Goal: Task Accomplishment & Management: Use online tool/utility

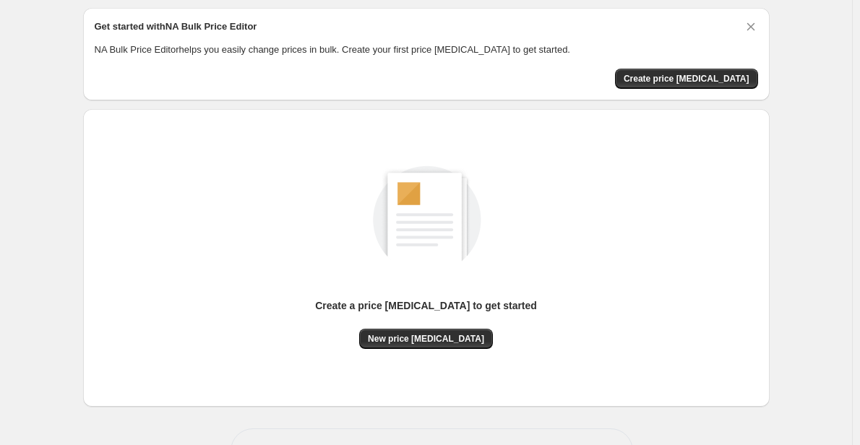
scroll to position [43, 0]
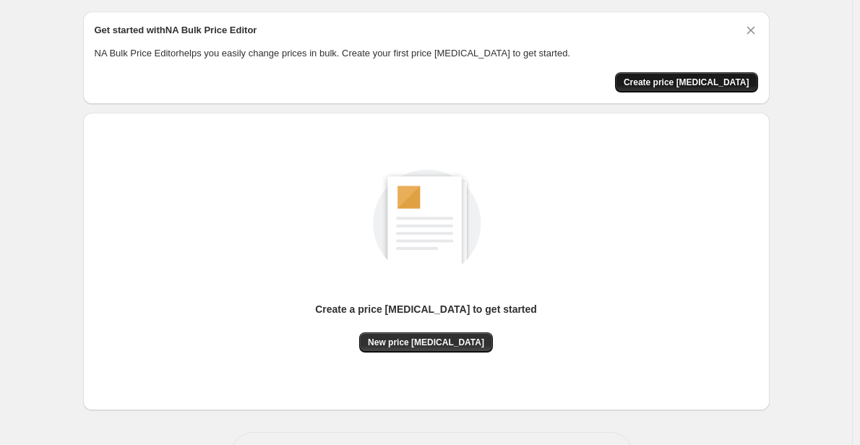
click at [708, 77] on span "Create price change job" at bounding box center [687, 83] width 126 height 12
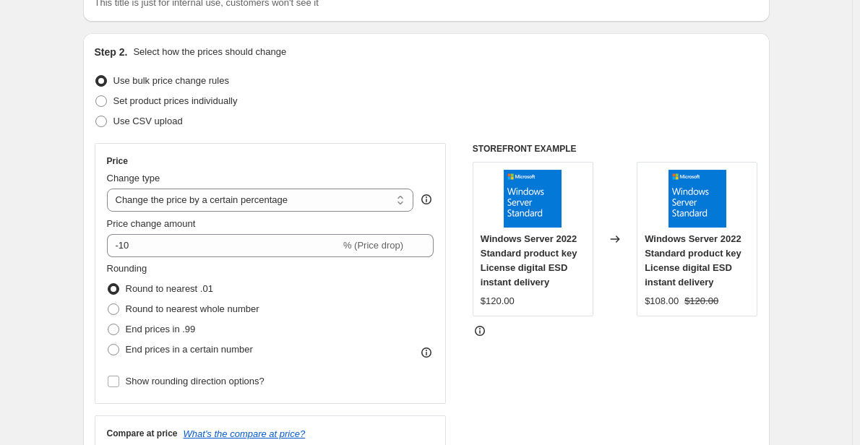
scroll to position [124, 0]
click at [265, 199] on select "Change the price to a certain amount Change the price by a certain amount Chang…" at bounding box center [260, 199] width 307 height 23
select select "to"
click at [110, 188] on select "Change the price to a certain amount Change the price by a certain amount Chang…" at bounding box center [260, 199] width 307 height 23
type input "80.00"
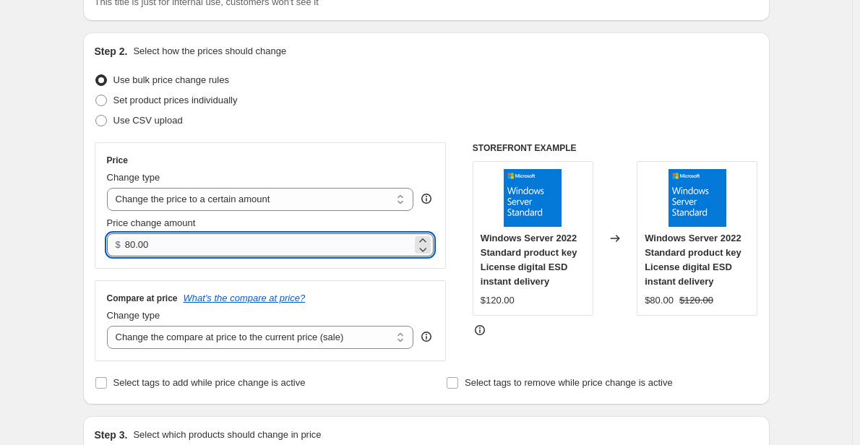
click at [231, 239] on input "80.00" at bounding box center [268, 244] width 287 height 23
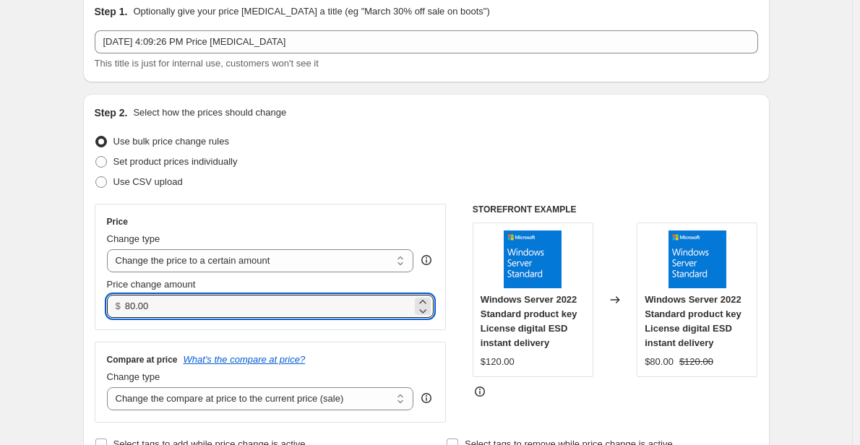
scroll to position [63, 0]
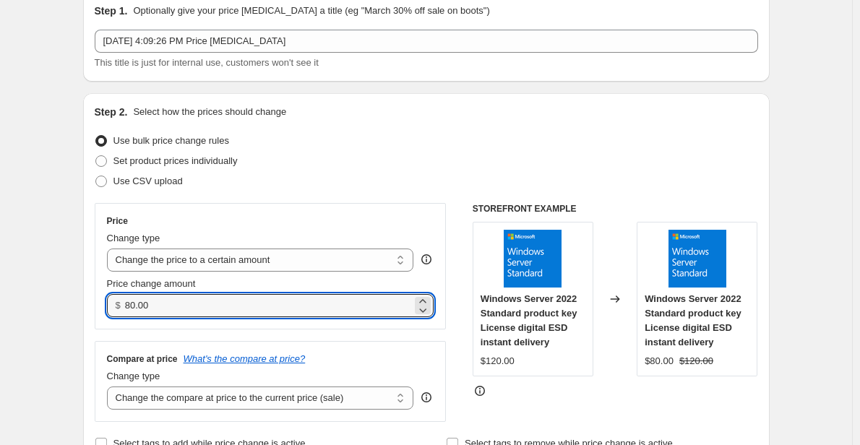
drag, startPoint x: 184, startPoint y: 299, endPoint x: 103, endPoint y: 301, distance: 81.7
click at [102, 301] on div "Price Change type Change the price to a certain amount Change the price by a ce…" at bounding box center [271, 266] width 352 height 126
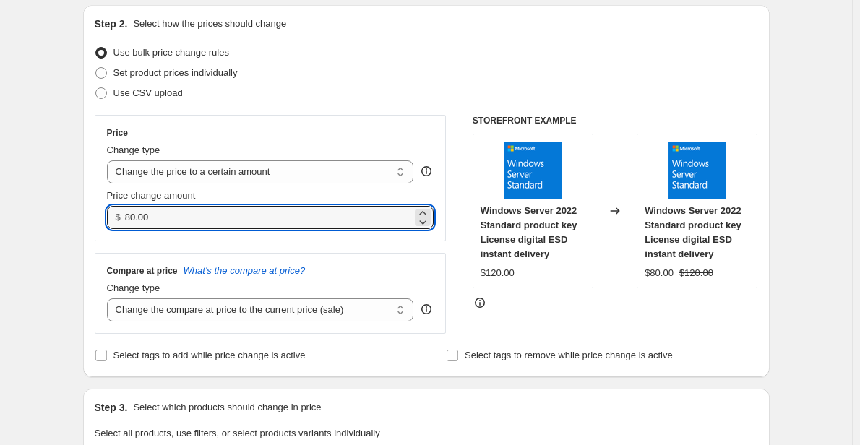
scroll to position [152, 0]
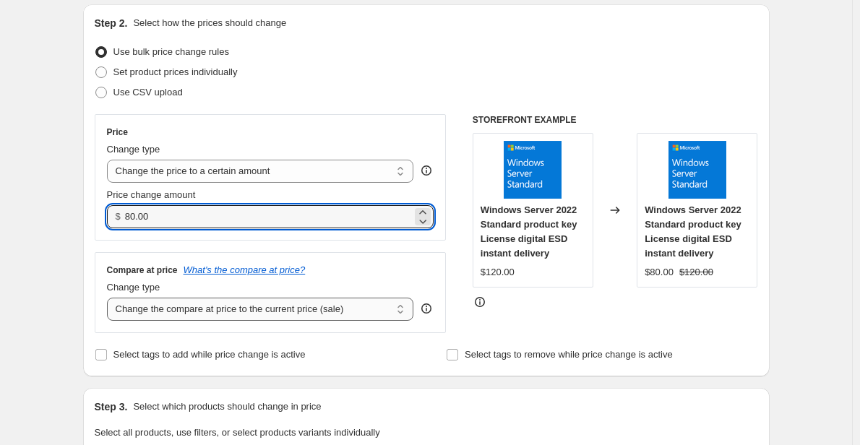
click at [197, 309] on select "Change the compare at price to the current price (sale) Change the compare at p…" at bounding box center [260, 309] width 307 height 23
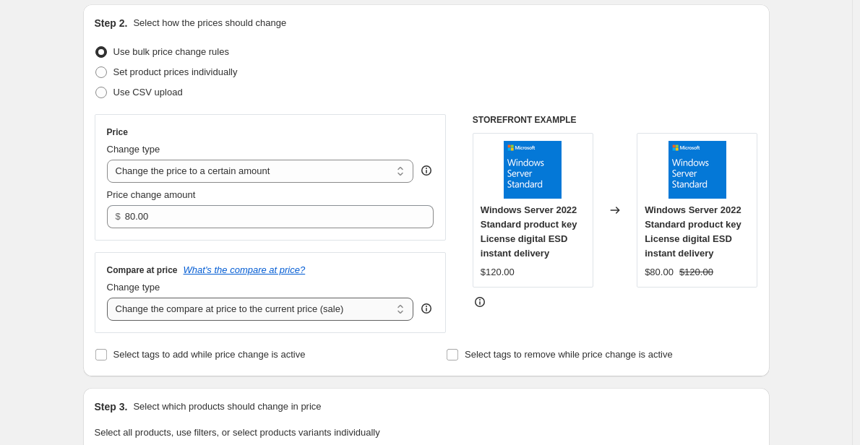
select select "remove"
click at [110, 299] on select "Change the compare at price to the current price (sale) Change the compare at p…" at bounding box center [260, 309] width 307 height 23
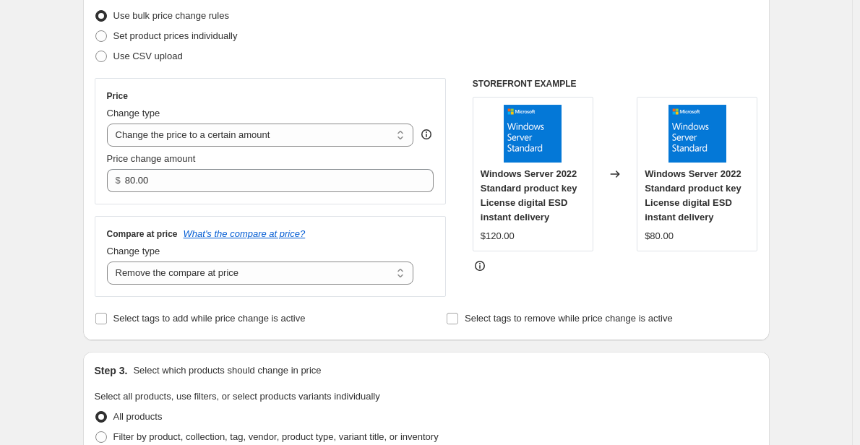
scroll to position [184, 0]
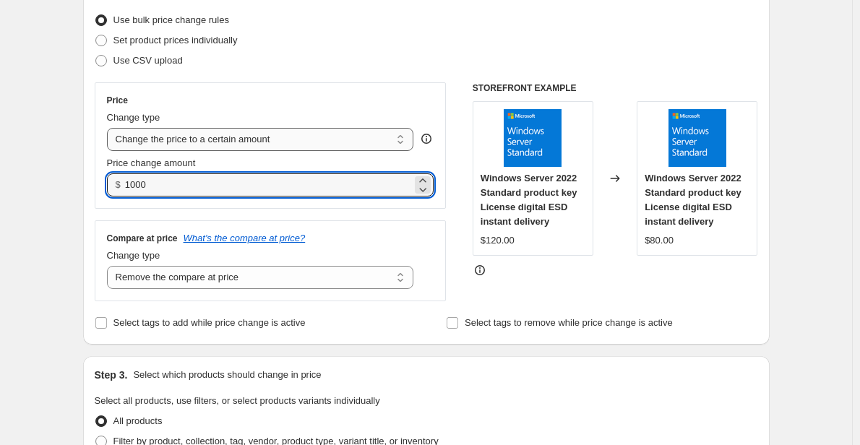
type input "1000.00"
click at [258, 139] on select "Change the price to a certain amount Change the price by a certain amount Chang…" at bounding box center [260, 139] width 307 height 23
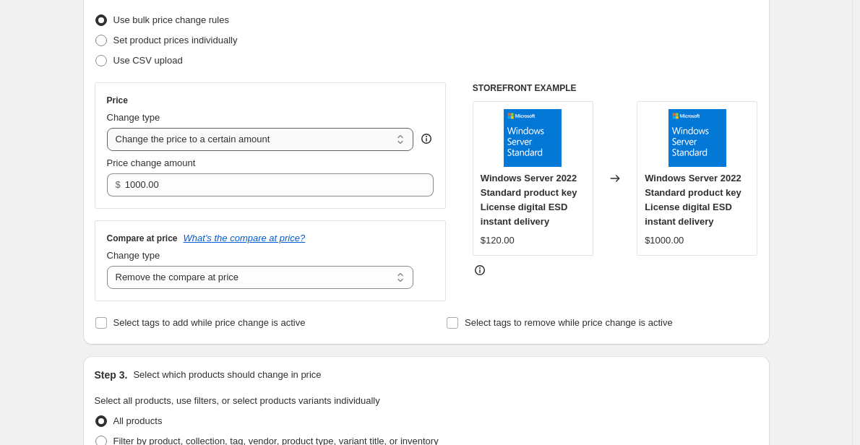
select select "percentage"
click at [110, 128] on select "Change the price to a certain amount Change the price by a certain amount Chang…" at bounding box center [260, 139] width 307 height 23
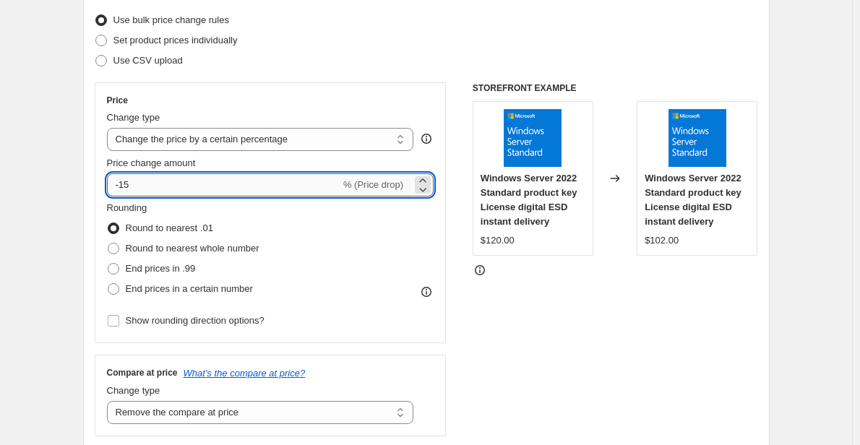
click at [174, 182] on input "-15" at bounding box center [223, 184] width 233 height 23
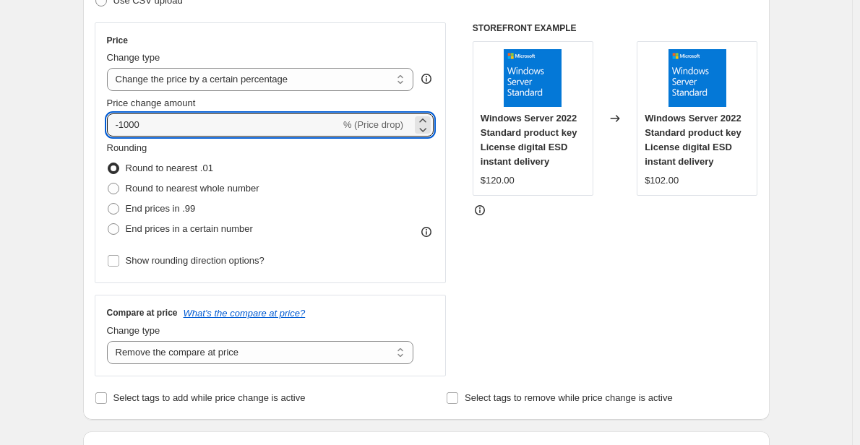
scroll to position [244, 0]
type input "-100"
click at [148, 229] on span "End prices in a certain number" at bounding box center [189, 228] width 127 height 11
click at [108, 223] on input "End prices in a certain number" at bounding box center [108, 223] width 1 height 1
radio input "true"
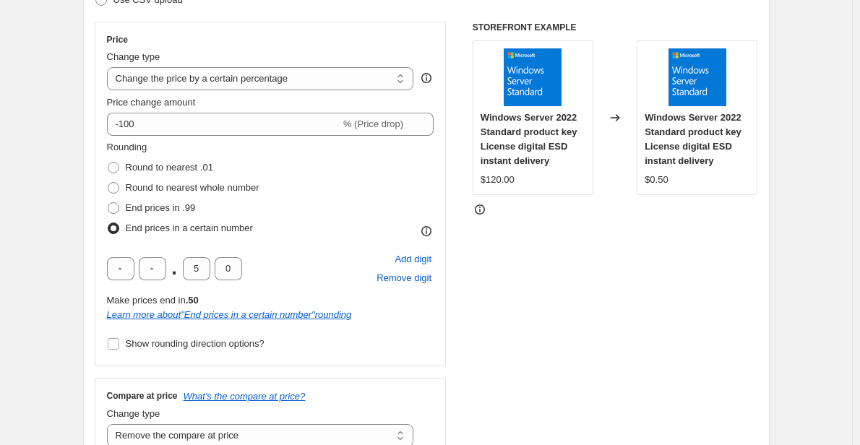
scroll to position [264, 0]
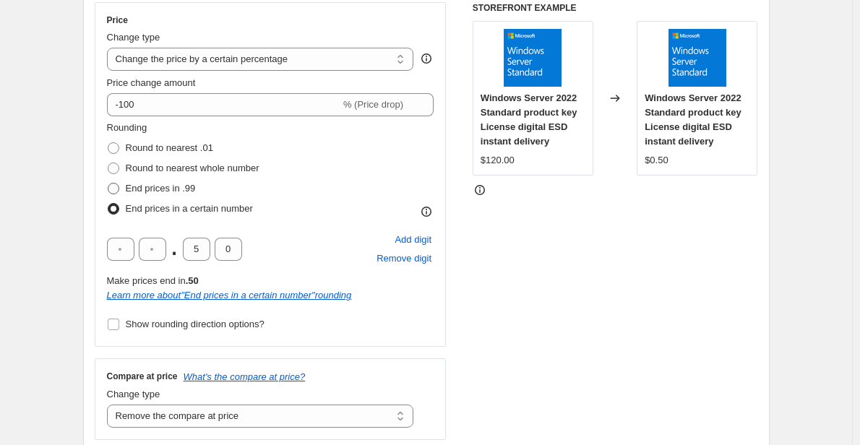
click at [113, 185] on span at bounding box center [114, 189] width 12 height 12
click at [108, 184] on input "End prices in .99" at bounding box center [108, 183] width 1 height 1
radio input "true"
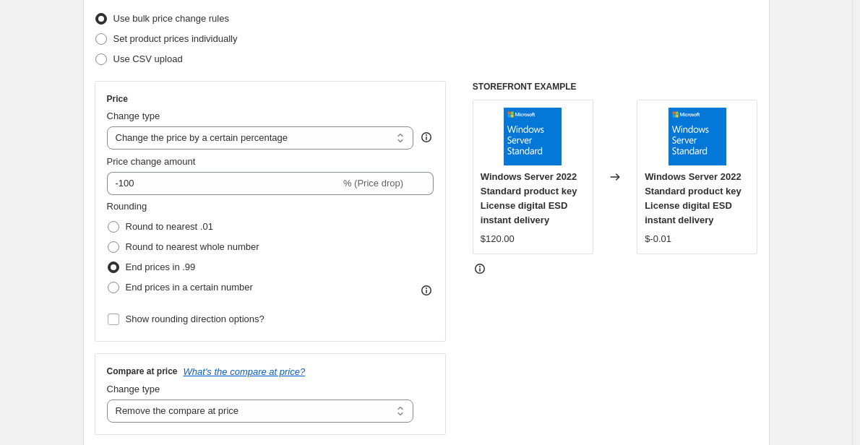
scroll to position [182, 0]
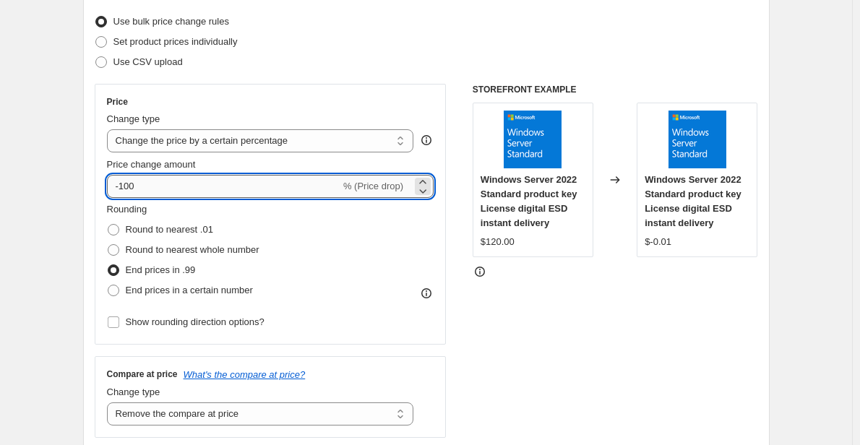
click at [203, 184] on input "-100" at bounding box center [223, 186] width 233 height 23
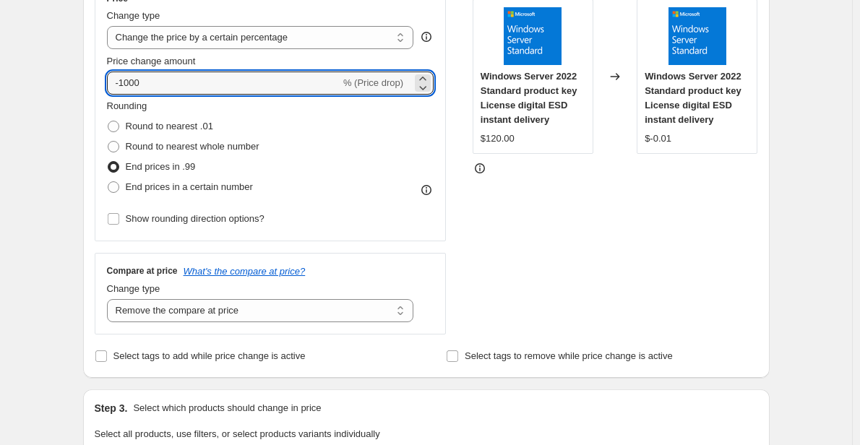
scroll to position [283, 0]
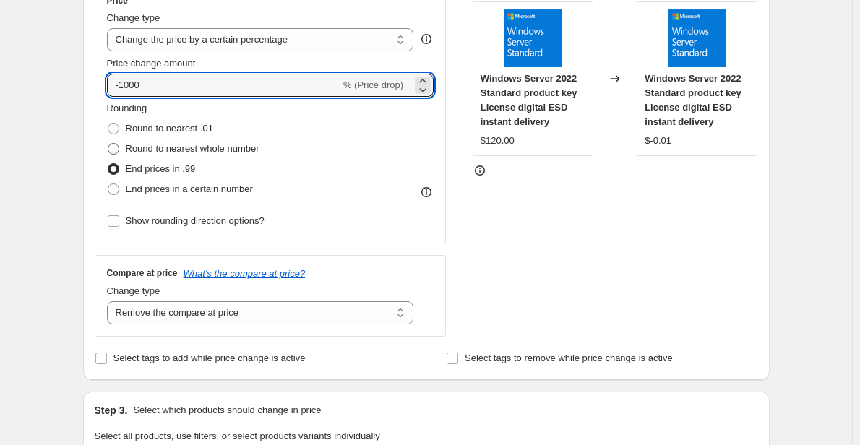
type input "-100"
click at [127, 144] on label "Round to nearest whole number" at bounding box center [183, 149] width 153 height 20
click at [108, 144] on input "Round to nearest whole number" at bounding box center [108, 143] width 1 height 1
radio input "true"
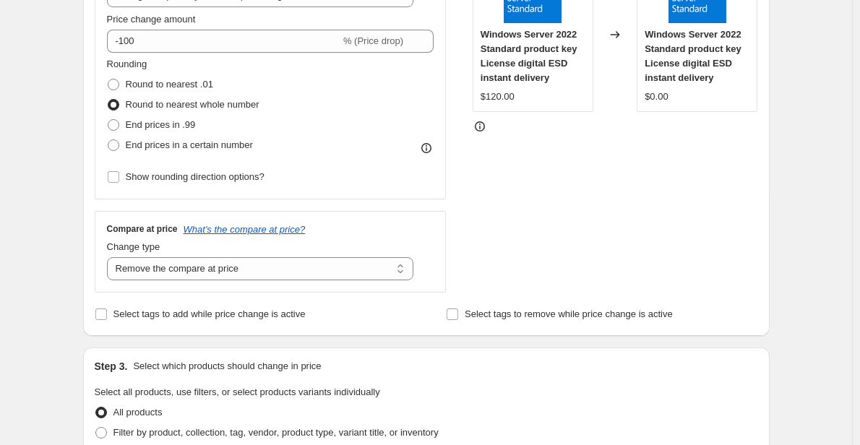
scroll to position [317, 0]
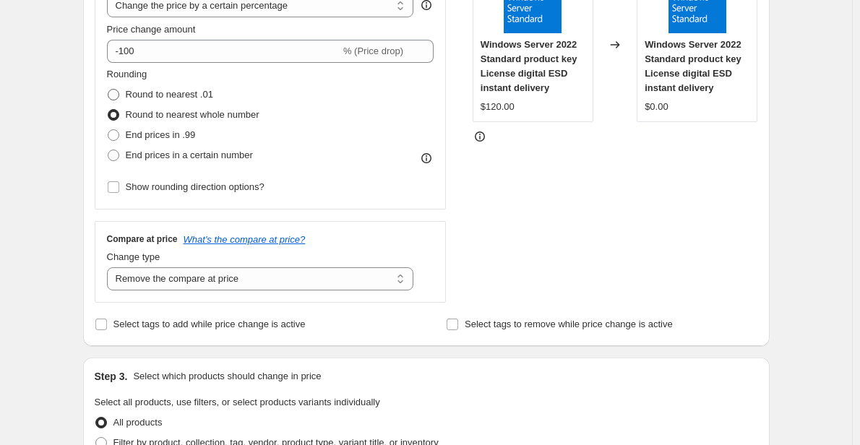
click at [149, 93] on span "Round to nearest .01" at bounding box center [169, 94] width 87 height 11
click at [108, 90] on input "Round to nearest .01" at bounding box center [108, 89] width 1 height 1
radio input "true"
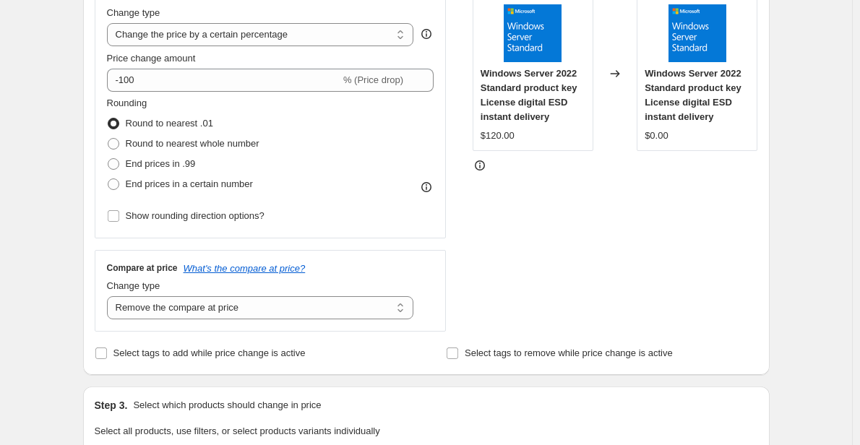
scroll to position [282, 0]
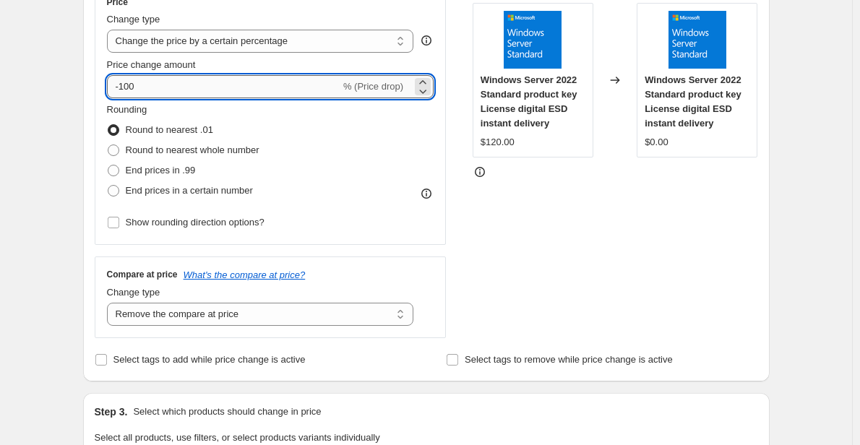
click at [246, 98] on input "-100" at bounding box center [223, 86] width 233 height 23
type input "-100"
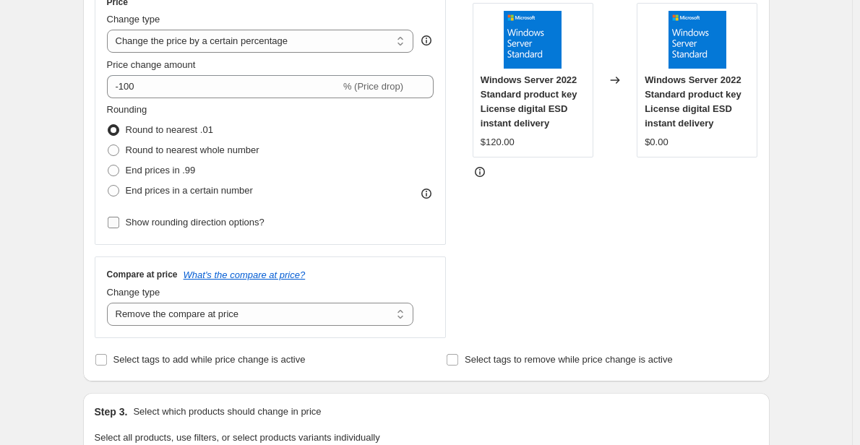
click at [128, 220] on label "Show rounding direction options?" at bounding box center [186, 223] width 158 height 20
click at [119, 220] on input "Show rounding direction options?" at bounding box center [114, 223] width 12 height 12
checkbox input "true"
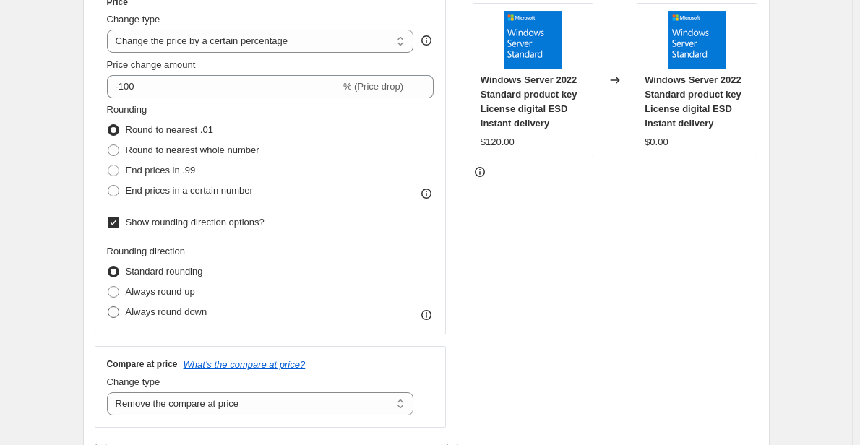
click at [150, 315] on span "Always round down" at bounding box center [167, 311] width 82 height 11
click at [108, 307] on input "Always round down" at bounding box center [108, 306] width 1 height 1
radio input "true"
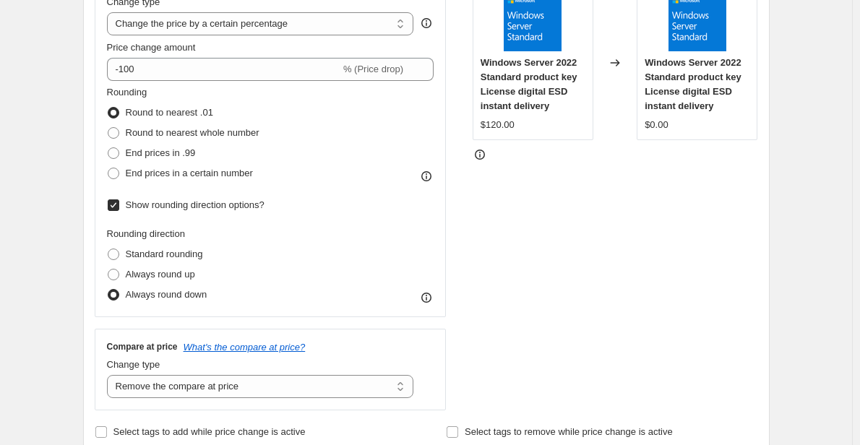
scroll to position [306, 0]
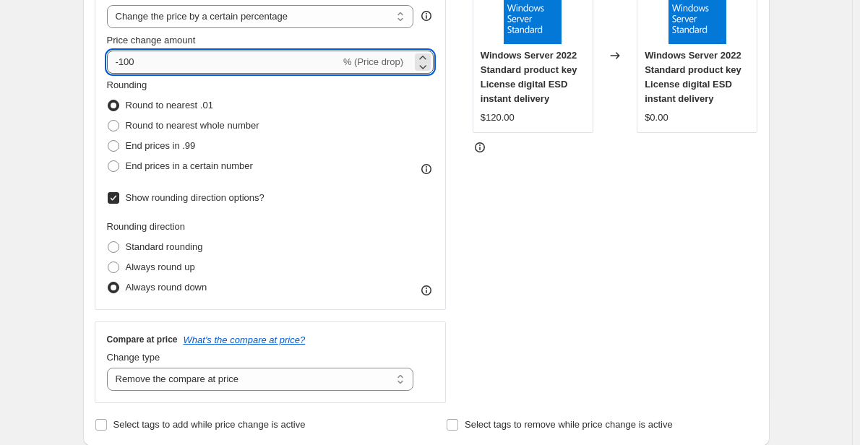
click at [241, 55] on input "-100" at bounding box center [223, 62] width 233 height 23
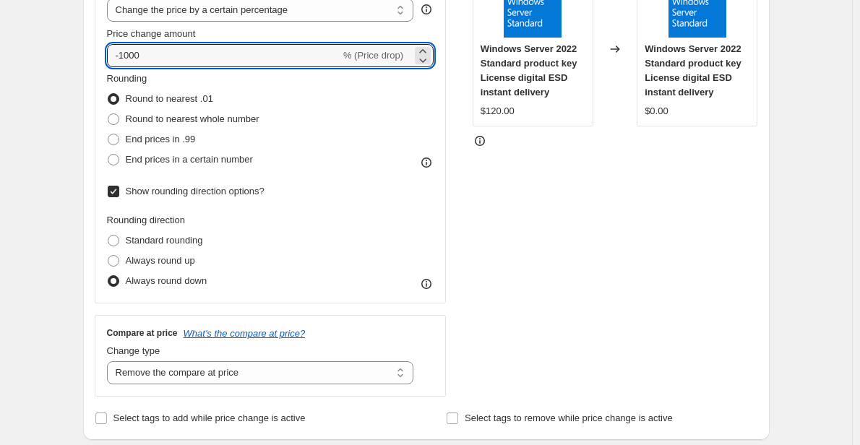
scroll to position [315, 0]
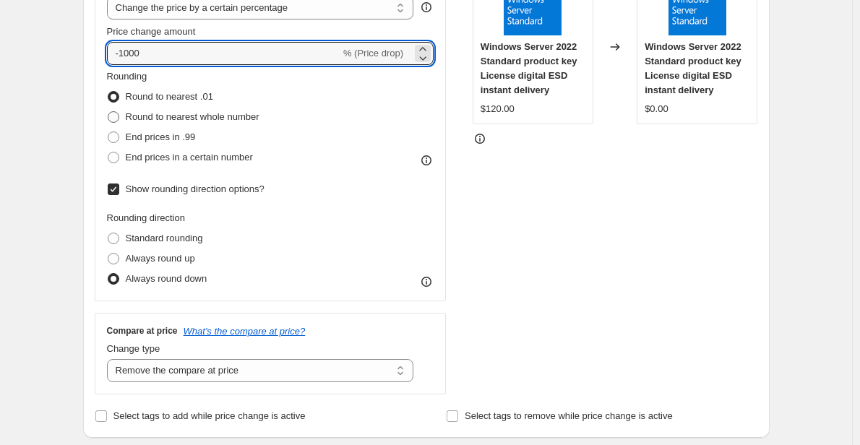
type input "-100"
click at [142, 115] on span "Round to nearest whole number" at bounding box center [193, 116] width 134 height 11
click at [108, 112] on input "Round to nearest whole number" at bounding box center [108, 111] width 1 height 1
radio input "true"
click at [188, 59] on input "-100" at bounding box center [223, 53] width 233 height 23
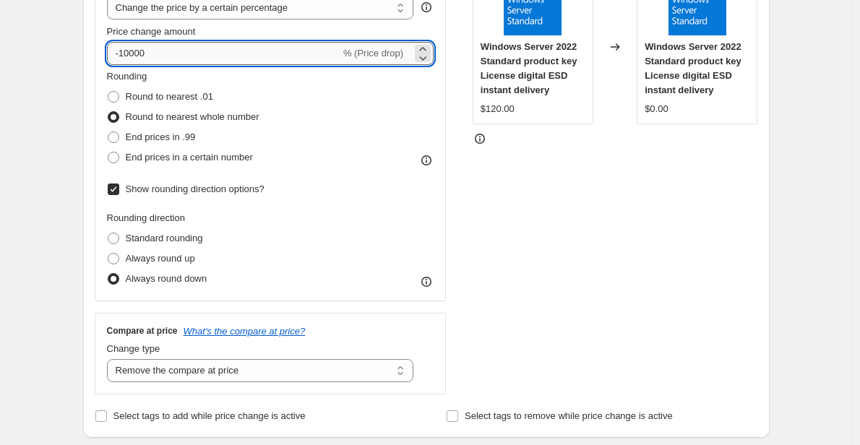
type input "-1000"
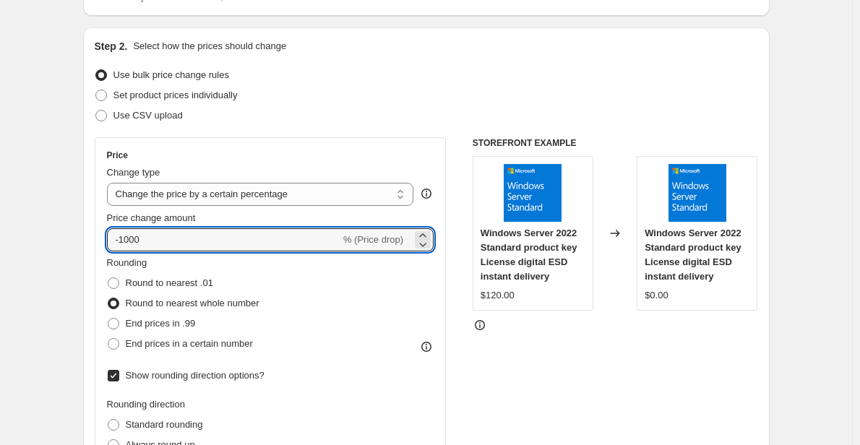
scroll to position [0, 0]
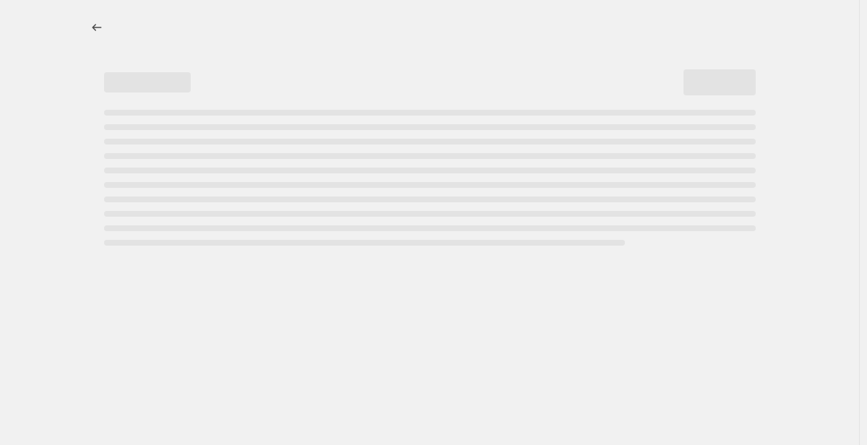
select select "percentage"
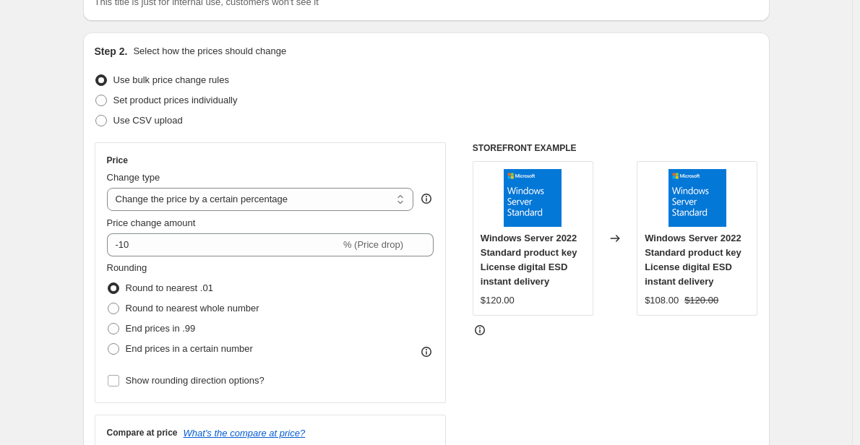
scroll to position [124, 0]
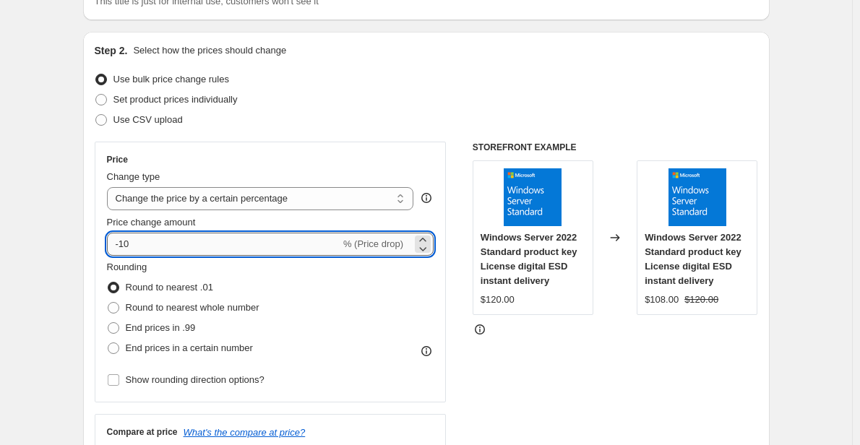
click at [241, 244] on input "-10" at bounding box center [223, 244] width 233 height 23
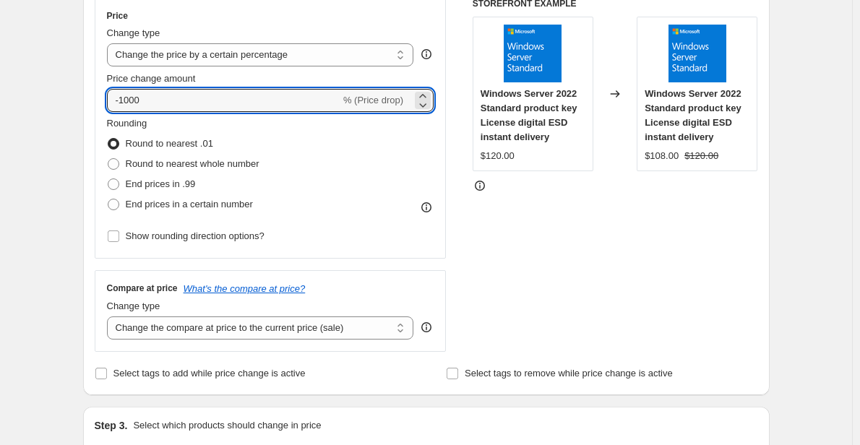
scroll to position [270, 0]
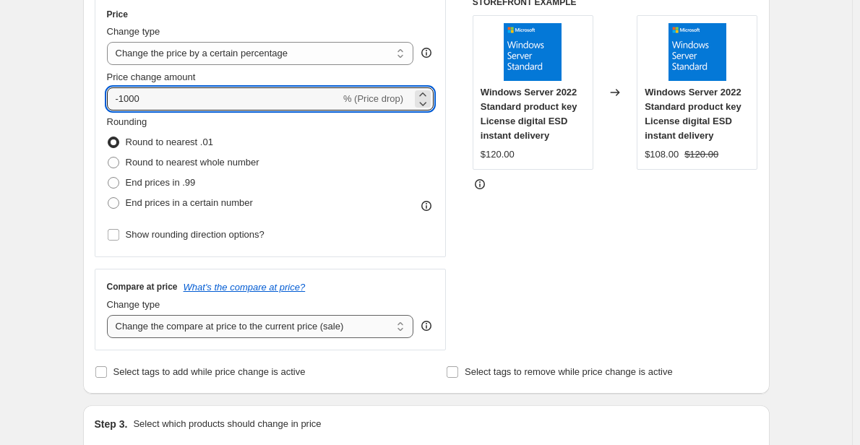
type input "-100"
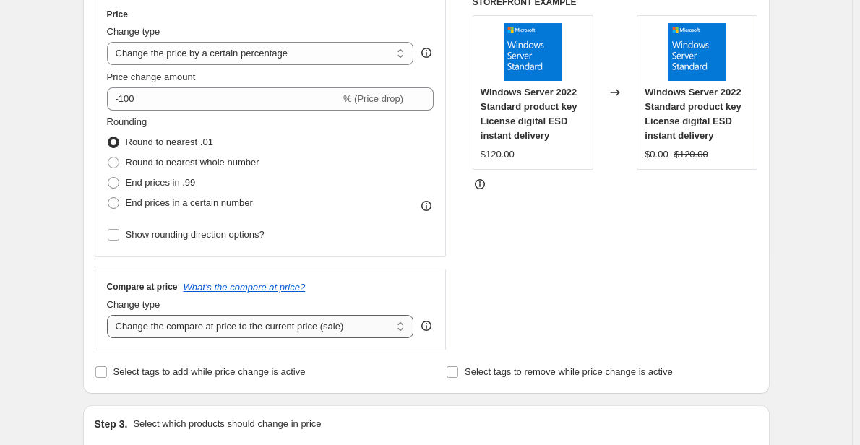
click at [286, 326] on select "Change the compare at price to the current price (sale) Change the compare at p…" at bounding box center [260, 326] width 307 height 23
click at [110, 315] on select "Change the compare at price to the current price (sale) Change the compare at p…" at bounding box center [260, 326] width 307 height 23
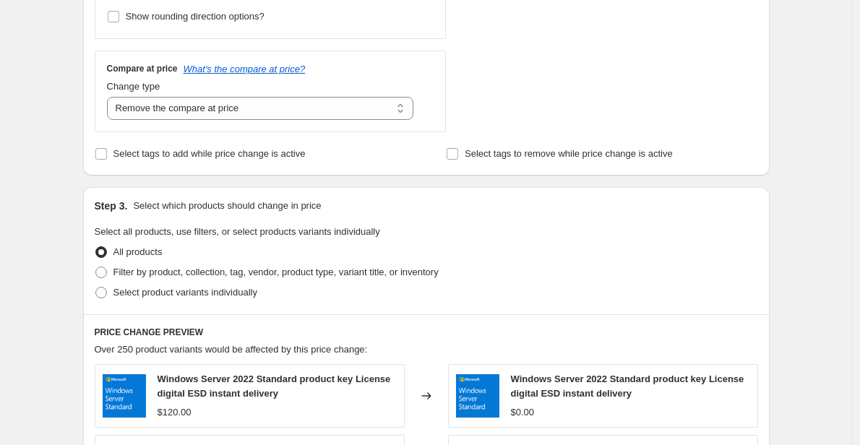
scroll to position [476, 0]
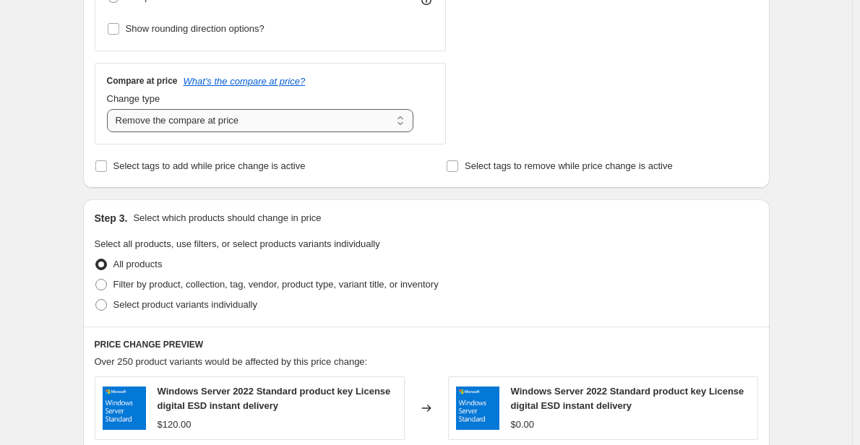
click at [284, 121] on select "Change the compare at price to the current price (sale) Change the compare at p…" at bounding box center [260, 120] width 307 height 23
click at [110, 109] on select "Change the compare at price to the current price (sale) Change the compare at p…" at bounding box center [260, 120] width 307 height 23
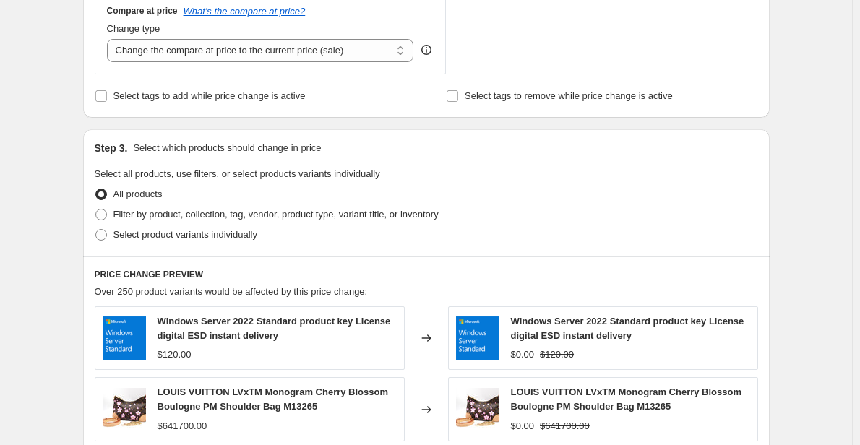
scroll to position [541, 0]
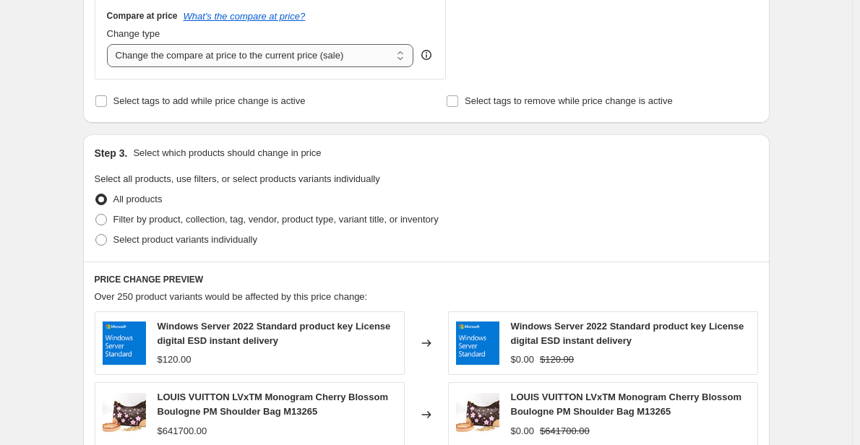
click at [364, 64] on select "Change the compare at price to the current price (sale) Change the compare at p…" at bounding box center [260, 55] width 307 height 23
click at [110, 44] on select "Change the compare at price to the current price (sale) Change the compare at p…" at bounding box center [260, 55] width 307 height 23
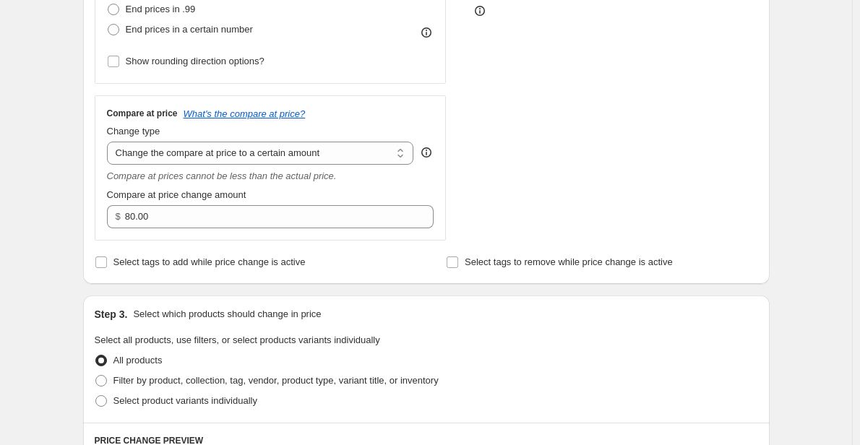
scroll to position [439, 0]
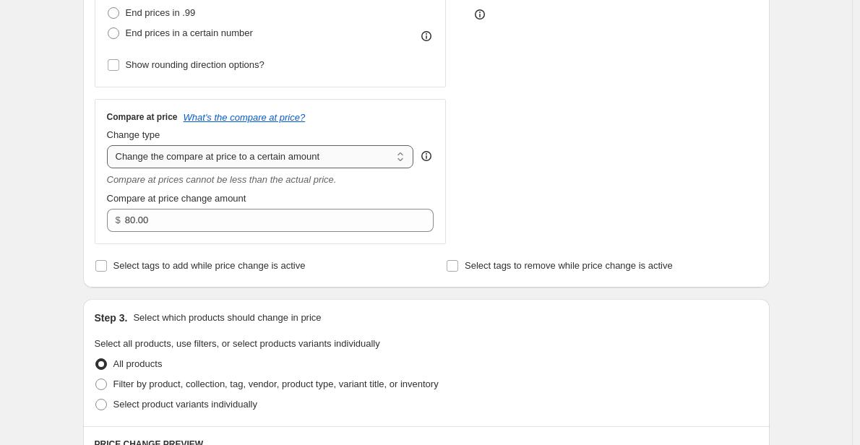
click at [334, 160] on select "Change the compare at price to the current price (sale) Change the compare at p…" at bounding box center [260, 156] width 307 height 23
select select "remove"
click at [110, 145] on select "Change the compare at price to the current price (sale) Change the compare at p…" at bounding box center [260, 156] width 307 height 23
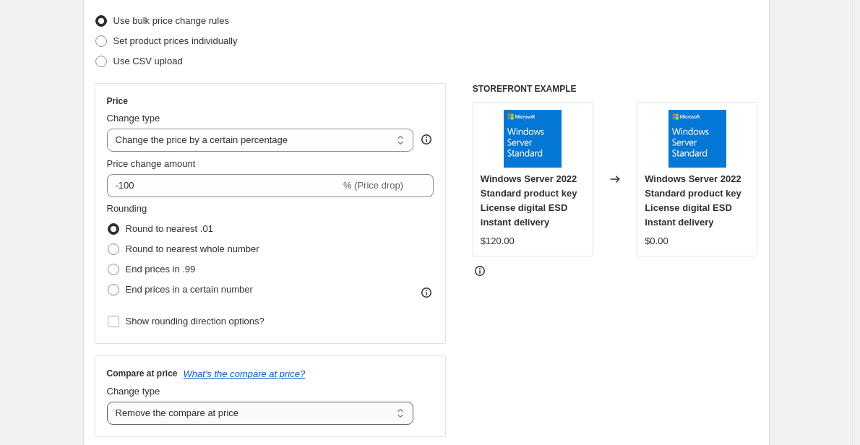
scroll to position [179, 0]
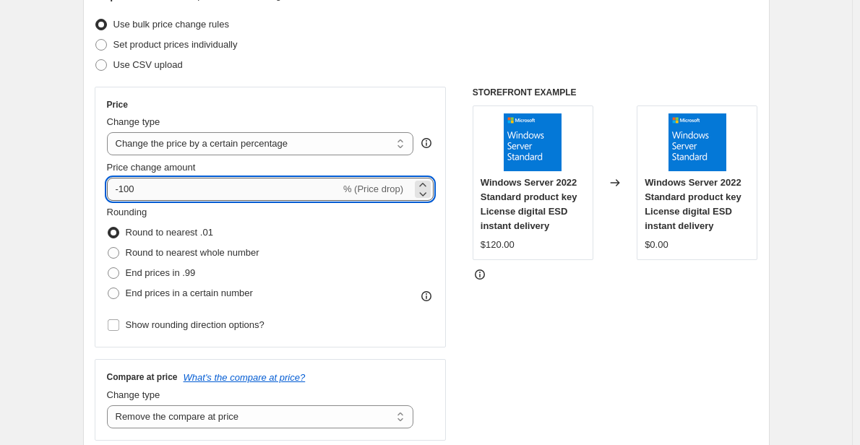
click at [204, 196] on input "-100" at bounding box center [223, 189] width 233 height 23
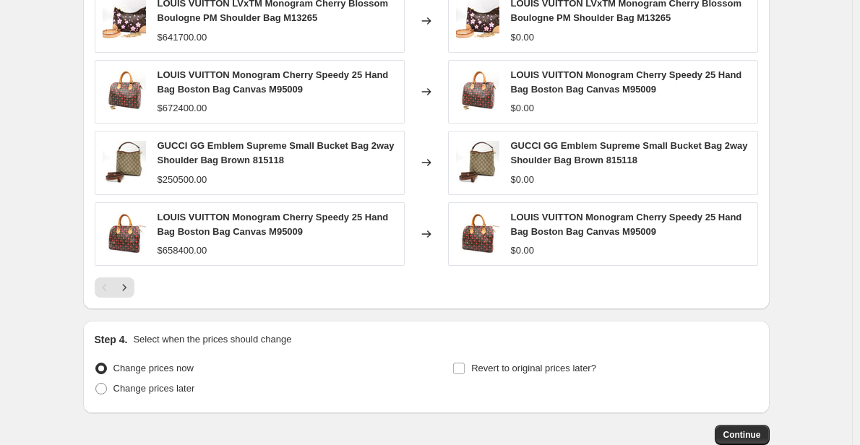
scroll to position [932, 0]
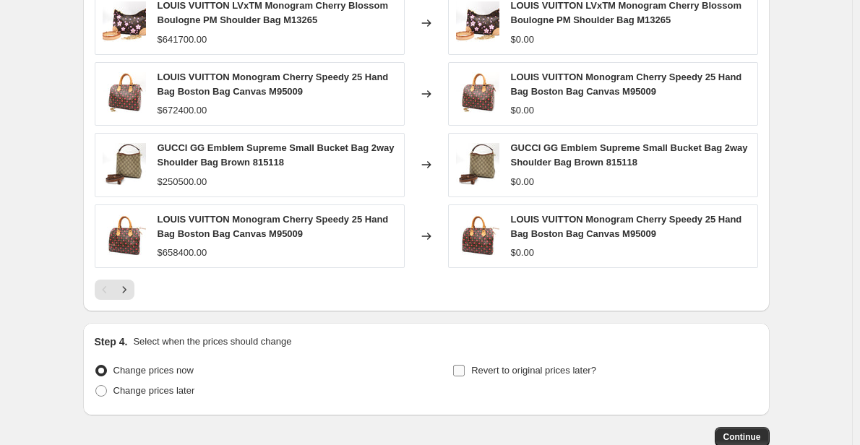
type input "-100"
click at [504, 370] on span "Revert to original prices later?" at bounding box center [533, 370] width 125 height 11
click at [465, 370] on input "Revert to original prices later?" at bounding box center [459, 371] width 12 height 12
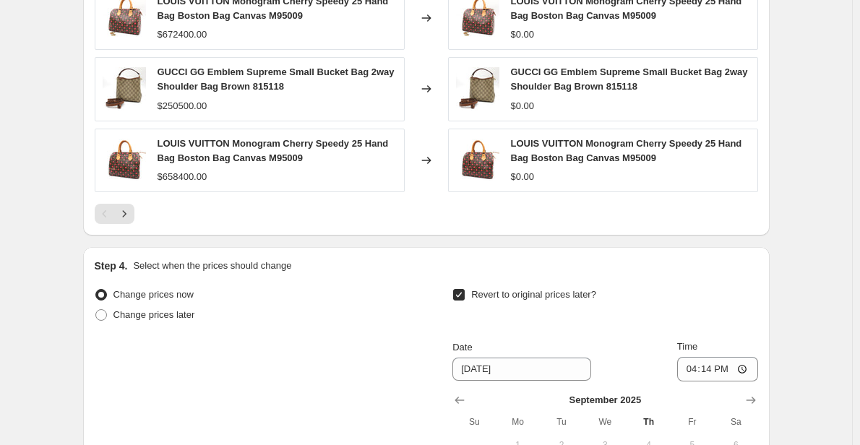
scroll to position [1010, 0]
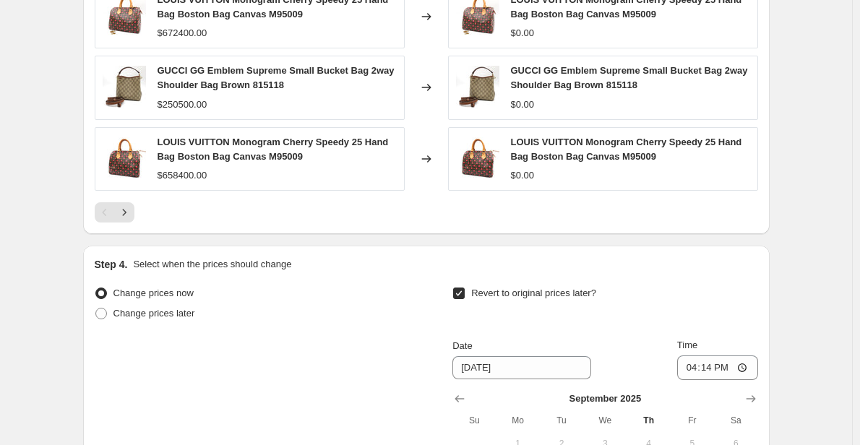
click at [158, 292] on span "Change prices now" at bounding box center [153, 293] width 80 height 11
click at [96, 288] on input "Change prices now" at bounding box center [95, 288] width 1 height 1
click at [490, 294] on span "Revert to original prices later?" at bounding box center [533, 293] width 125 height 11
click at [465, 294] on input "Revert to original prices later?" at bounding box center [459, 294] width 12 height 12
checkbox input "false"
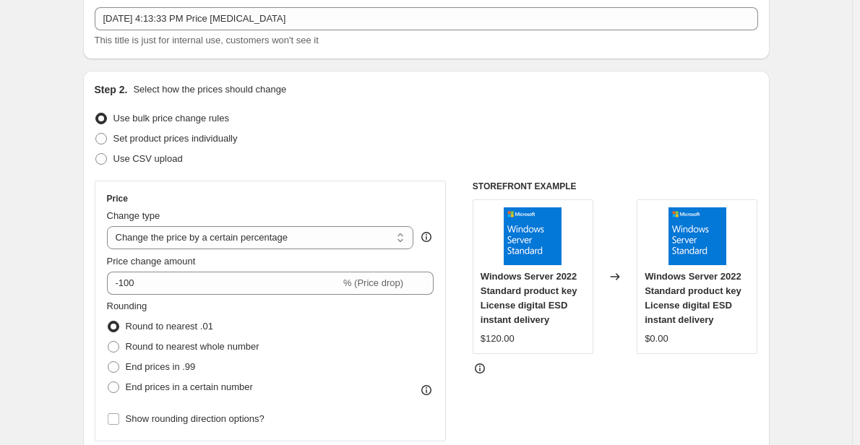
scroll to position [82, 0]
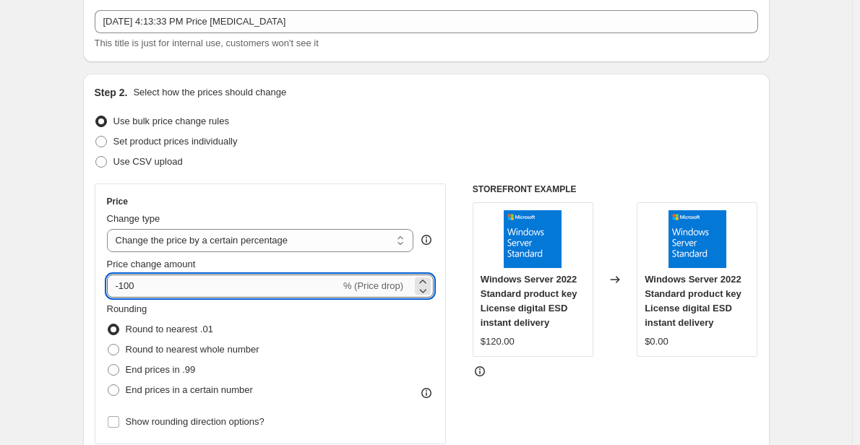
click at [317, 291] on input "-100" at bounding box center [223, 286] width 233 height 23
click at [277, 247] on select "Change the price to a certain amount Change the price by a certain amount Chang…" at bounding box center [260, 240] width 307 height 23
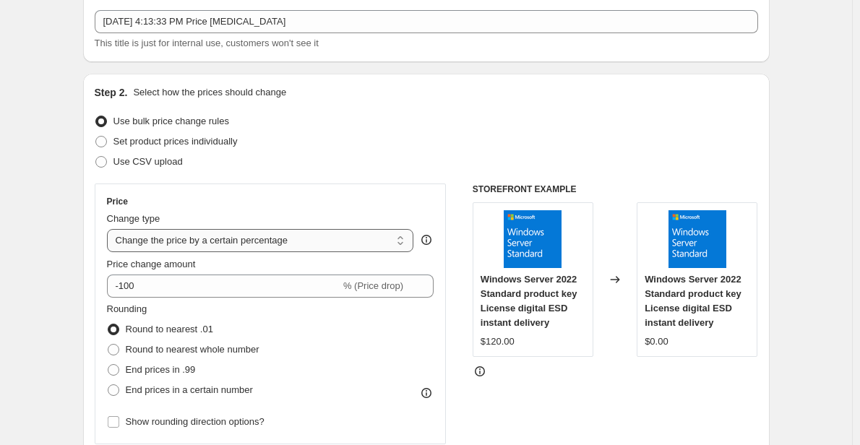
click at [110, 229] on select "Change the price to a certain amount Change the price by a certain amount Chang…" at bounding box center [260, 240] width 307 height 23
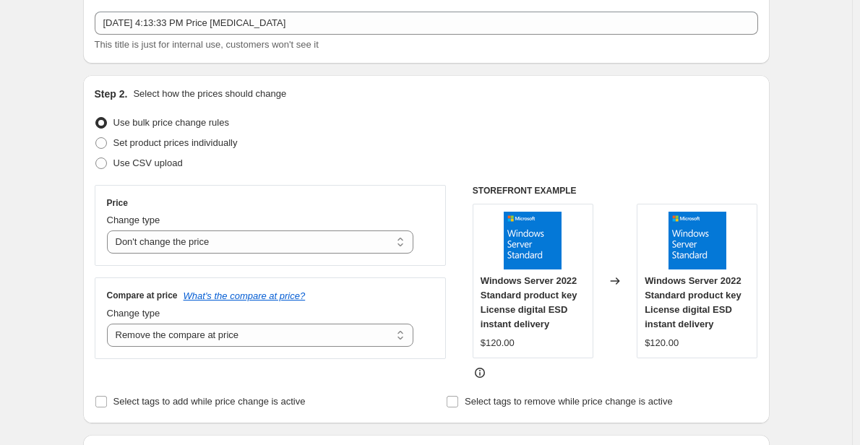
scroll to position [77, 0]
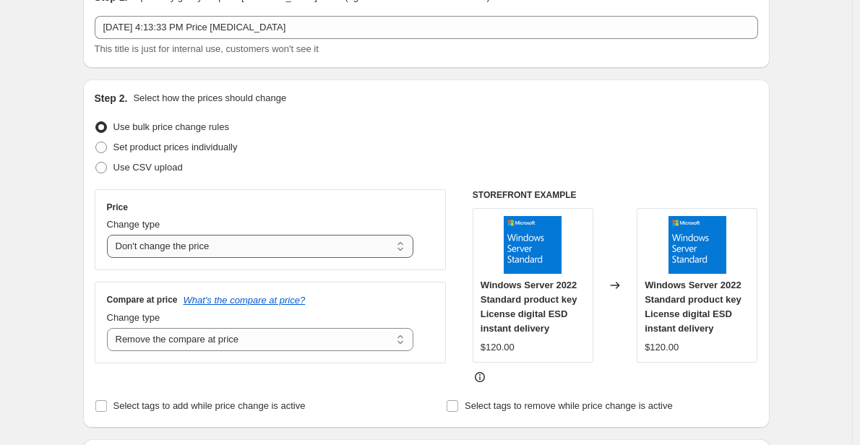
click at [318, 246] on select "Change the price to a certain amount Change the price by a certain amount Chang…" at bounding box center [260, 246] width 307 height 23
click at [110, 235] on select "Change the price to a certain amount Change the price by a certain amount Chang…" at bounding box center [260, 246] width 307 height 23
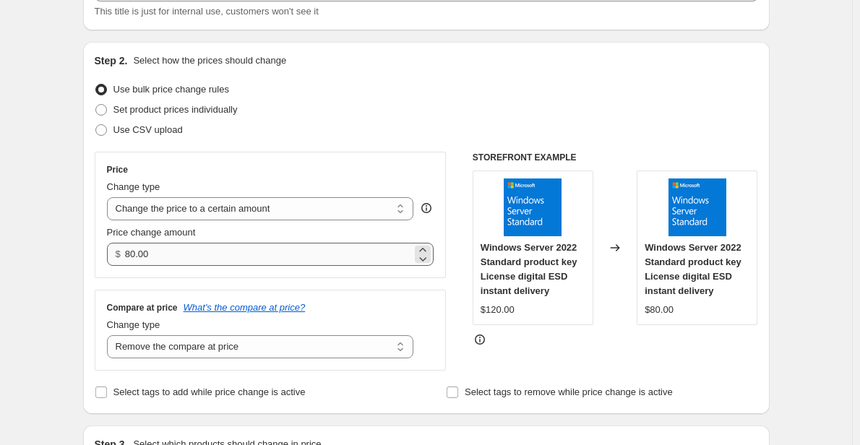
scroll to position [108, 0]
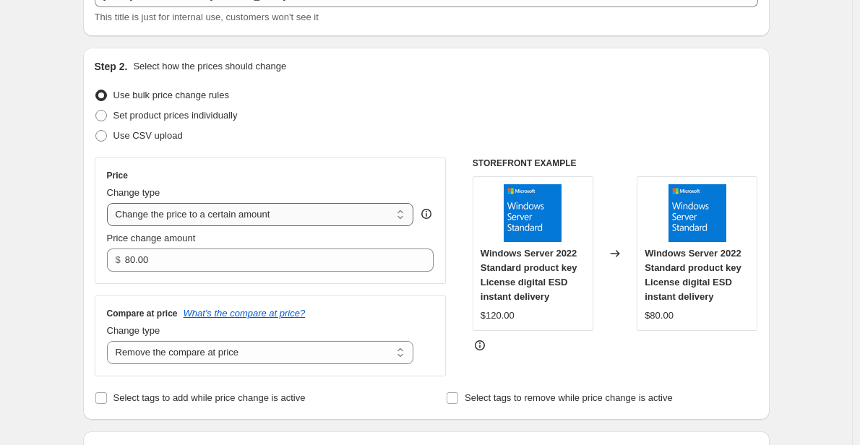
click at [253, 218] on select "Change the price to a certain amount Change the price by a certain amount Chang…" at bounding box center [260, 214] width 307 height 23
select select "pc"
type input "50"
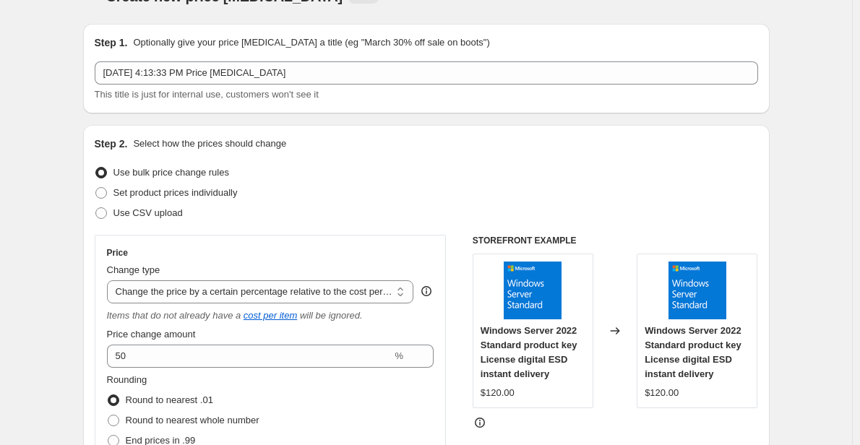
scroll to position [29, 0]
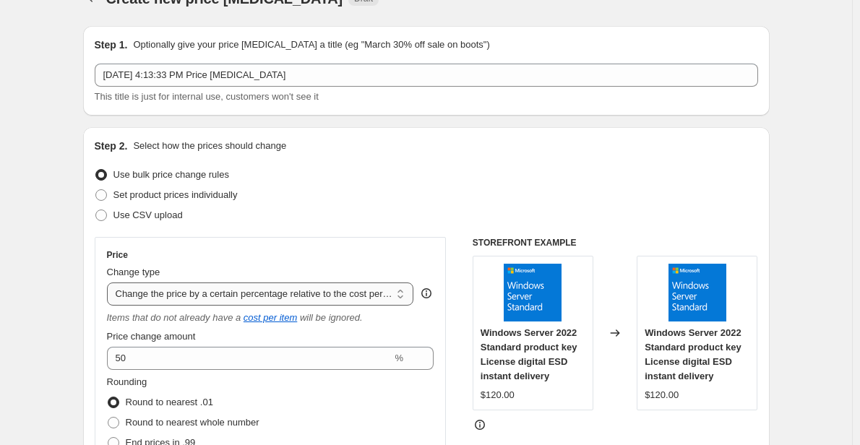
click at [273, 298] on select "Change the price to a certain amount Change the price by a certain amount Chang…" at bounding box center [260, 294] width 307 height 23
click at [110, 283] on select "Change the price to a certain amount Change the price by a certain amount Chang…" at bounding box center [260, 294] width 307 height 23
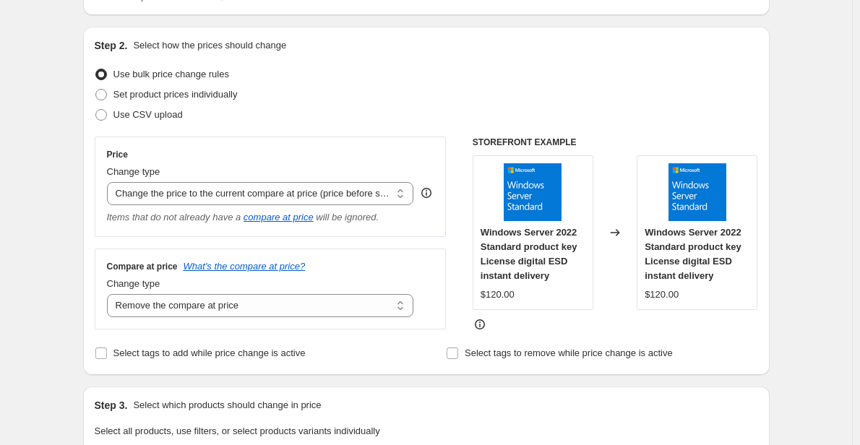
scroll to position [41, 0]
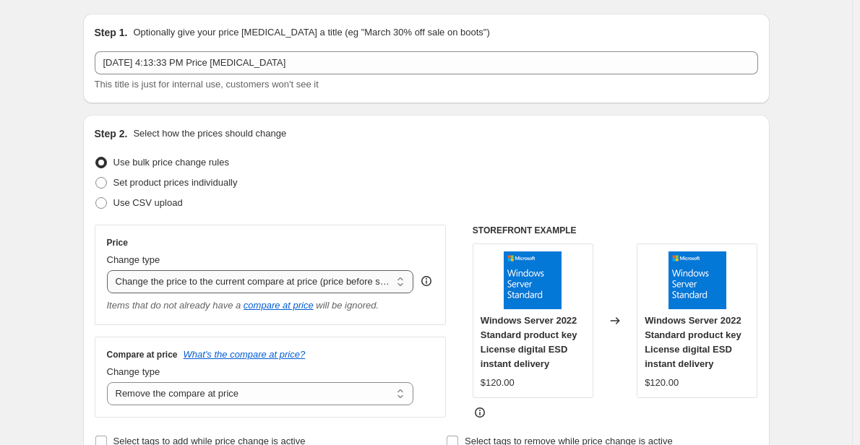
click at [257, 282] on select "Change the price to a certain amount Change the price by a certain amount Chang…" at bounding box center [260, 281] width 307 height 23
select select "percentage"
click at [110, 270] on select "Change the price to a certain amount Change the price by a certain amount Chang…" at bounding box center [260, 281] width 307 height 23
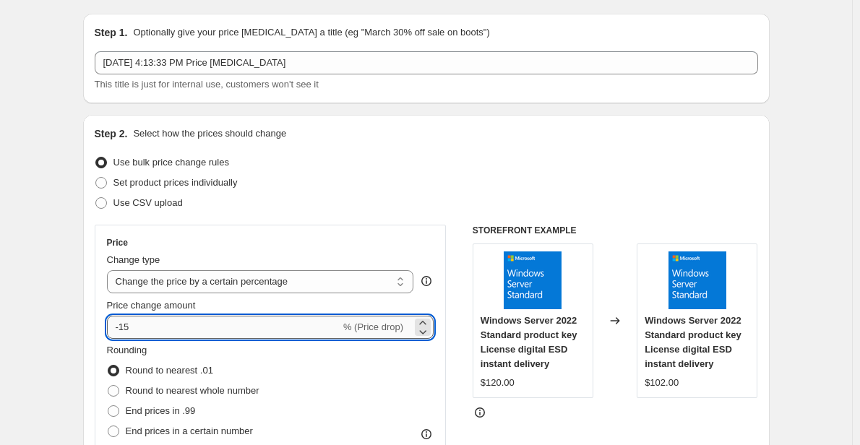
click at [179, 332] on input "-15" at bounding box center [223, 327] width 233 height 23
type input "-1"
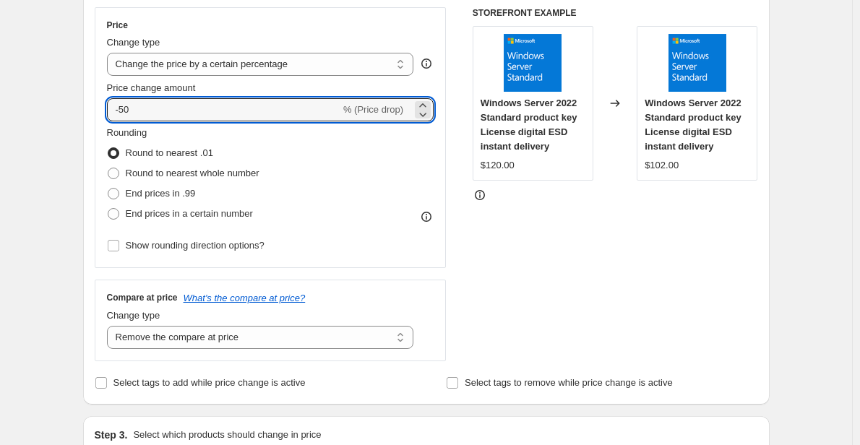
scroll to position [238, 0]
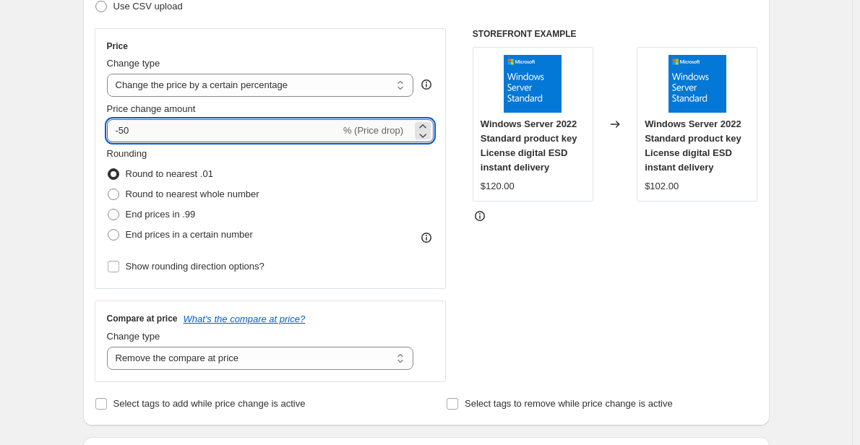
type input "-5"
type input "-1"
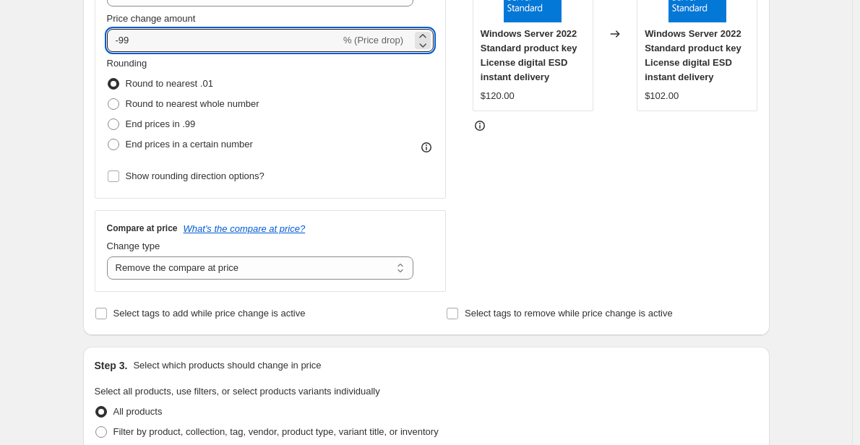
scroll to position [322, 0]
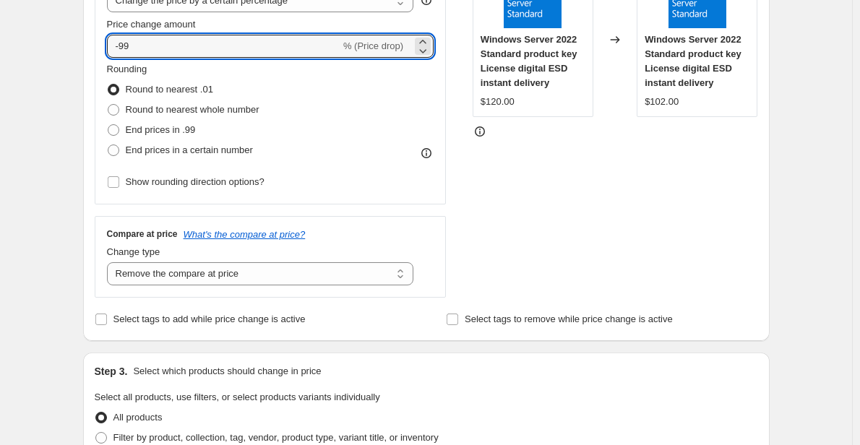
click at [314, 73] on div "Rounding Round to nearest .01 Round to nearest whole number End prices in .99 E…" at bounding box center [270, 111] width 327 height 98
click at [275, 44] on input "-99" at bounding box center [223, 46] width 233 height 23
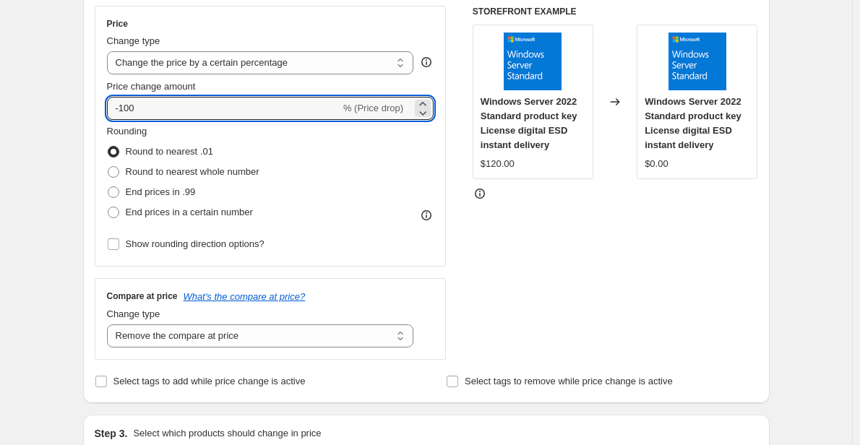
scroll to position [252, 0]
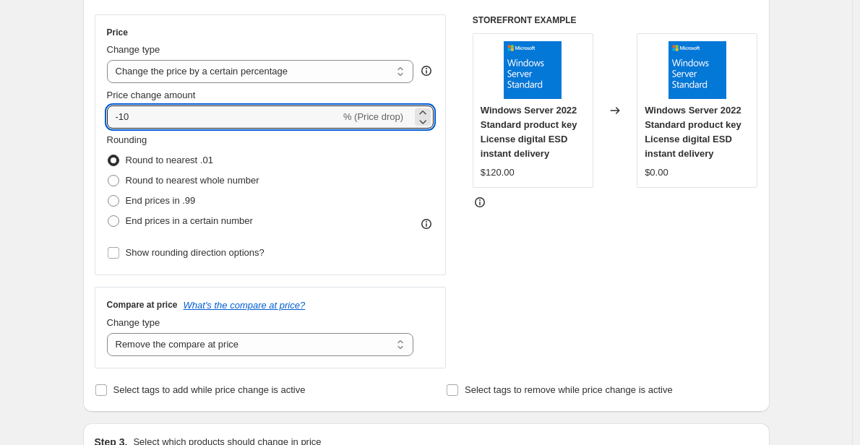
type input "-1"
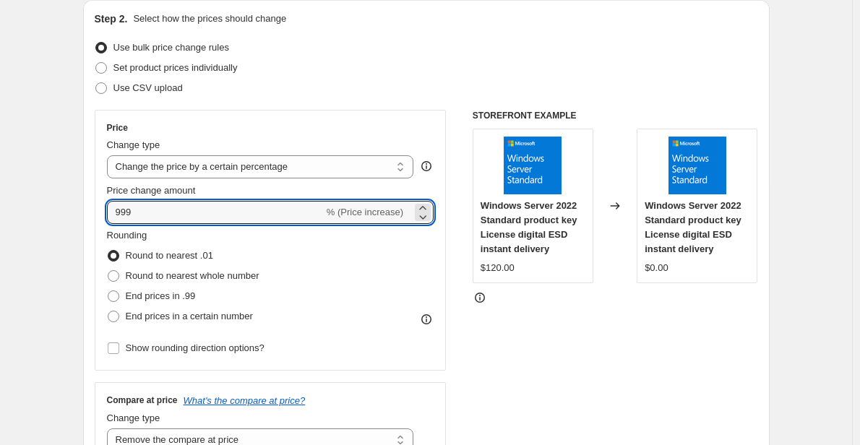
scroll to position [0, 0]
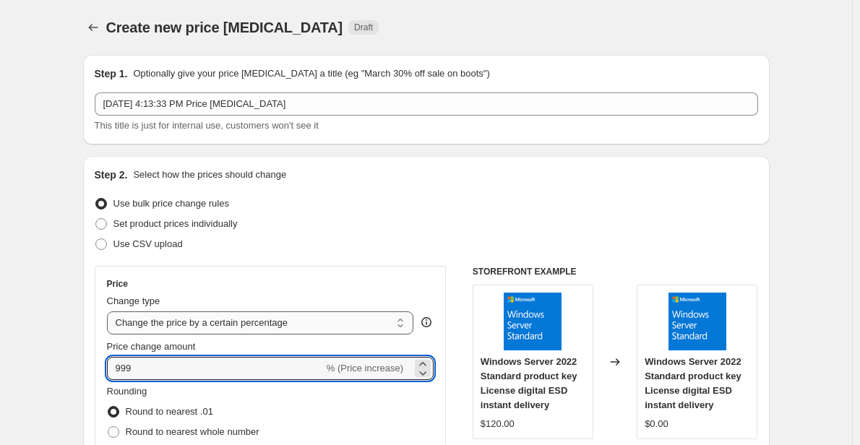
type input "999"
click at [258, 328] on select "Change the price to a certain amount Change the price by a certain amount Chang…" at bounding box center [260, 323] width 307 height 23
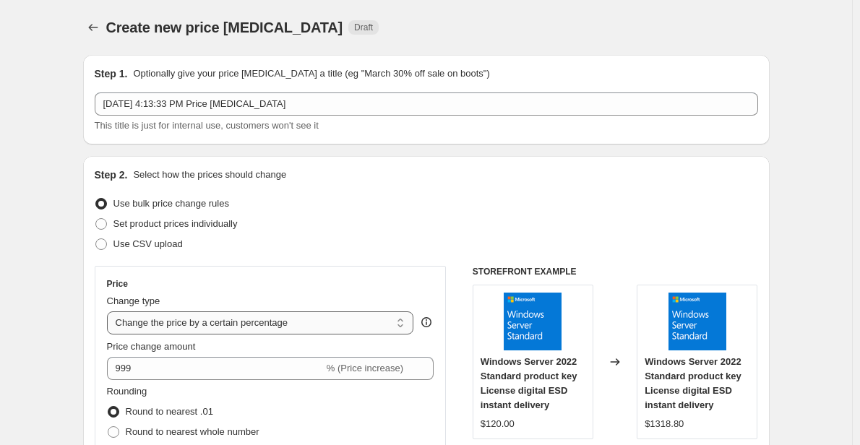
click at [110, 312] on select "Change the price to a certain amount Change the price by a certain amount Chang…" at bounding box center [260, 323] width 307 height 23
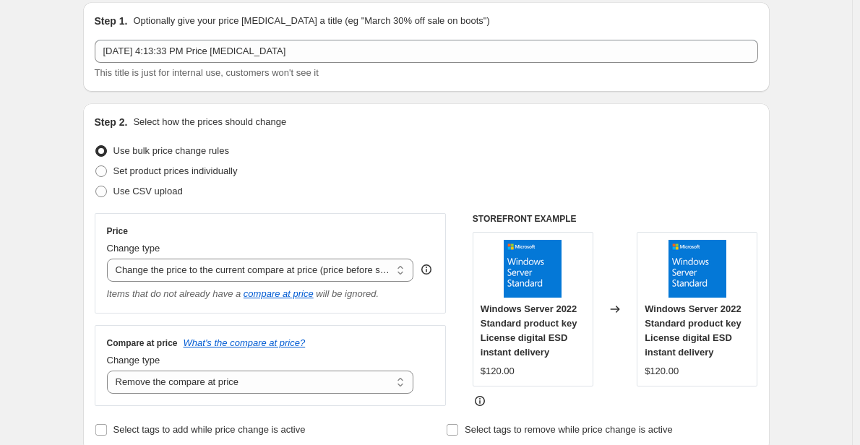
scroll to position [57, 0]
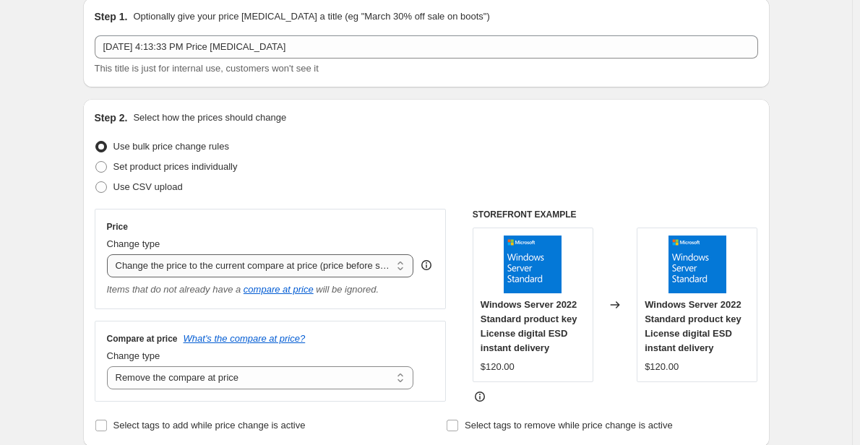
click at [305, 257] on select "Change the price to a certain amount Change the price by a certain amount Chang…" at bounding box center [260, 265] width 307 height 23
select select "percentage"
click at [110, 254] on select "Change the price to a certain amount Change the price by a certain amount Chang…" at bounding box center [260, 265] width 307 height 23
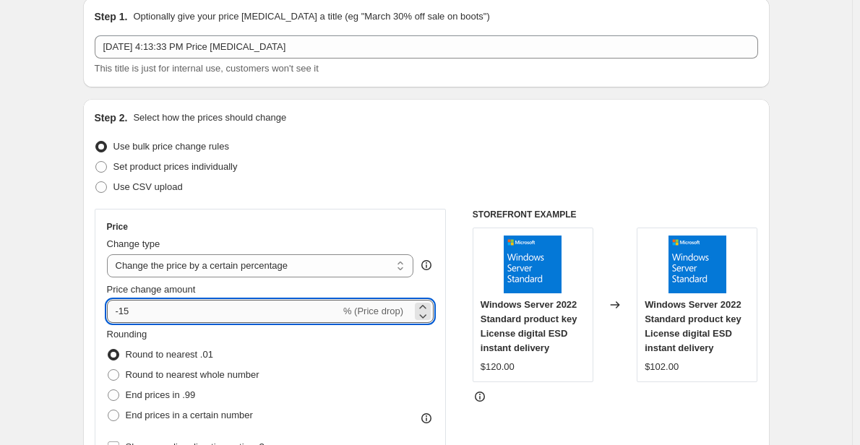
click at [220, 315] on input "-15" at bounding box center [223, 311] width 233 height 23
type input "-1"
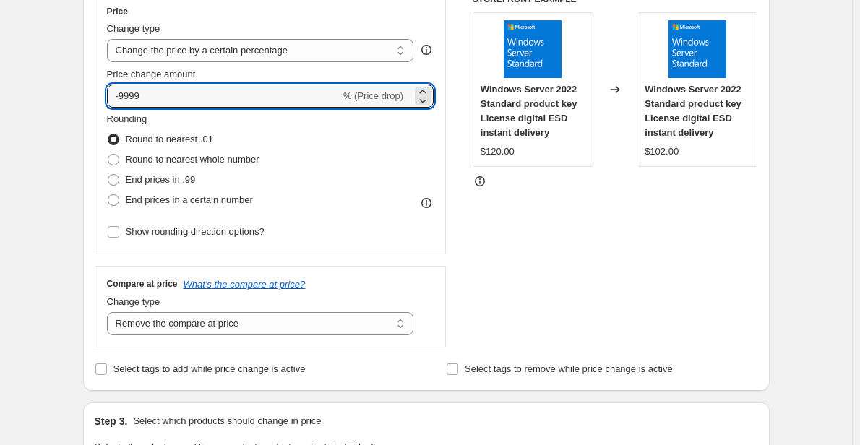
scroll to position [272, 0]
type input "-100"
click at [155, 161] on span "Round to nearest whole number" at bounding box center [193, 160] width 134 height 11
click at [108, 155] on input "Round to nearest whole number" at bounding box center [108, 155] width 1 height 1
radio input "true"
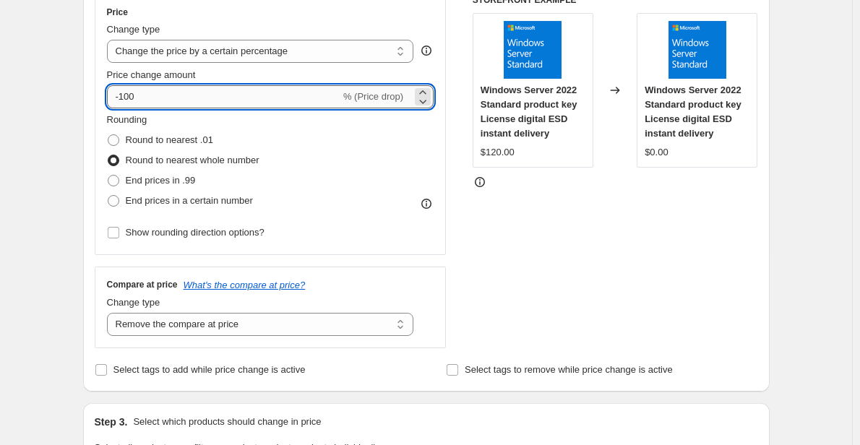
click at [210, 98] on input "-100" at bounding box center [223, 96] width 233 height 23
type input "-1"
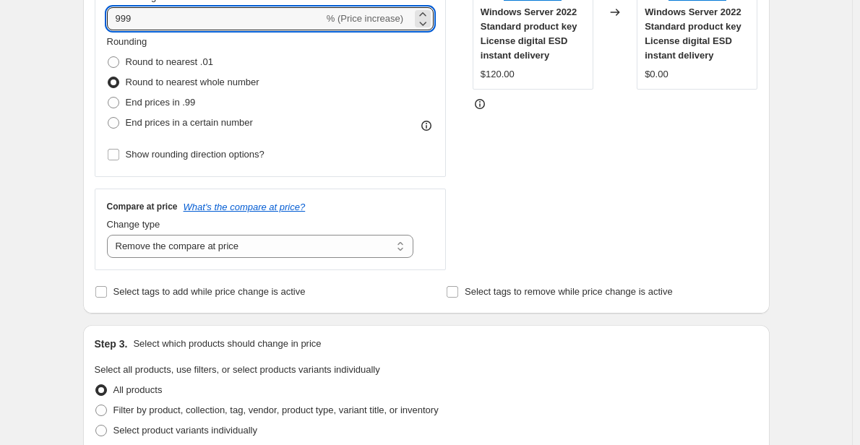
scroll to position [348, 0]
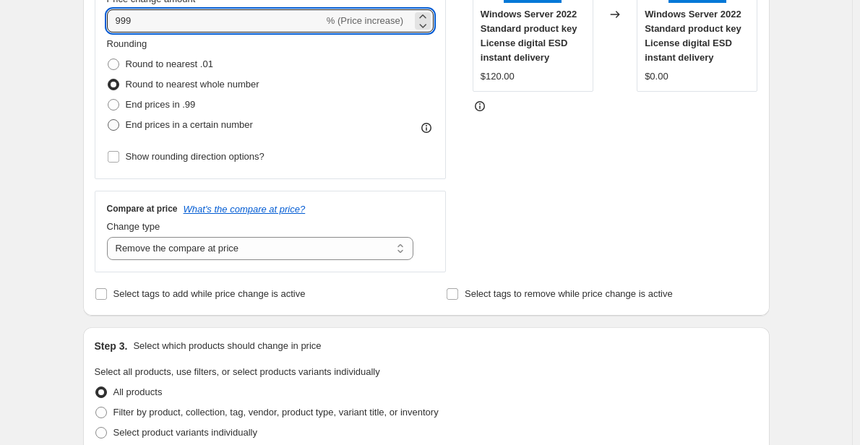
type input "999"
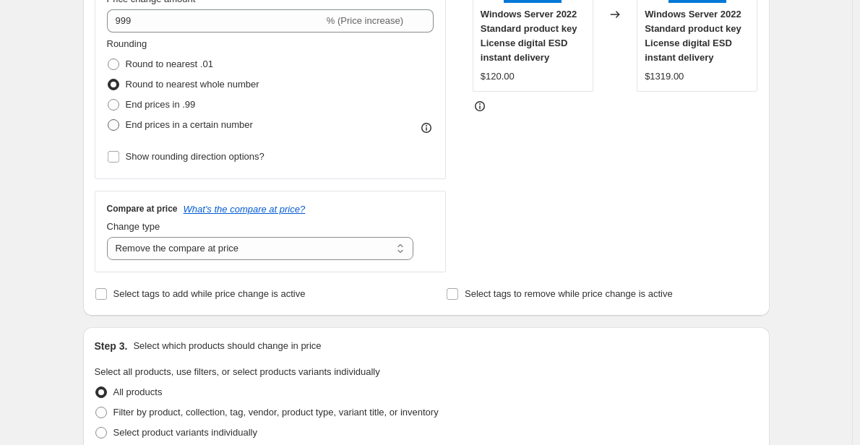
click at [128, 128] on label "End prices in a certain number" at bounding box center [180, 125] width 146 height 20
click at [108, 120] on input "End prices in a certain number" at bounding box center [108, 119] width 1 height 1
radio input "true"
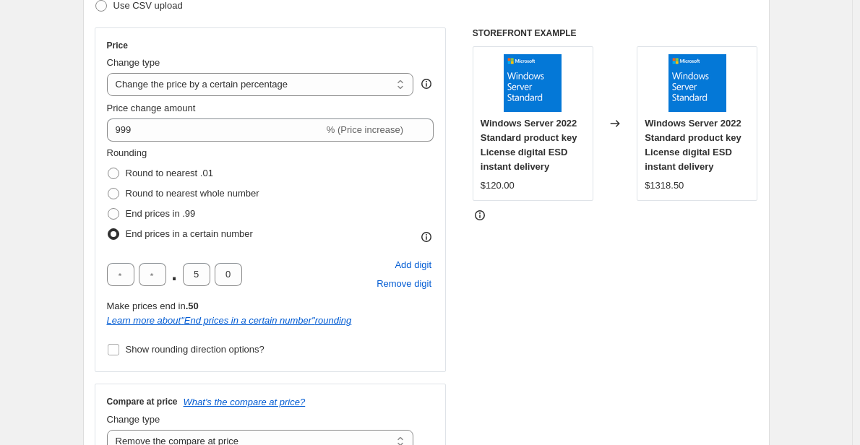
scroll to position [236, 0]
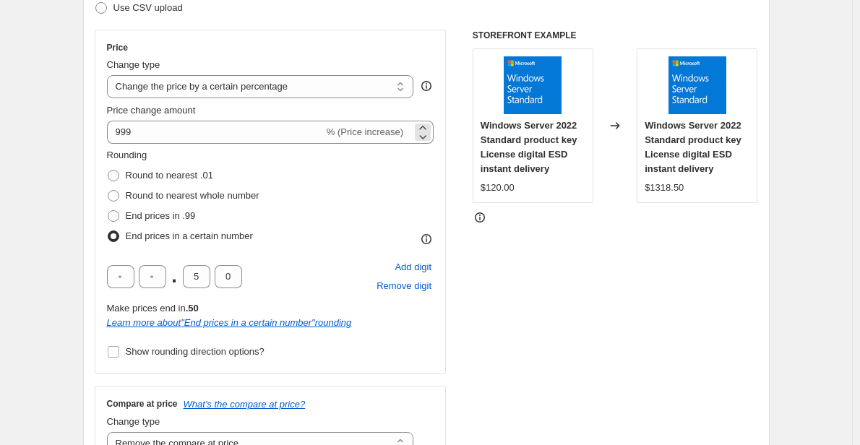
click at [395, 134] on span "% (Price increase)" at bounding box center [365, 131] width 77 height 11
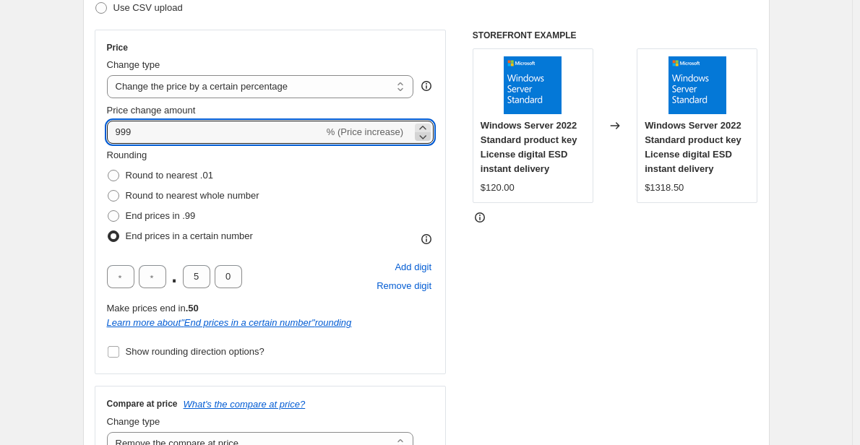
click at [427, 137] on icon at bounding box center [423, 136] width 14 height 14
click at [427, 126] on icon at bounding box center [423, 128] width 14 height 14
type input "998"
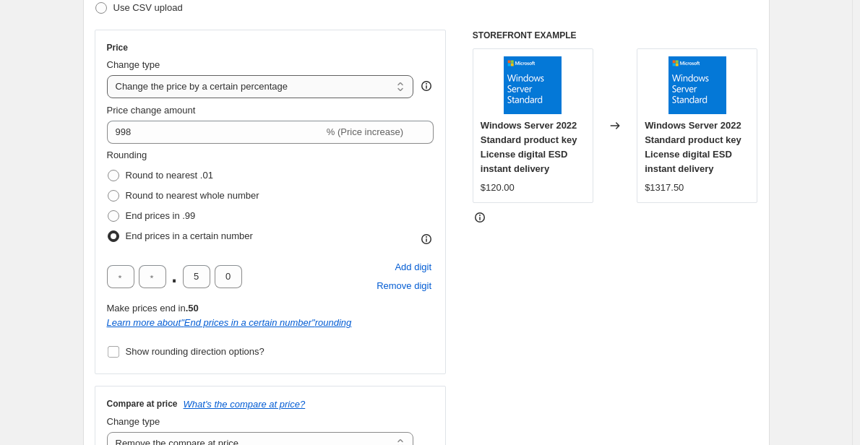
click at [325, 88] on select "Change the price to a certain amount Change the price by a certain amount Chang…" at bounding box center [260, 86] width 307 height 23
click at [110, 75] on select "Change the price to a certain amount Change the price by a certain amount Chang…" at bounding box center [260, 86] width 307 height 23
click at [147, 189] on span "Round to nearest whole number" at bounding box center [193, 196] width 134 height 14
click at [108, 190] on input "Round to nearest whole number" at bounding box center [108, 190] width 1 height 1
radio input "true"
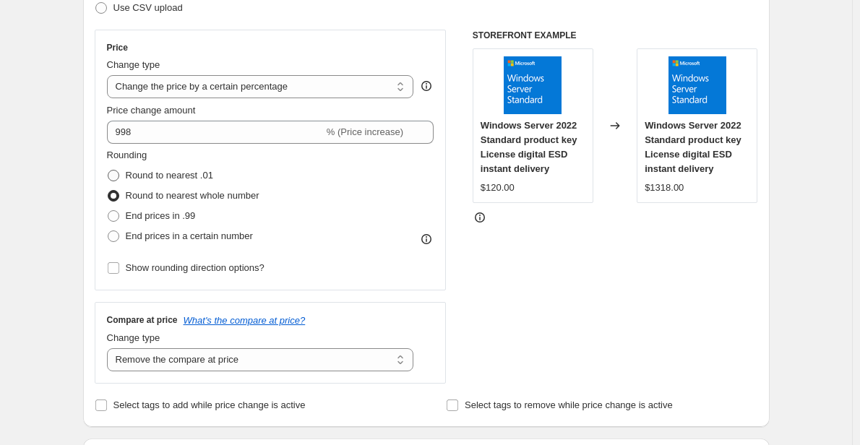
click at [135, 172] on span "Round to nearest .01" at bounding box center [169, 175] width 87 height 11
click at [108, 171] on input "Round to nearest .01" at bounding box center [108, 170] width 1 height 1
radio input "true"
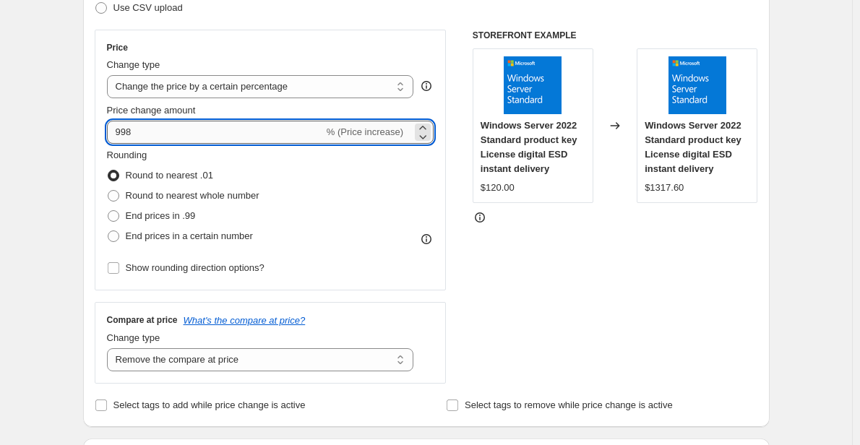
click at [184, 129] on input "998" at bounding box center [215, 132] width 217 height 23
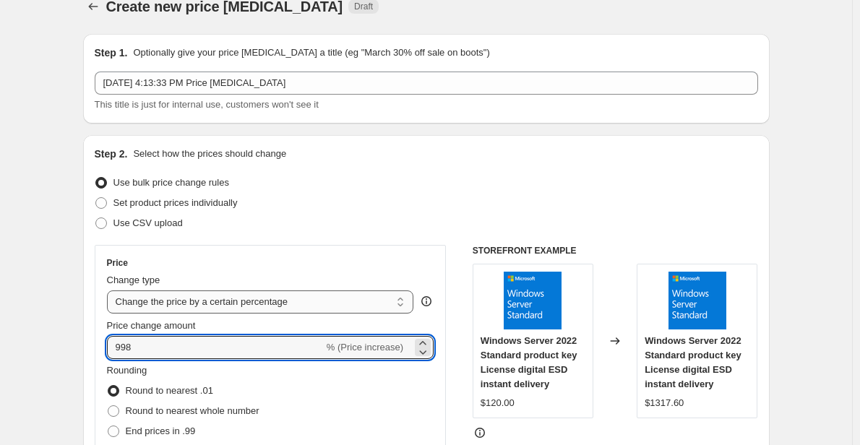
scroll to position [0, 0]
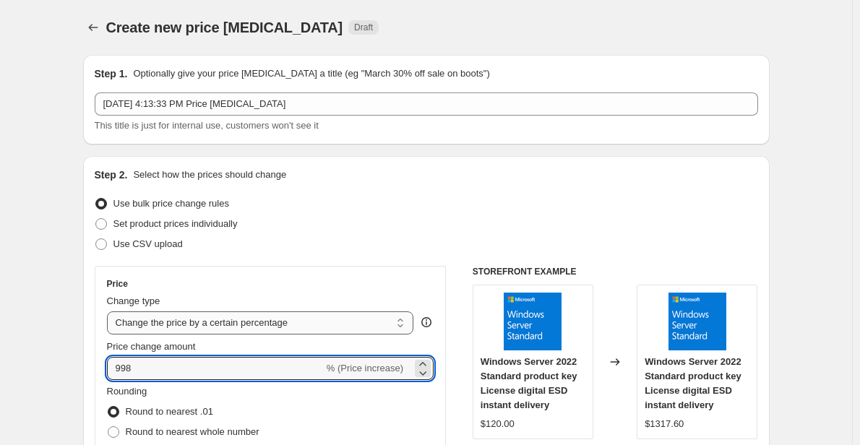
click at [188, 317] on select "Change the price to a certain amount Change the price by a certain amount Chang…" at bounding box center [260, 323] width 307 height 23
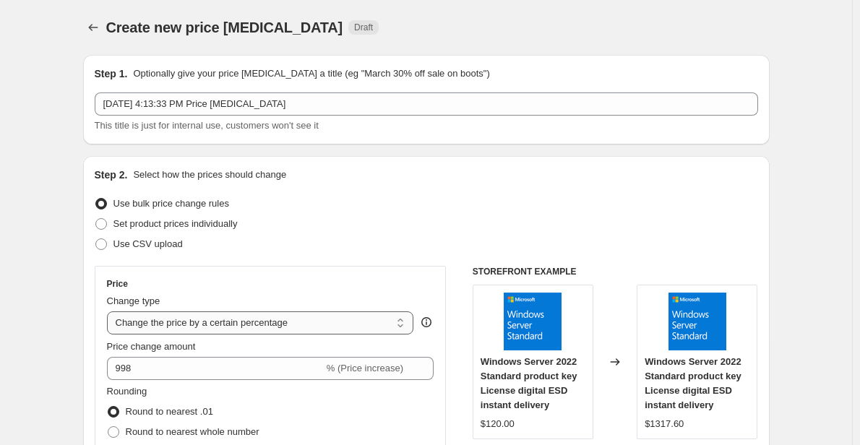
click at [188, 317] on select "Change the price to a certain amount Change the price by a certain amount Chang…" at bounding box center [260, 323] width 307 height 23
click at [110, 312] on select "Change the price to a certain amount Change the price by a certain amount Chang…" at bounding box center [260, 323] width 307 height 23
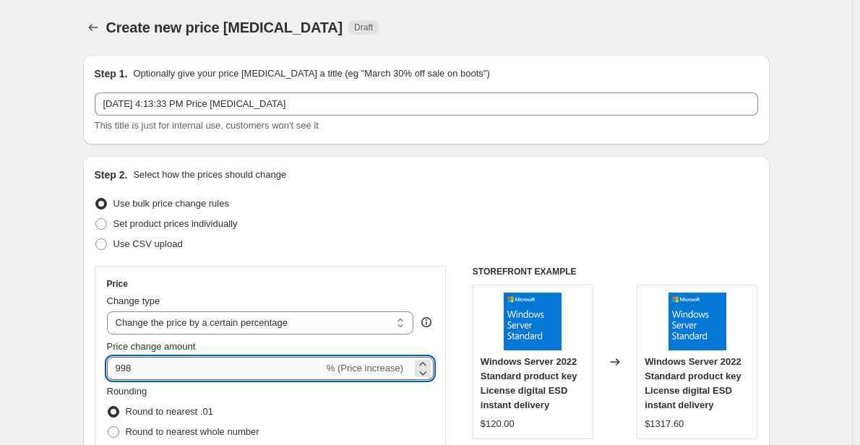
click at [198, 364] on input "998" at bounding box center [215, 368] width 217 height 23
type input "9"
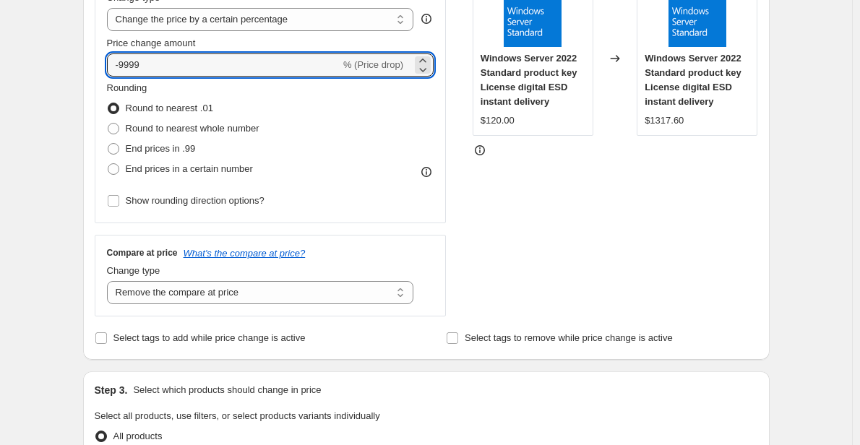
scroll to position [298, 0]
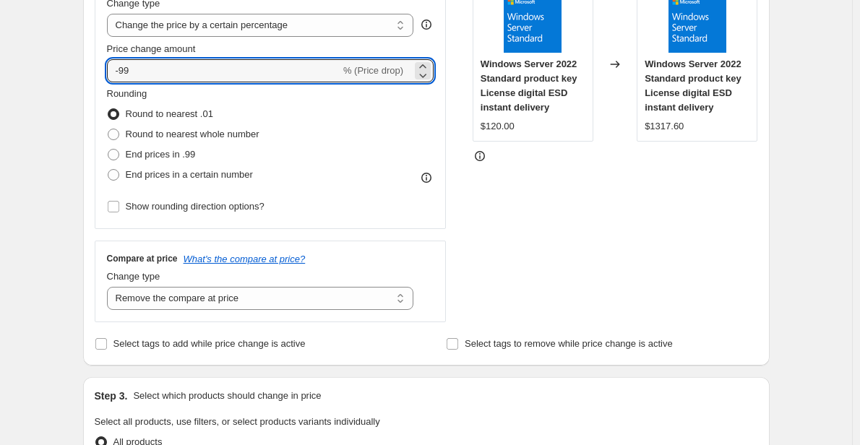
type input "-99"
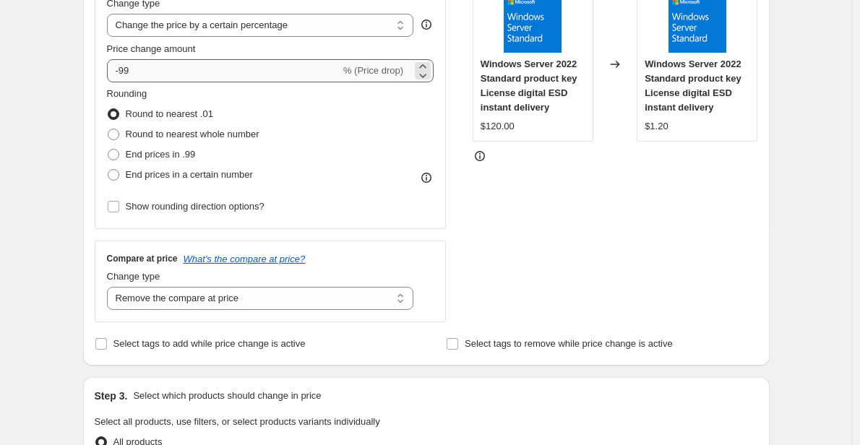
drag, startPoint x: 350, startPoint y: 72, endPoint x: 338, endPoint y: 69, distance: 11.9
click at [338, 69] on div "-99 % (Price drop)" at bounding box center [270, 70] width 327 height 23
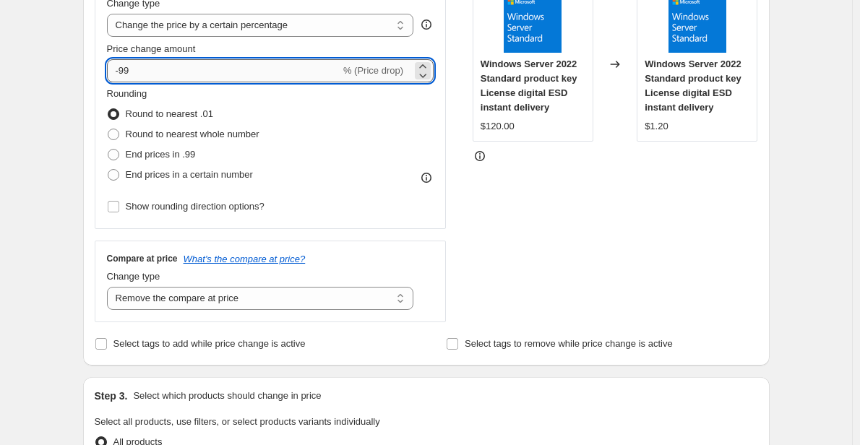
click at [273, 67] on input "-99" at bounding box center [223, 70] width 233 height 23
click at [204, 142] on span "Round to nearest whole number" at bounding box center [193, 134] width 134 height 14
click at [108, 129] on input "Round to nearest whole number" at bounding box center [108, 129] width 1 height 1
radio input "true"
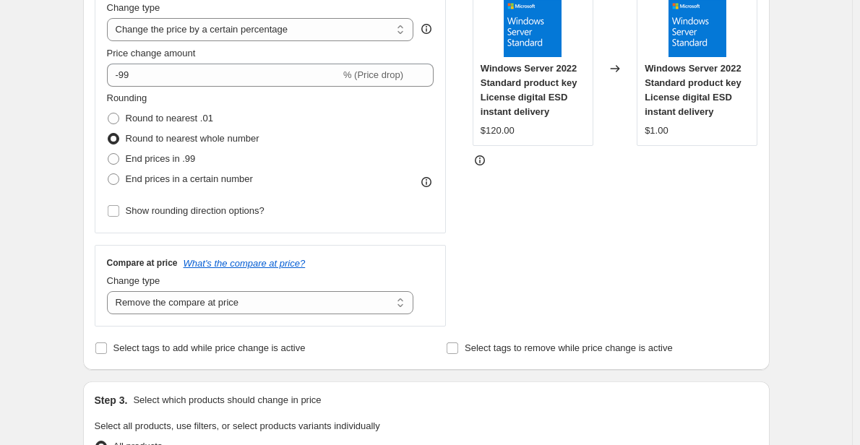
scroll to position [252, 0]
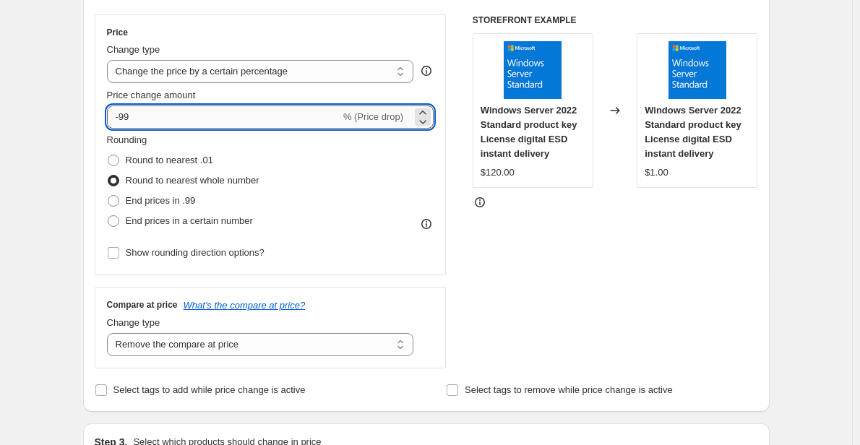
click at [240, 115] on input "-99" at bounding box center [223, 117] width 233 height 23
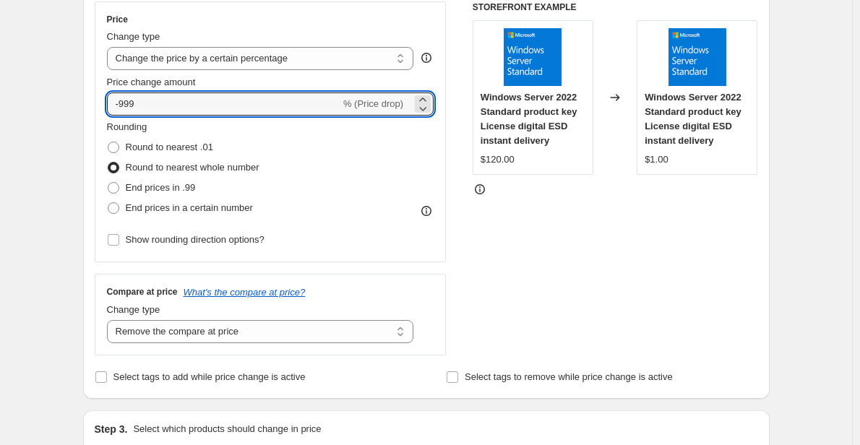
scroll to position [263, 0]
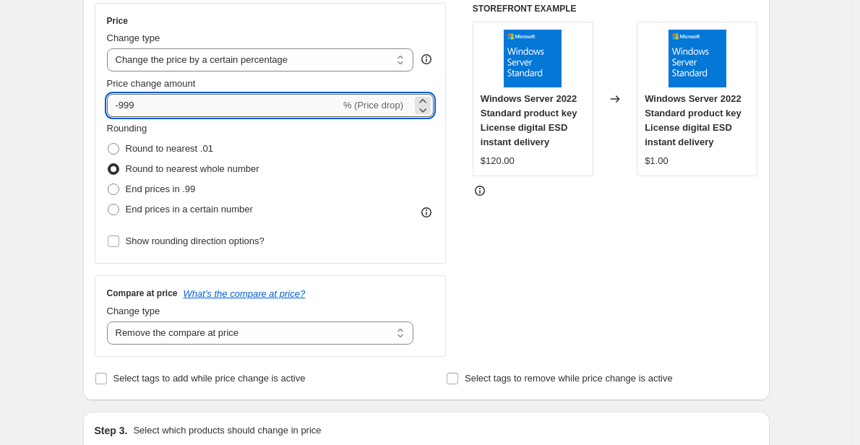
click at [219, 106] on input "-999" at bounding box center [223, 105] width 233 height 23
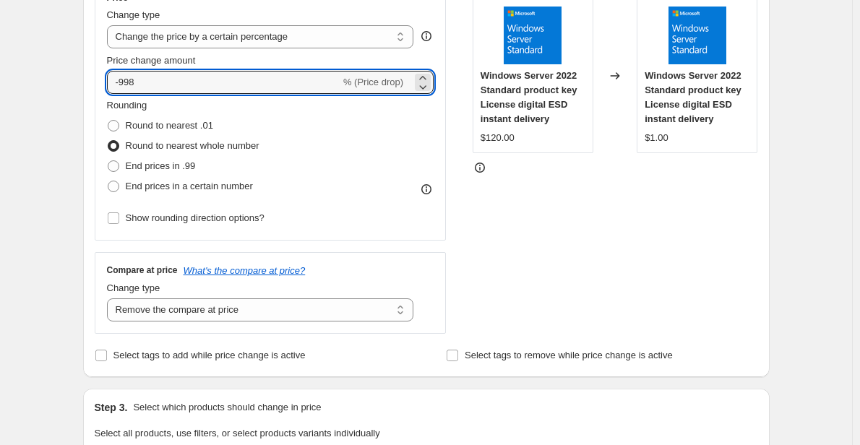
scroll to position [280, 0]
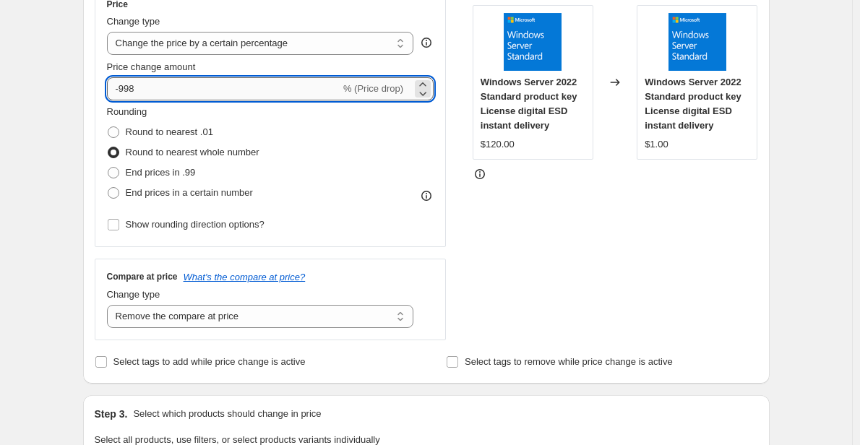
click at [269, 82] on input "-998" at bounding box center [223, 88] width 233 height 23
type input "-9"
type input "10"
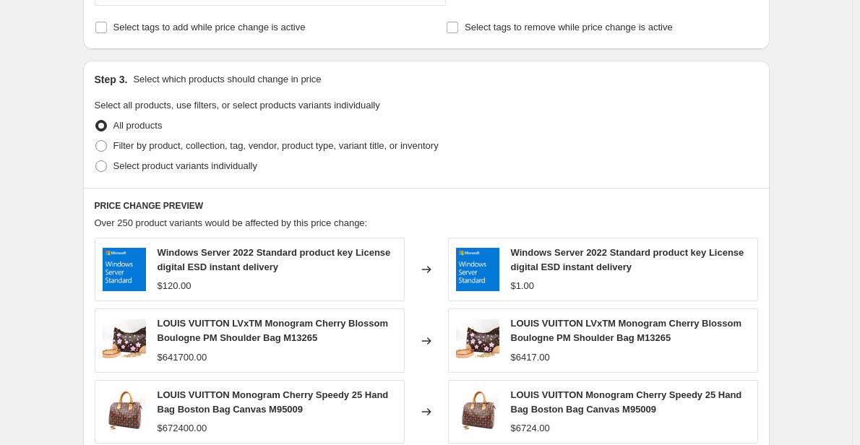
scroll to position [613, 0]
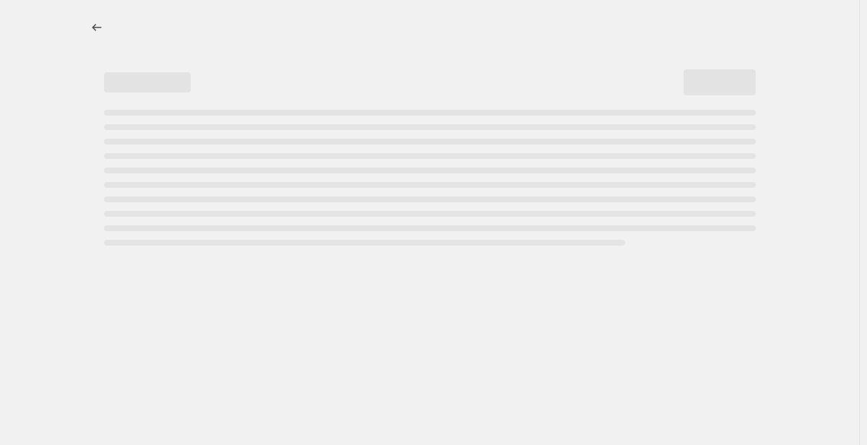
select select "percentage"
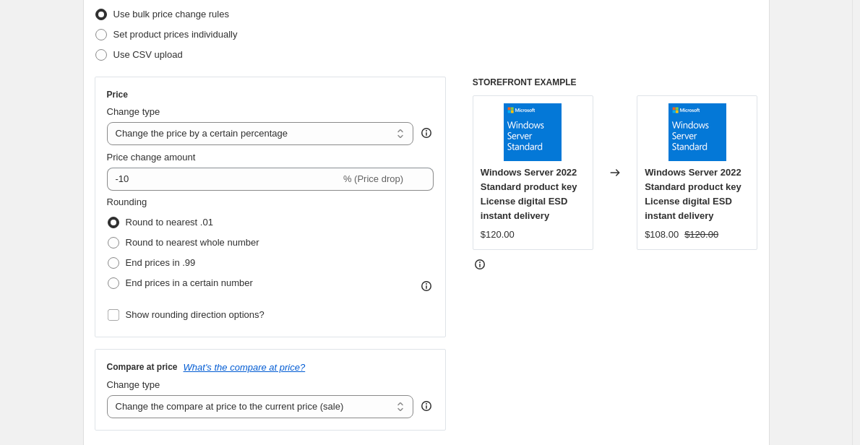
scroll to position [182, 0]
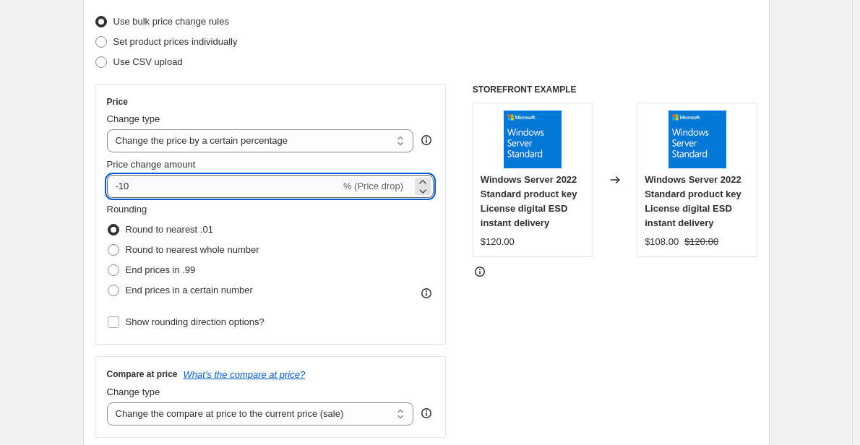
click at [304, 187] on input "-10" at bounding box center [223, 186] width 233 height 23
type input "-1"
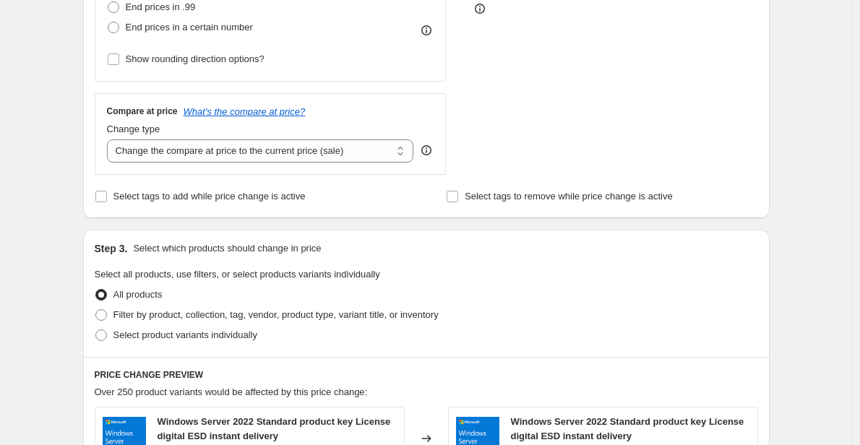
scroll to position [445, 0]
type input "-100"
click at [274, 150] on select "Change the compare at price to the current price (sale) Change the compare at p…" at bounding box center [260, 151] width 307 height 23
select select "remove"
click at [110, 140] on select "Change the compare at price to the current price (sale) Change the compare at p…" at bounding box center [260, 151] width 307 height 23
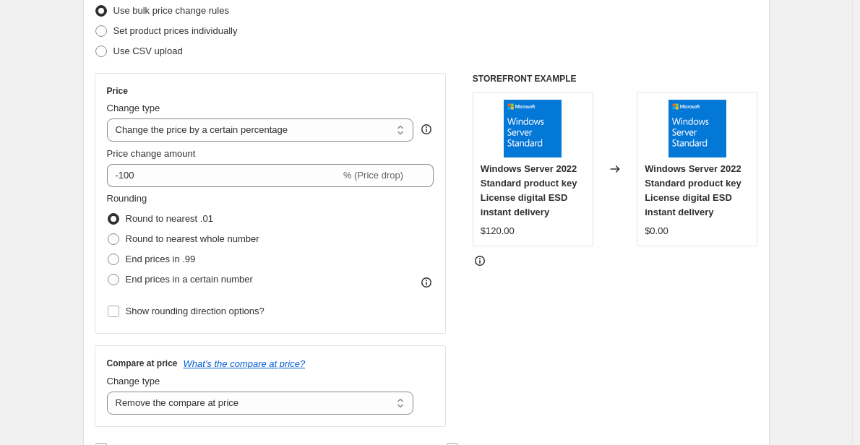
scroll to position [165, 0]
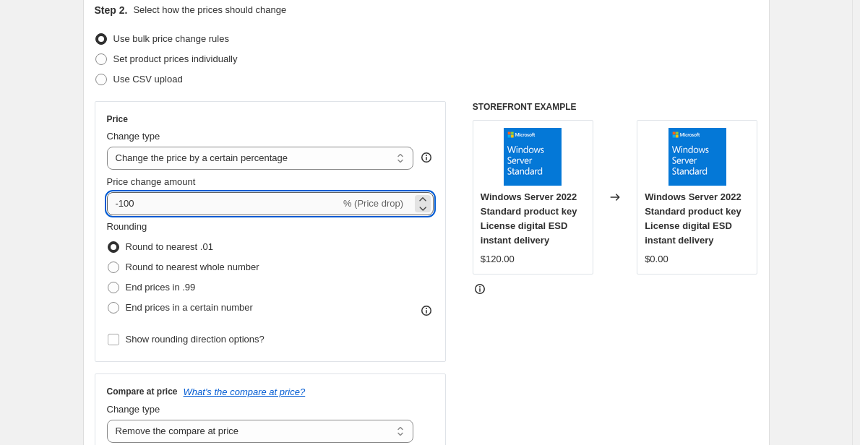
click at [249, 200] on input "-100" at bounding box center [223, 203] width 233 height 23
type input "-1"
type input "9"
type input "0"
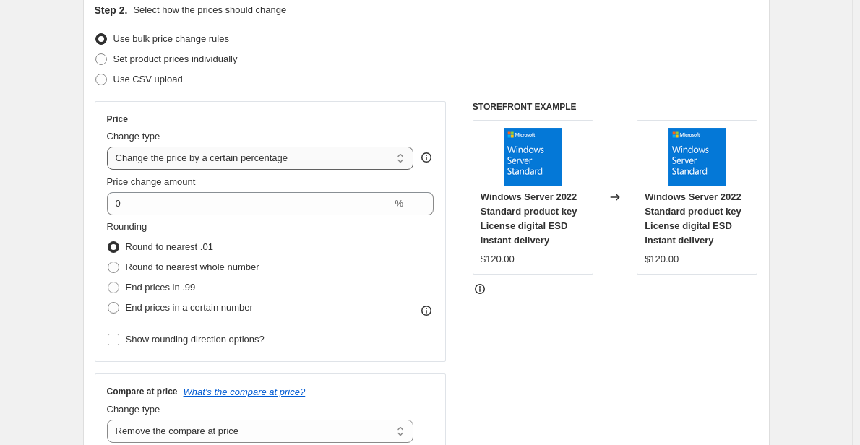
click at [271, 166] on select "Change the price to a certain amount Change the price by a certain amount Chang…" at bounding box center [260, 158] width 307 height 23
select select "by"
click at [110, 147] on select "Change the price to a certain amount Change the price by a certain amount Chang…" at bounding box center [260, 158] width 307 height 23
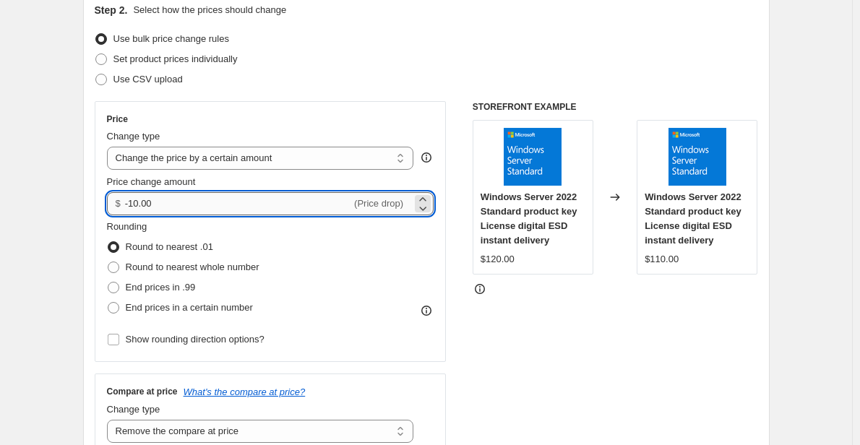
click at [243, 205] on input "-10.00" at bounding box center [238, 203] width 226 height 23
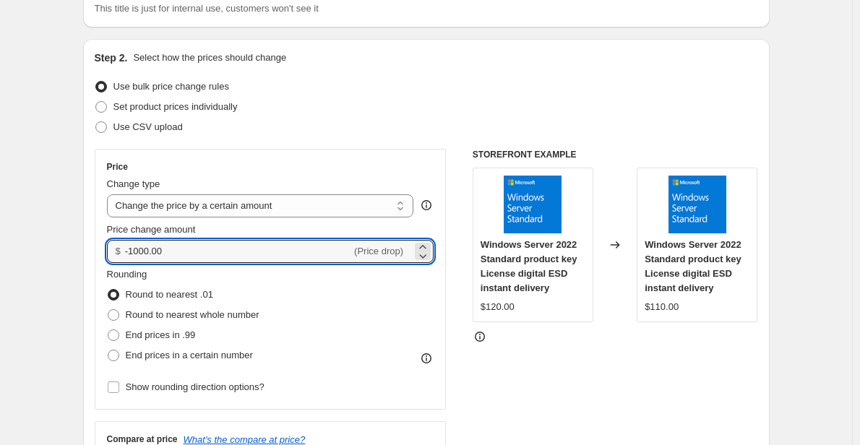
scroll to position [124, 0]
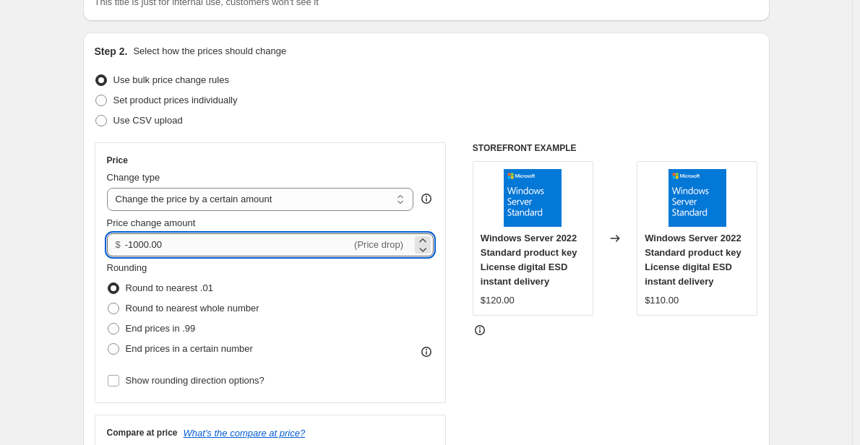
click at [249, 241] on input "-1000.00" at bounding box center [238, 244] width 226 height 23
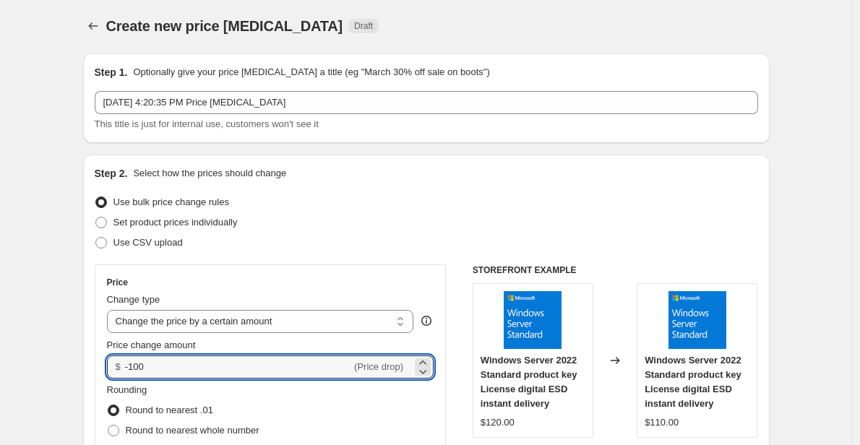
scroll to position [0, 0]
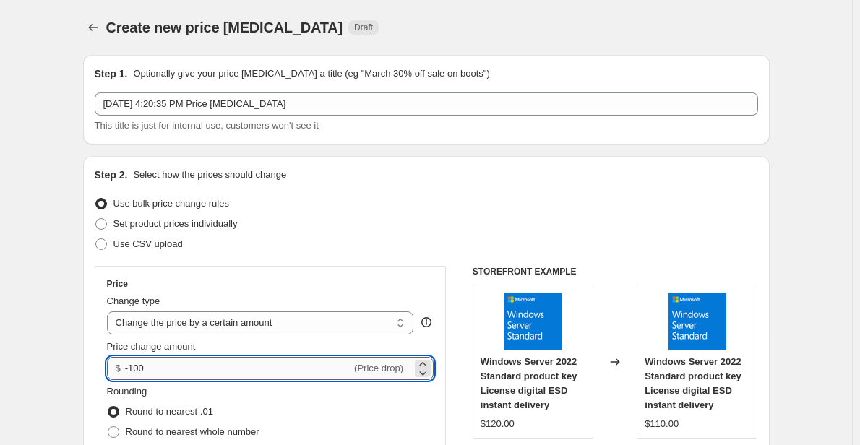
click at [325, 366] on input "-100" at bounding box center [238, 368] width 226 height 23
type input "-100.00"
click at [320, 332] on select "Change the price to a certain amount Change the price by a certain amount Chang…" at bounding box center [260, 323] width 307 height 23
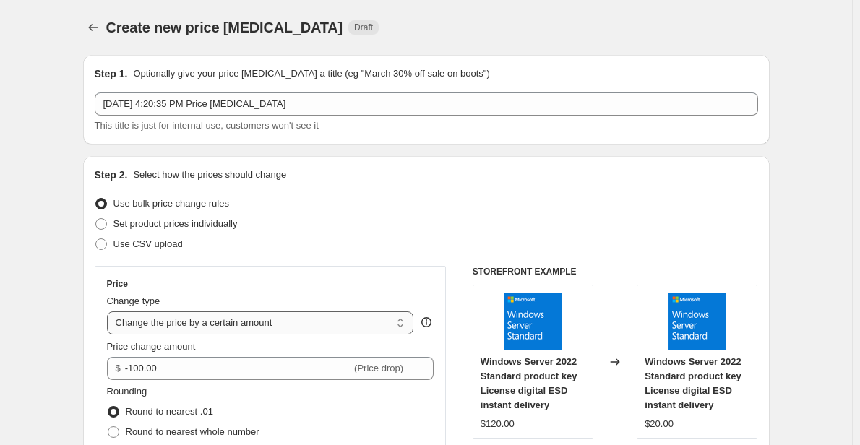
select select "percentage"
click at [110, 312] on select "Change the price to a certain amount Change the price by a certain amount Chang…" at bounding box center [260, 323] width 307 height 23
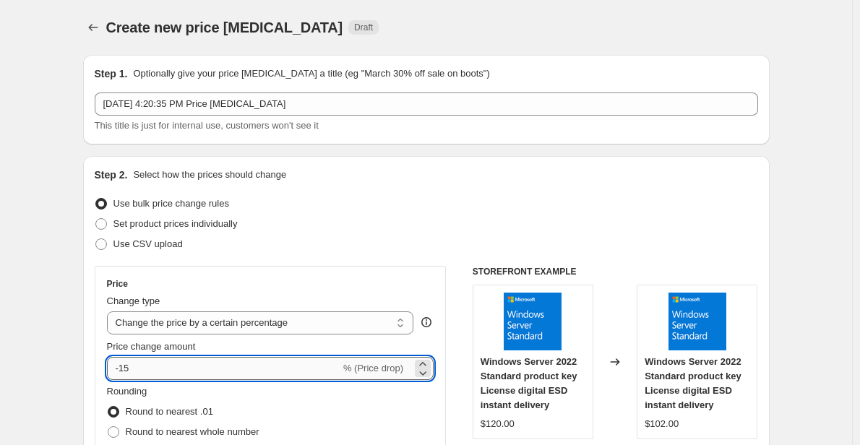
click at [194, 364] on input "-15" at bounding box center [223, 368] width 233 height 23
type input "-1"
type input "-999"
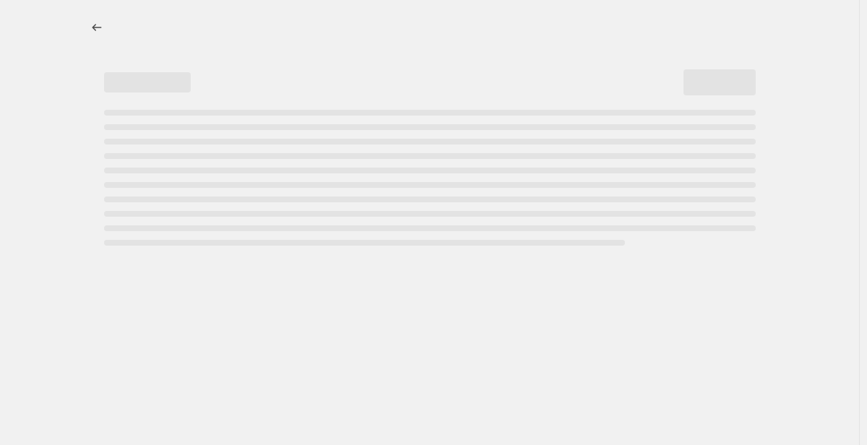
select select "percentage"
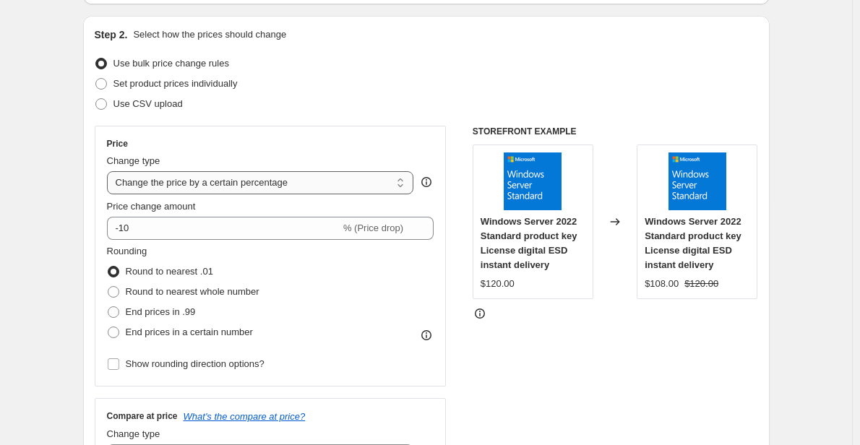
scroll to position [145, 0]
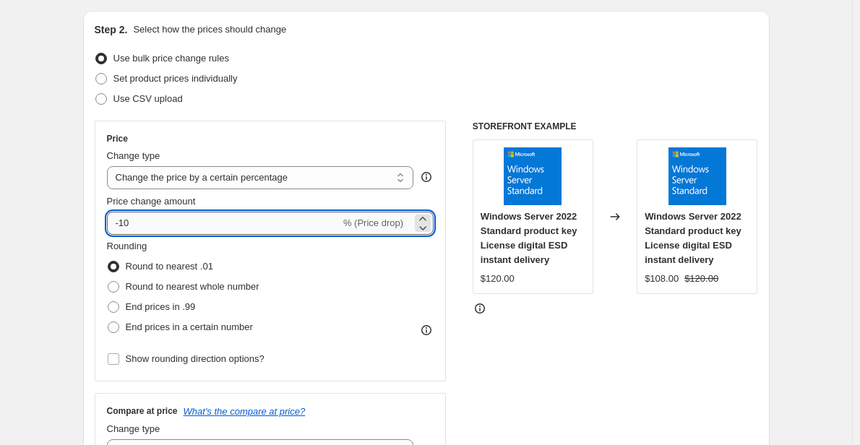
click at [254, 222] on input "-10" at bounding box center [223, 223] width 233 height 23
type input "-1"
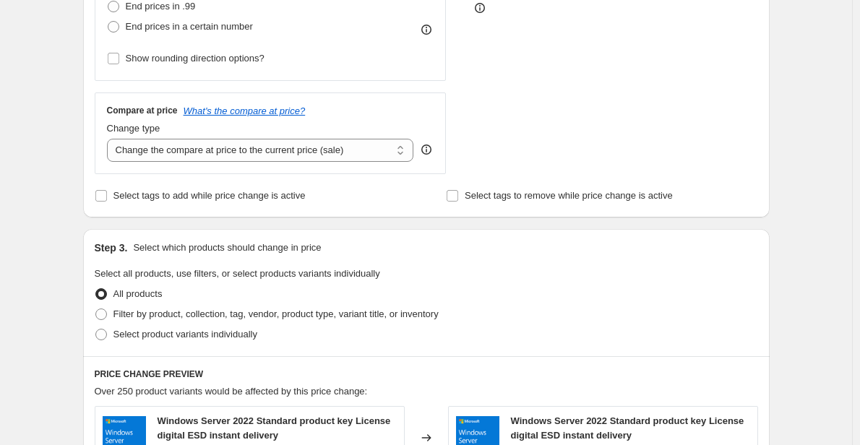
scroll to position [453, 0]
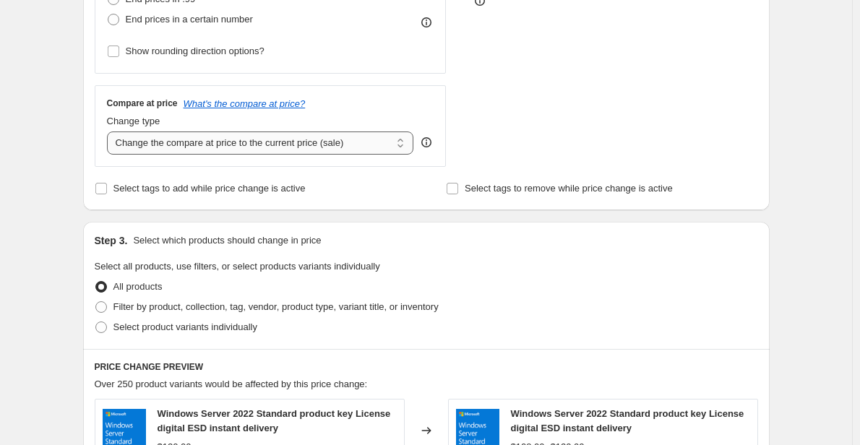
type input "-100"
click at [284, 148] on select "Change the compare at price to the current price (sale) Change the compare at p…" at bounding box center [260, 143] width 307 height 23
select select "remove"
click at [110, 132] on select "Change the compare at price to the current price (sale) Change the compare at p…" at bounding box center [260, 143] width 307 height 23
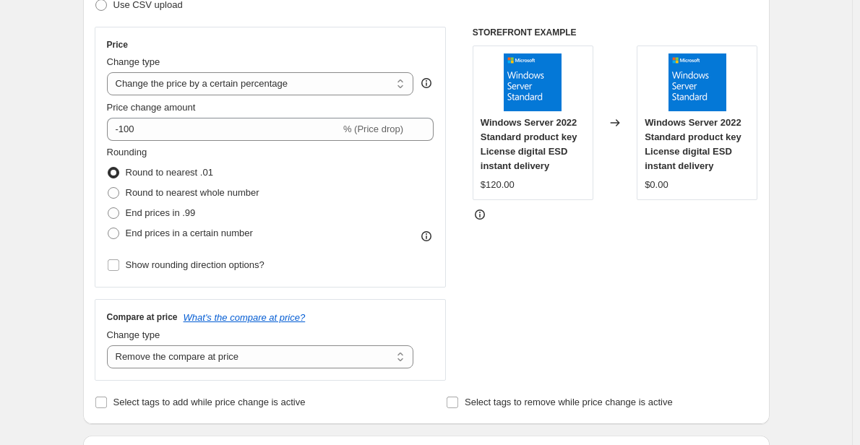
scroll to position [236, 0]
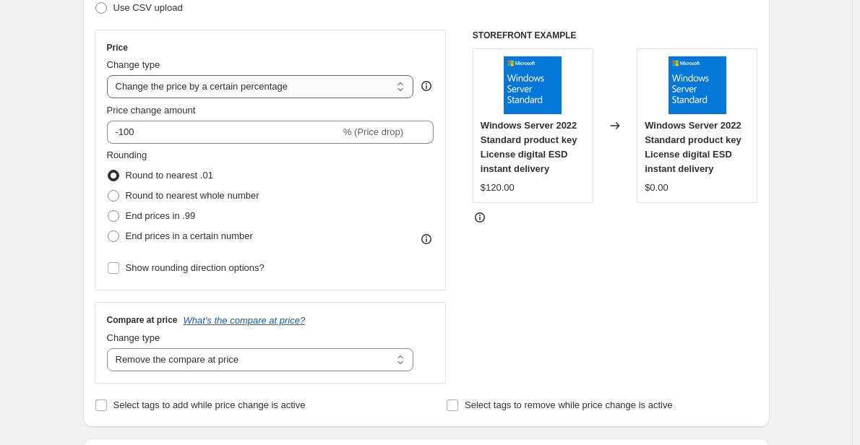
click at [231, 85] on select "Change the price to a certain amount Change the price by a certain amount Chang…" at bounding box center [260, 86] width 307 height 23
select select "by"
click at [110, 75] on select "Change the price to a certain amount Change the price by a certain amount Chang…" at bounding box center [260, 86] width 307 height 23
type input "-10.00"
click at [223, 87] on select "Change the price to a certain amount Change the price by a certain amount Chang…" at bounding box center [260, 86] width 307 height 23
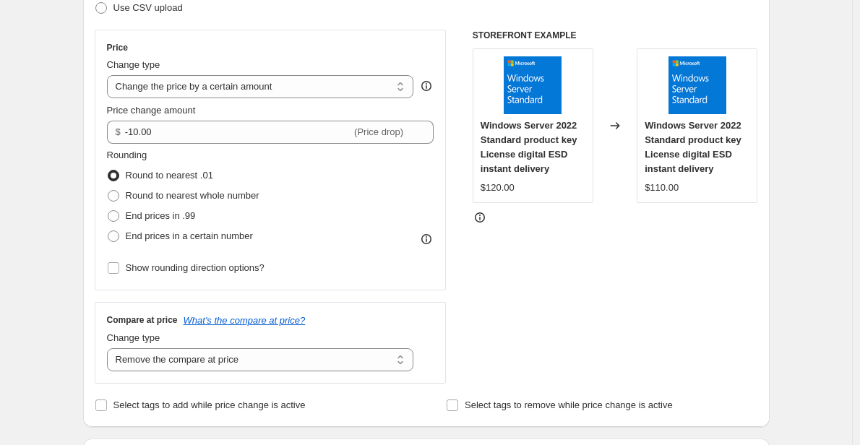
click at [450, 173] on div "Price Change type Change the price to a certain amount Change the price by a ce…" at bounding box center [427, 207] width 664 height 354
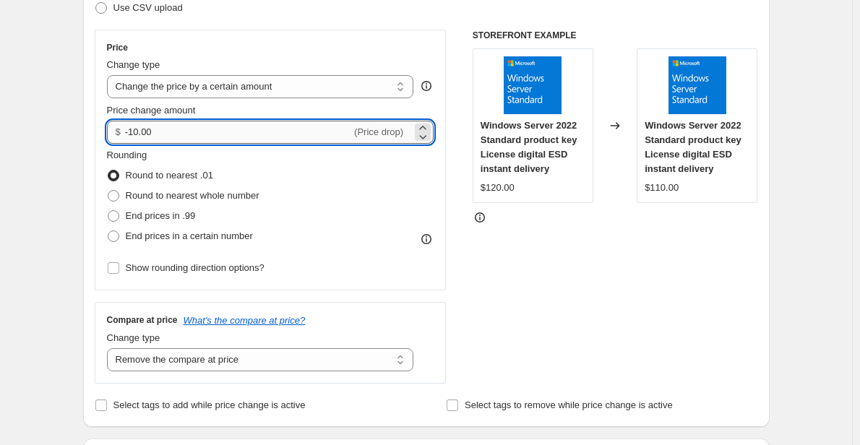
click at [312, 139] on input "-10.00" at bounding box center [238, 132] width 226 height 23
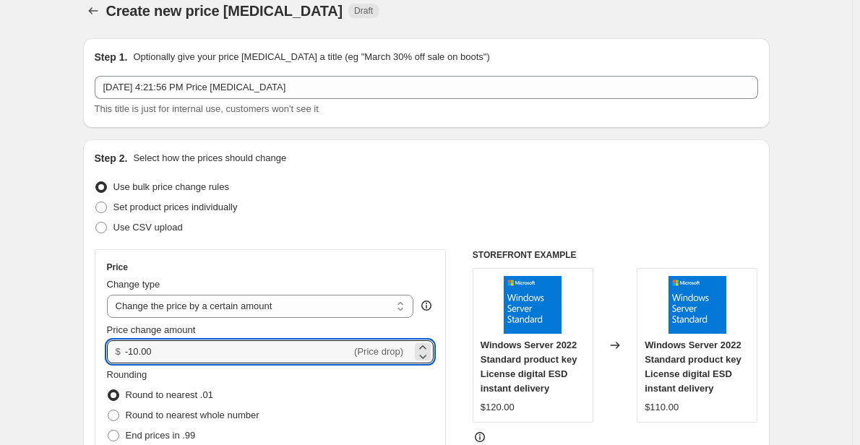
scroll to position [0, 0]
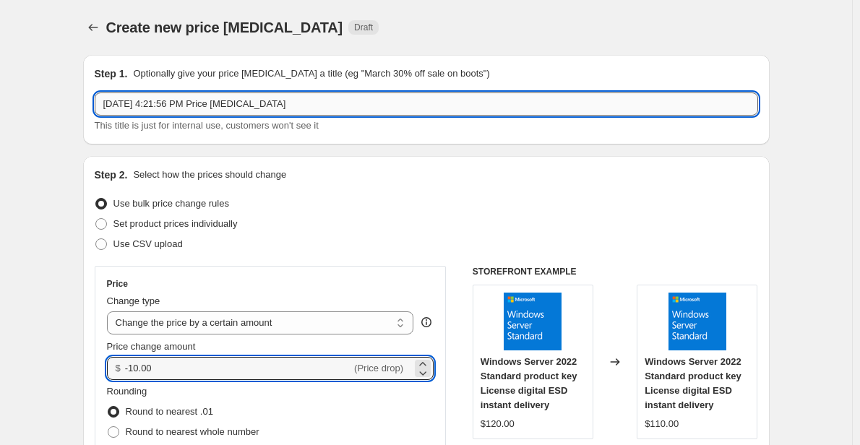
click at [214, 111] on input "Sep 18, 2025, 4:21:56 PM Price change job" at bounding box center [427, 104] width 664 height 23
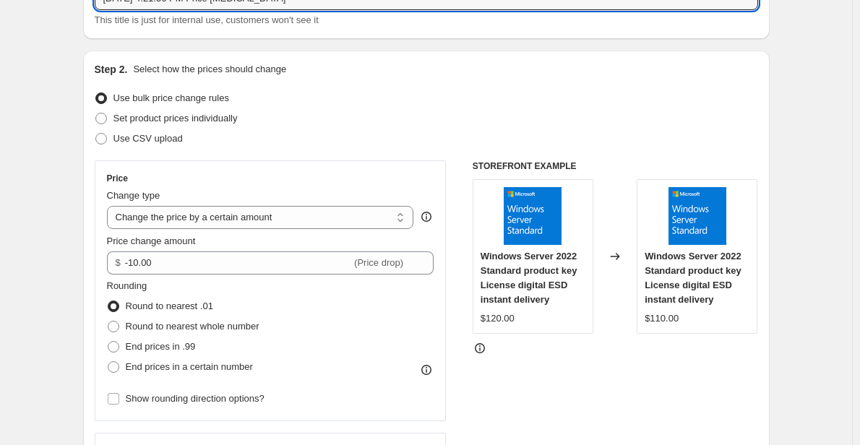
scroll to position [111, 0]
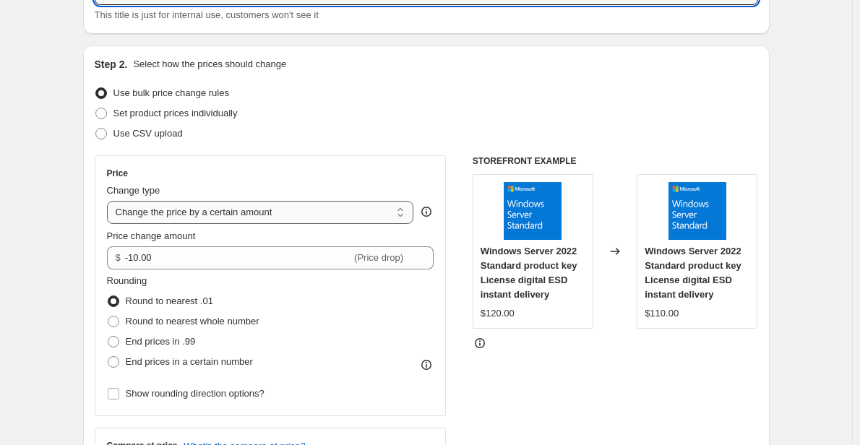
click at [404, 212] on select "Change the price to a certain amount Change the price by a certain amount Chang…" at bounding box center [260, 212] width 307 height 23
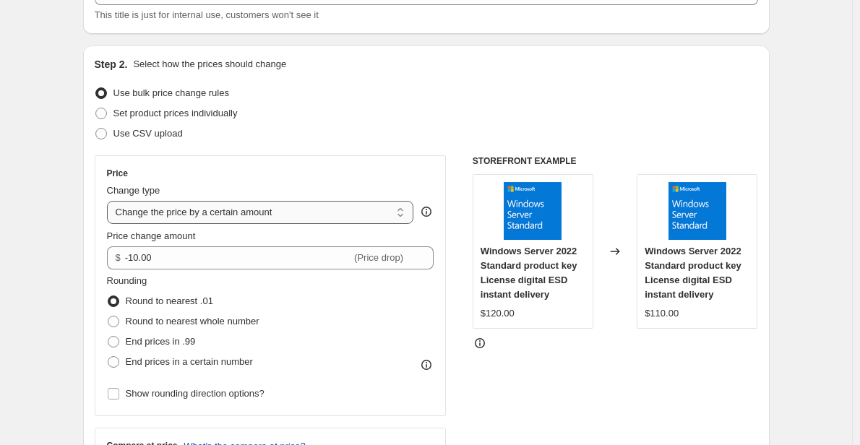
select select "percentage"
click at [110, 201] on select "Change the price to a certain amount Change the price by a certain amount Chang…" at bounding box center [260, 212] width 307 height 23
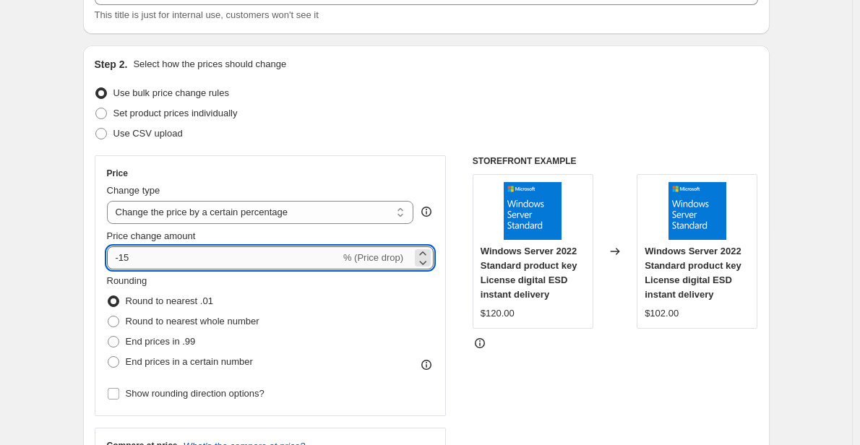
click at [155, 257] on input "-15" at bounding box center [223, 257] width 233 height 23
type input "-1"
type input "-100"
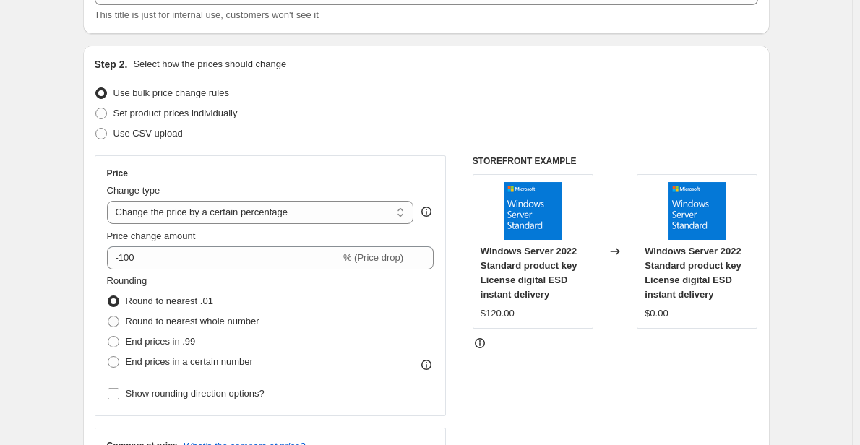
click at [184, 326] on span "Round to nearest whole number" at bounding box center [193, 321] width 134 height 11
click at [108, 317] on input "Round to nearest whole number" at bounding box center [108, 316] width 1 height 1
radio input "true"
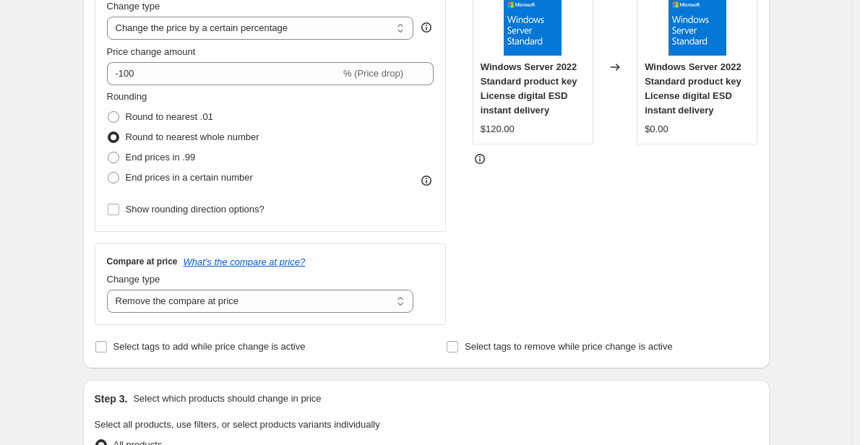
scroll to position [293, 0]
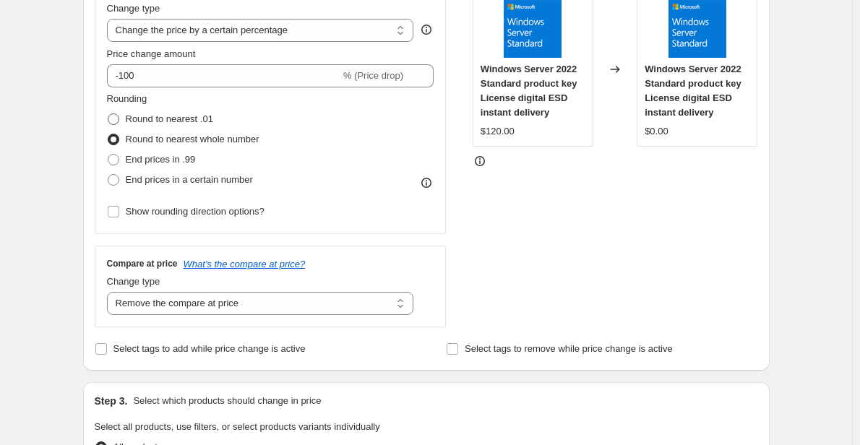
click at [136, 115] on span "Round to nearest .01" at bounding box center [169, 118] width 87 height 11
click at [108, 114] on input "Round to nearest .01" at bounding box center [108, 113] width 1 height 1
radio input "true"
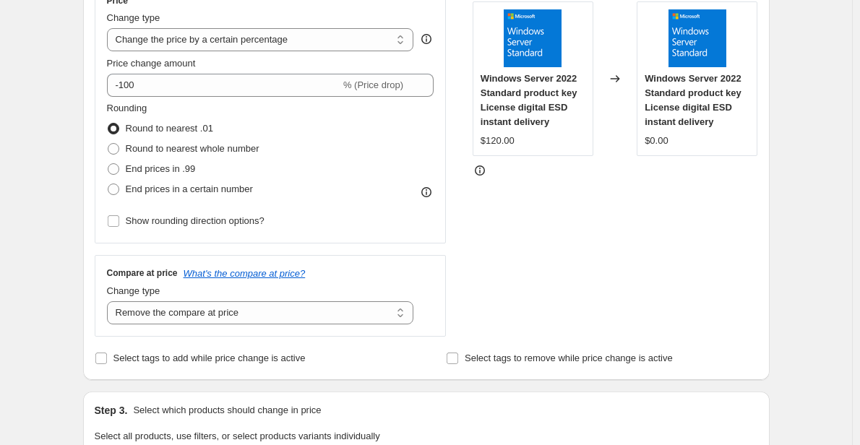
scroll to position [282, 0]
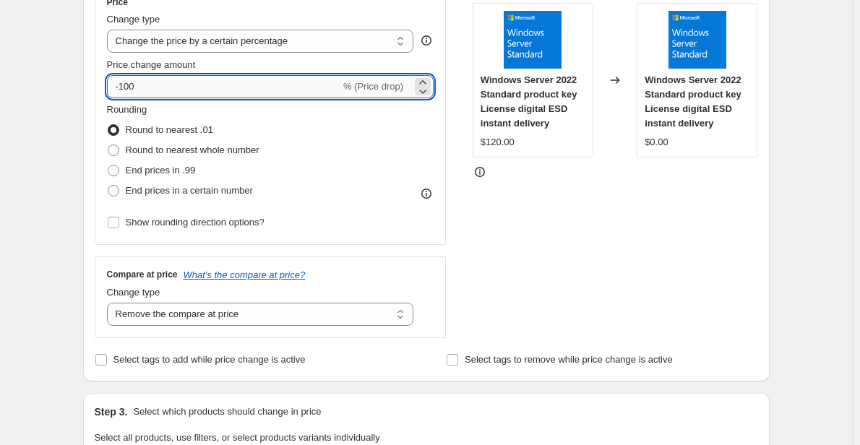
click at [223, 88] on input "-100" at bounding box center [223, 86] width 233 height 23
type input "-1"
type input "-100"
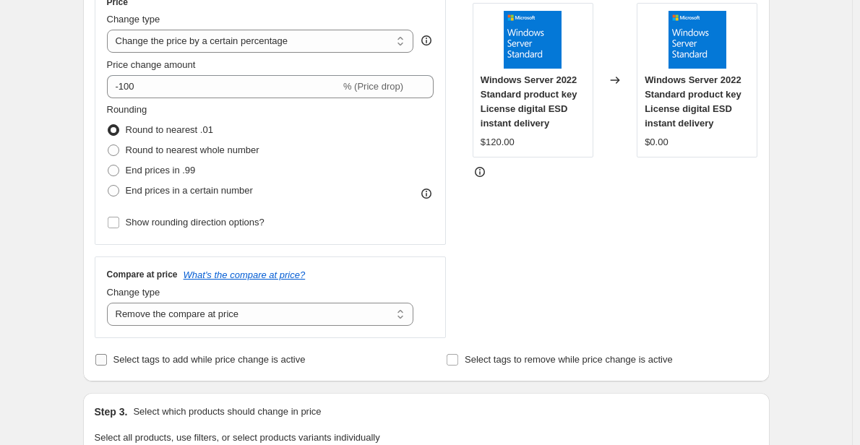
click at [245, 356] on span "Select tags to add while price change is active" at bounding box center [209, 359] width 192 height 11
click at [107, 356] on input "Select tags to add while price change is active" at bounding box center [101, 360] width 12 height 12
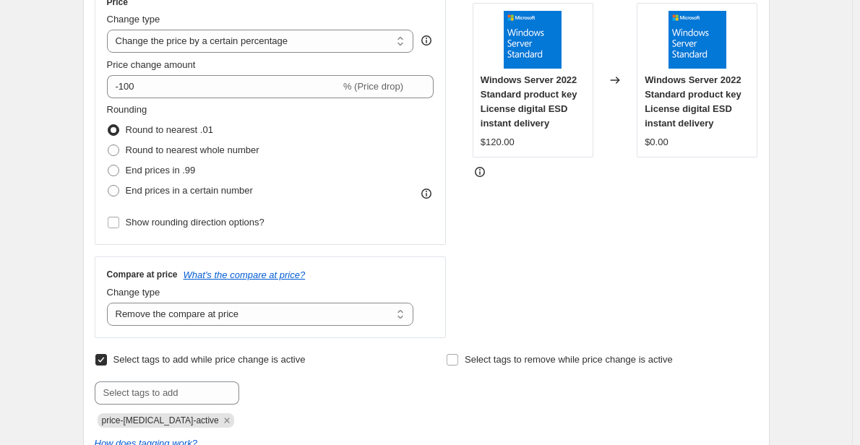
click at [245, 356] on span "Select tags to add while price change is active" at bounding box center [209, 359] width 192 height 11
click at [107, 356] on input "Select tags to add while price change is active" at bounding box center [101, 360] width 12 height 12
checkbox input "false"
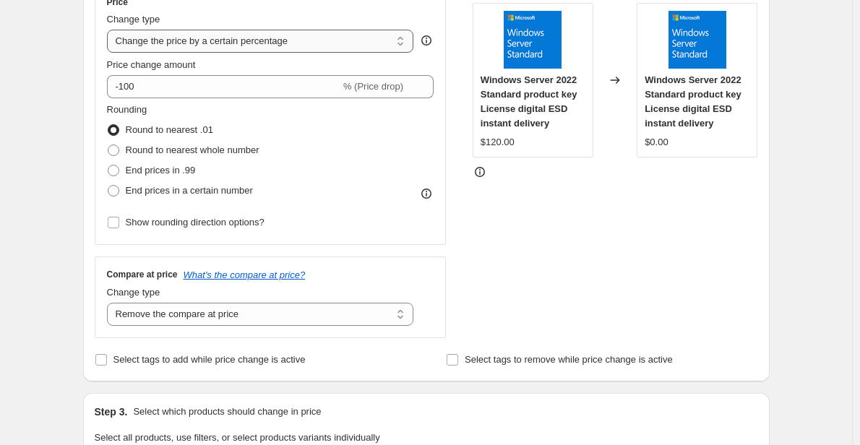
click at [311, 32] on select "Change the price to a certain amount Change the price by a certain amount Chang…" at bounding box center [260, 41] width 307 height 23
click at [110, 30] on select "Change the price to a certain amount Change the price by a certain amount Chang…" at bounding box center [260, 41] width 307 height 23
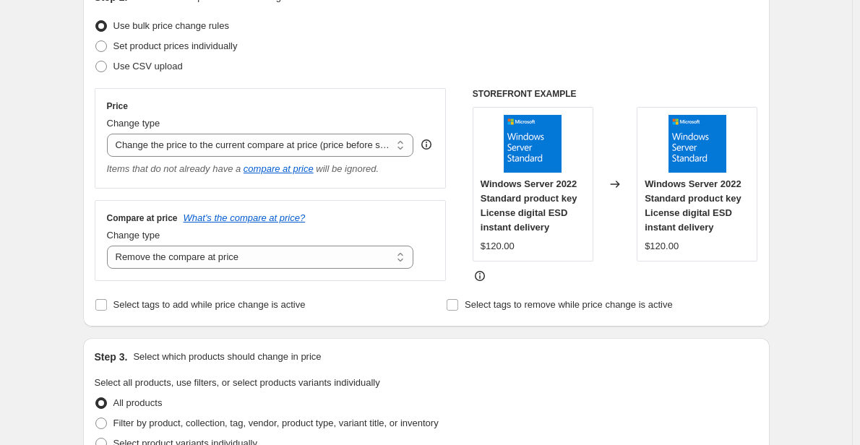
scroll to position [176, 0]
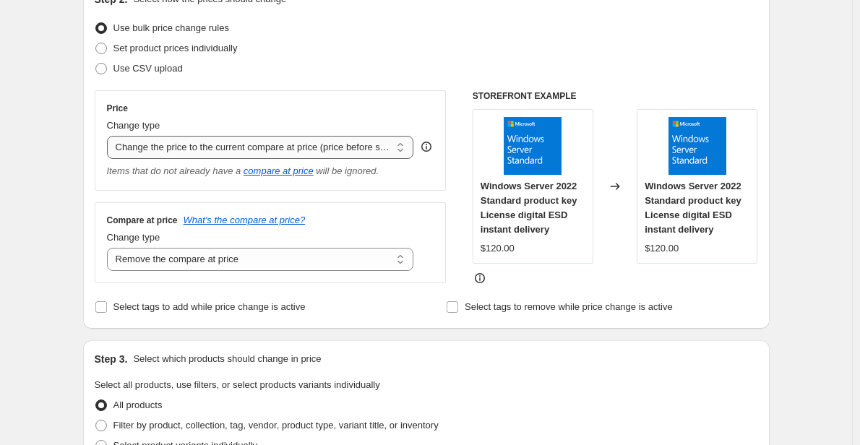
click at [214, 149] on select "Change the price to a certain amount Change the price by a certain amount Chang…" at bounding box center [260, 147] width 307 height 23
select select "percentage"
click at [110, 136] on select "Change the price to a certain amount Change the price by a certain amount Chang…" at bounding box center [260, 147] width 307 height 23
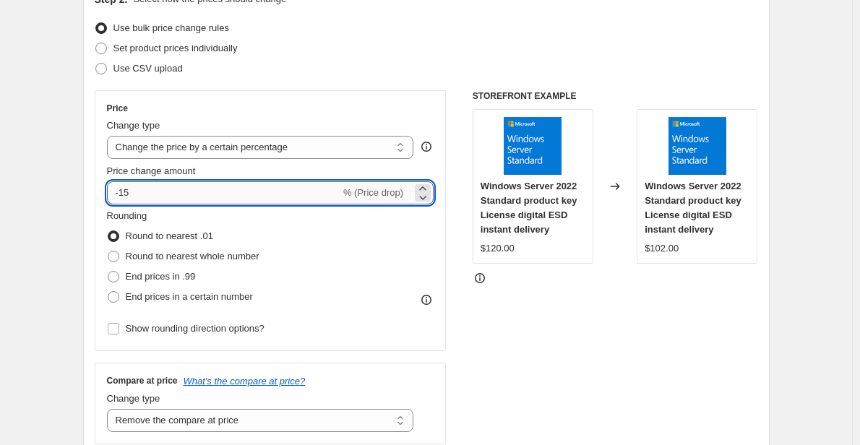
click at [174, 194] on input "-15" at bounding box center [223, 192] width 233 height 23
click at [430, 189] on icon at bounding box center [423, 188] width 14 height 14
click at [429, 201] on icon at bounding box center [423, 197] width 14 height 14
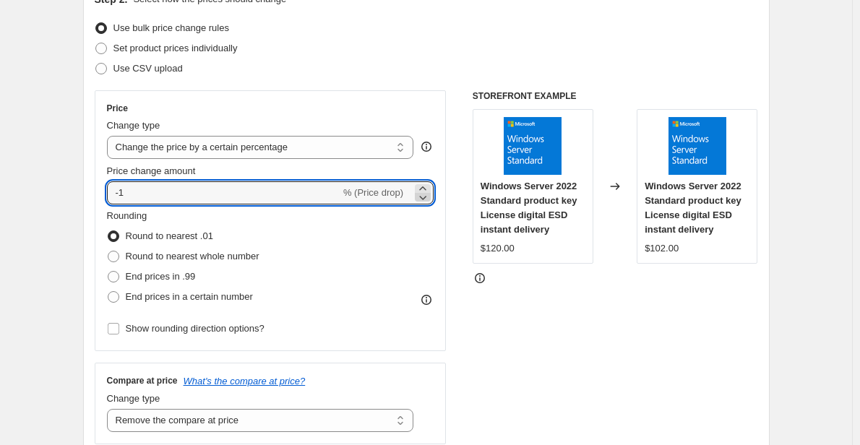
click at [429, 200] on icon at bounding box center [423, 197] width 14 height 14
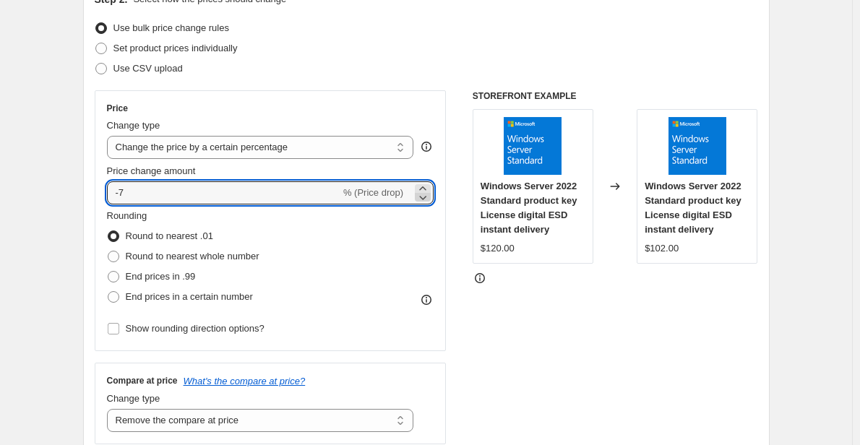
click at [429, 200] on icon at bounding box center [423, 197] width 14 height 14
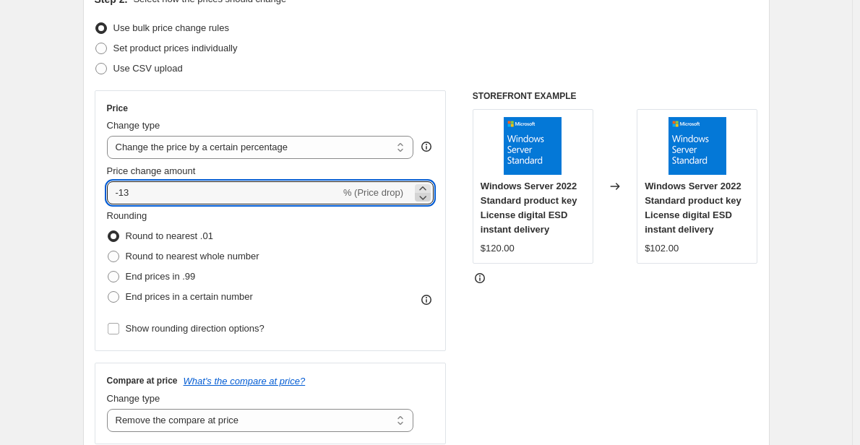
click at [429, 200] on icon at bounding box center [423, 197] width 14 height 14
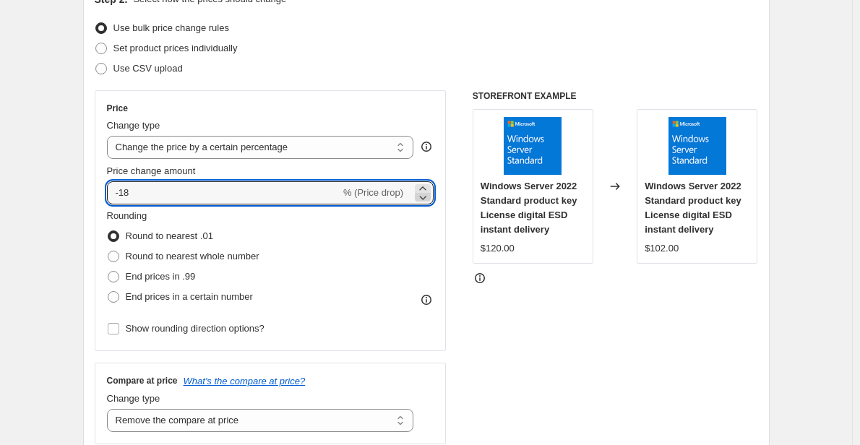
click at [429, 200] on icon at bounding box center [423, 197] width 14 height 14
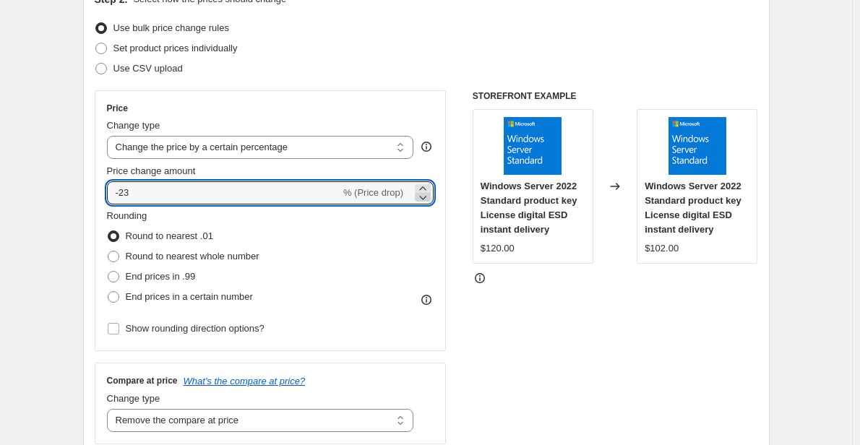
click at [429, 200] on icon at bounding box center [423, 197] width 14 height 14
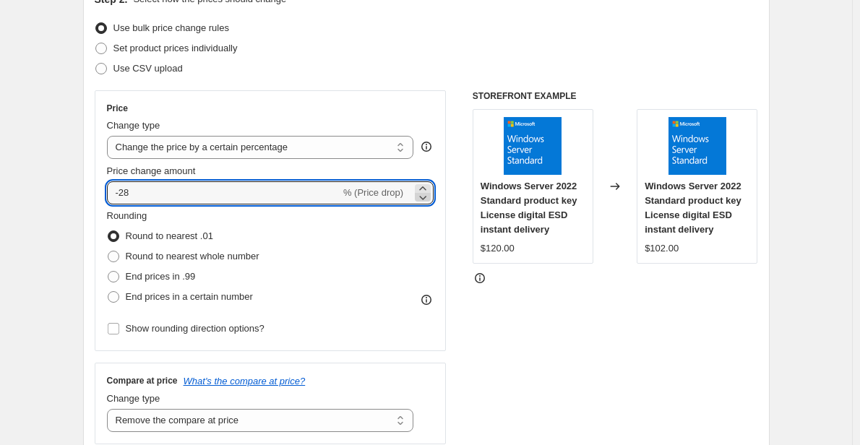
click at [429, 200] on icon at bounding box center [423, 197] width 14 height 14
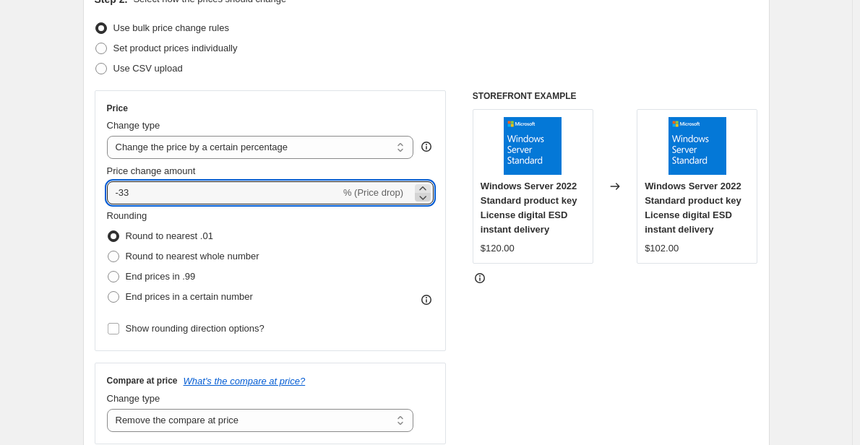
click at [429, 200] on icon at bounding box center [423, 197] width 14 height 14
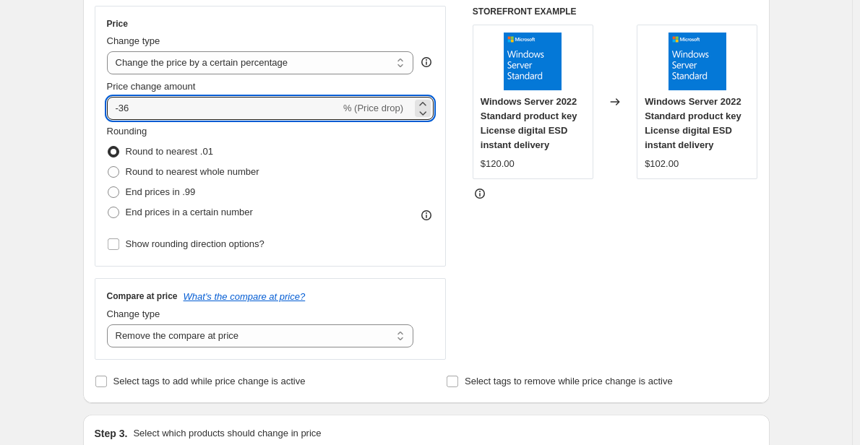
scroll to position [250, 0]
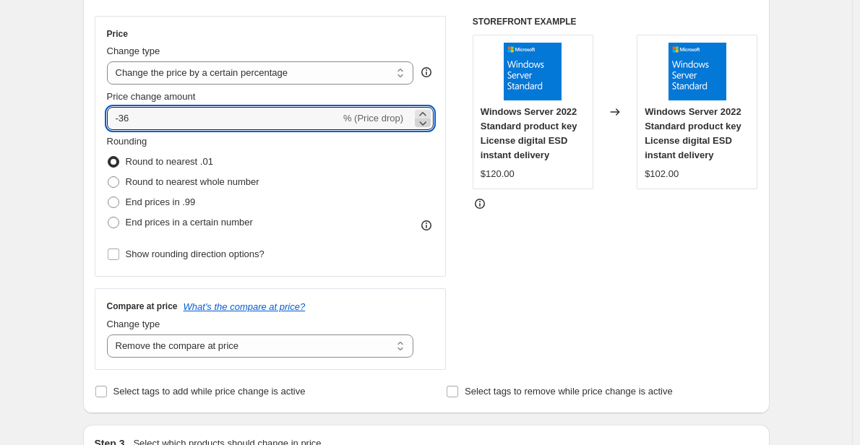
click at [423, 126] on icon at bounding box center [423, 123] width 14 height 14
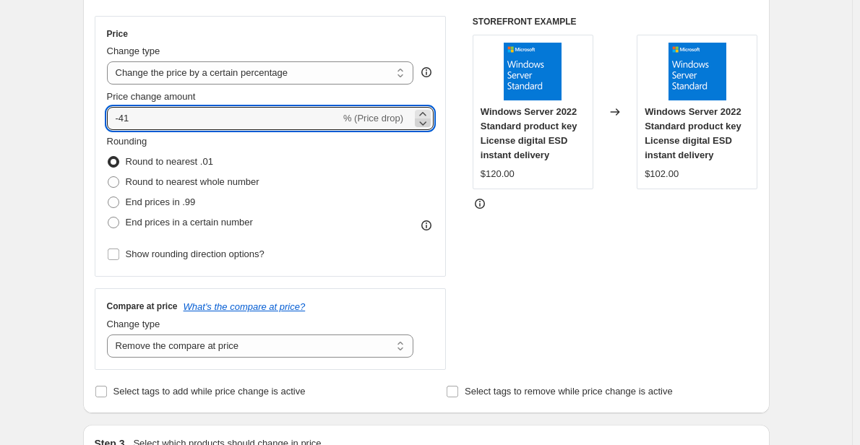
click at [423, 126] on icon at bounding box center [423, 123] width 14 height 14
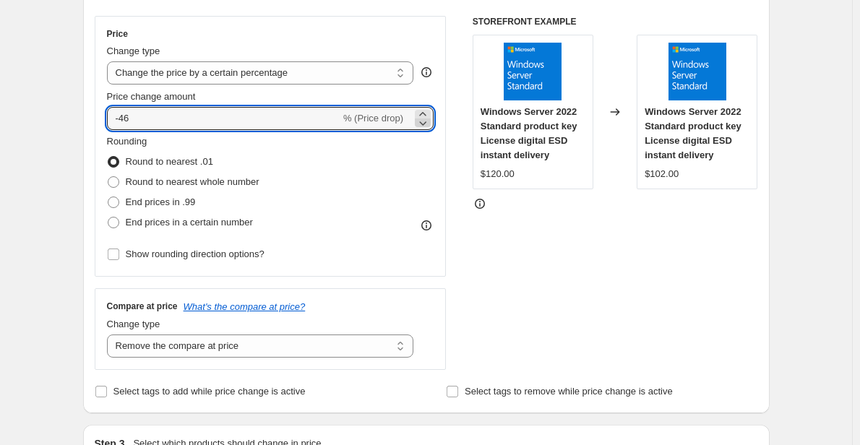
click at [423, 126] on icon at bounding box center [423, 123] width 14 height 14
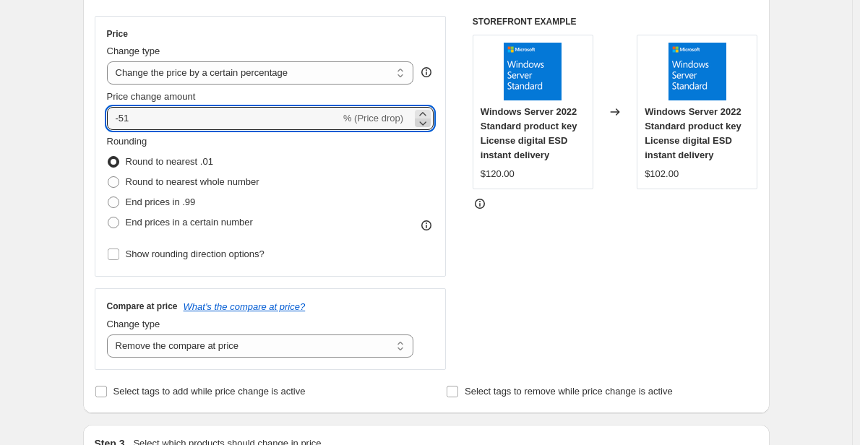
click at [423, 126] on icon at bounding box center [423, 123] width 14 height 14
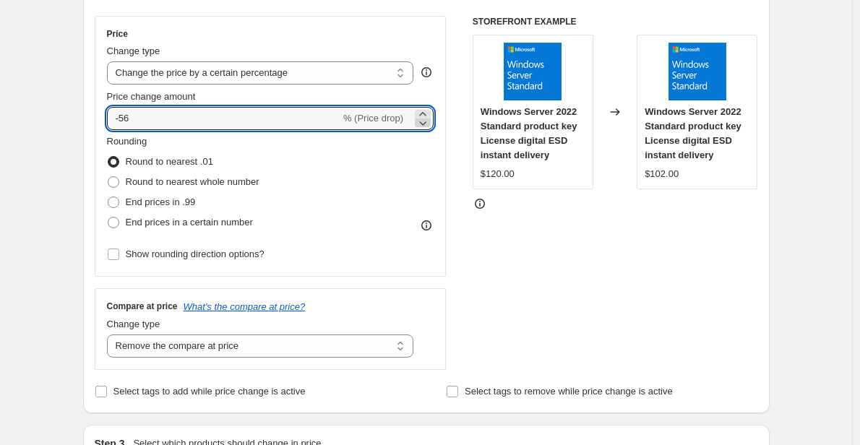
click at [423, 126] on icon at bounding box center [423, 123] width 14 height 14
click at [299, 120] on input "-60" at bounding box center [223, 118] width 233 height 23
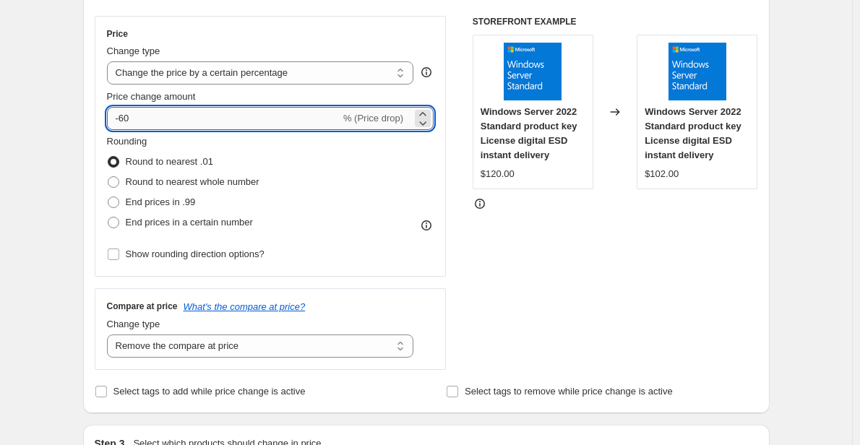
type input "-6"
click at [424, 123] on icon at bounding box center [423, 123] width 7 height 4
click at [424, 116] on icon at bounding box center [423, 123] width 14 height 14
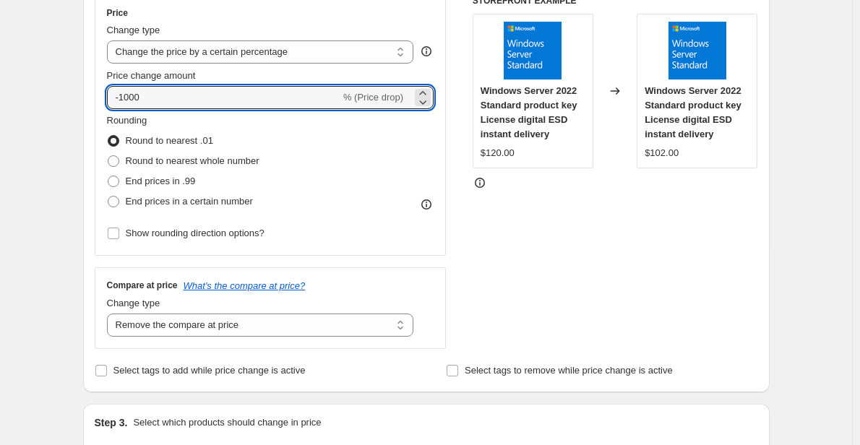
scroll to position [259, 0]
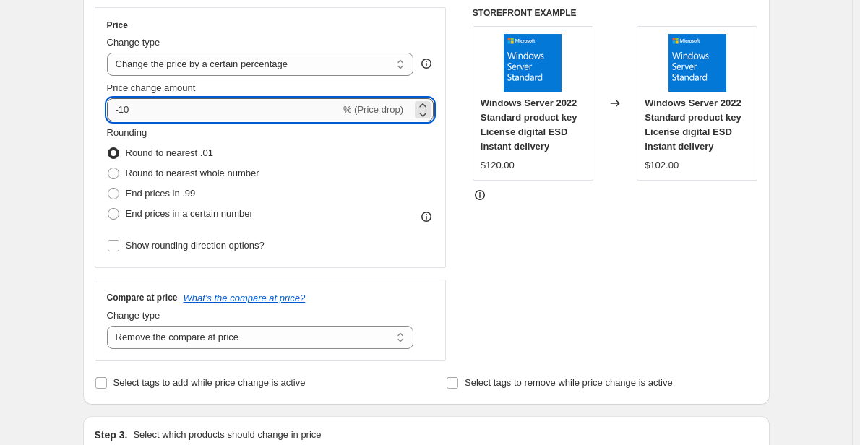
type input "-1"
type input "-99"
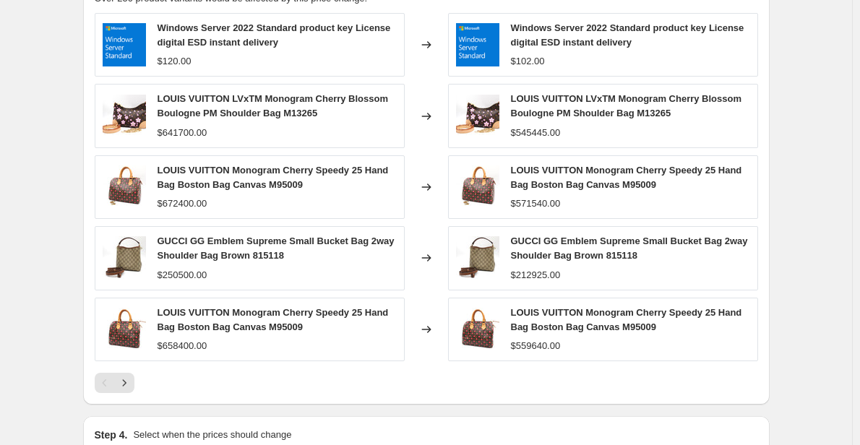
scroll to position [840, 0]
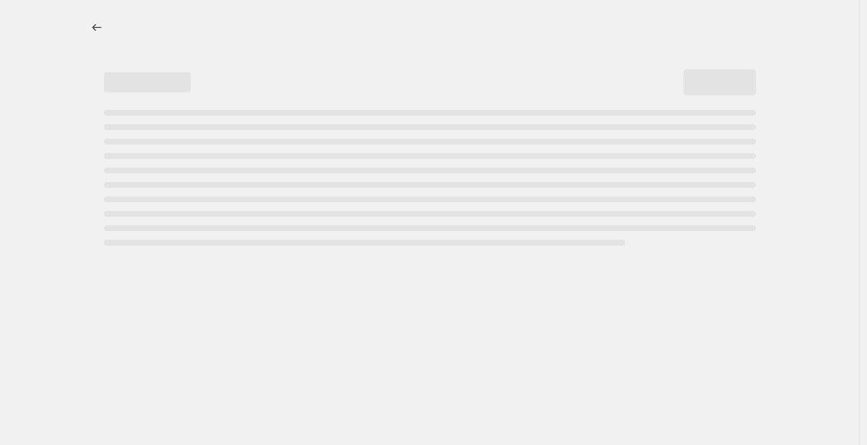
select select "percentage"
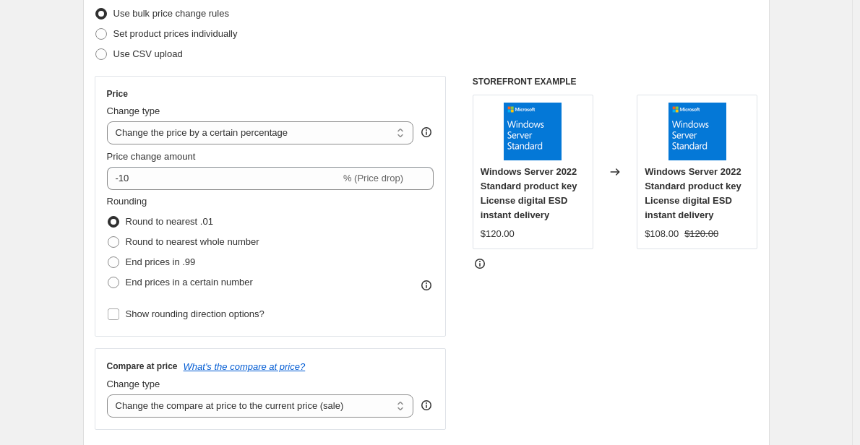
scroll to position [197, 0]
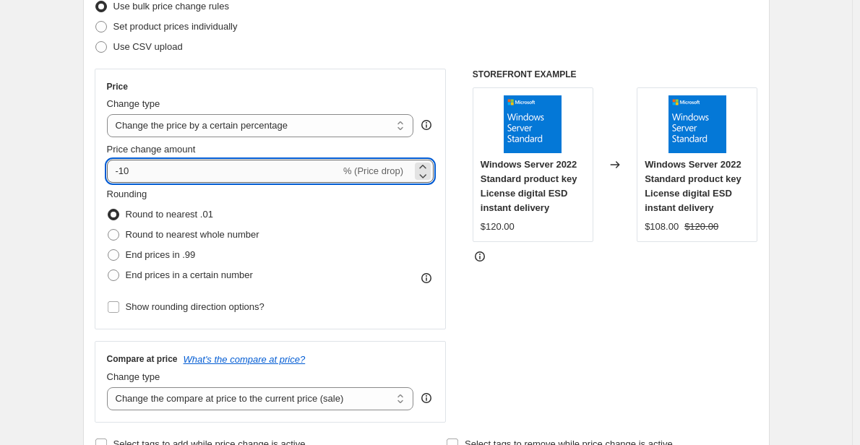
click at [194, 168] on input "-10" at bounding box center [223, 171] width 233 height 23
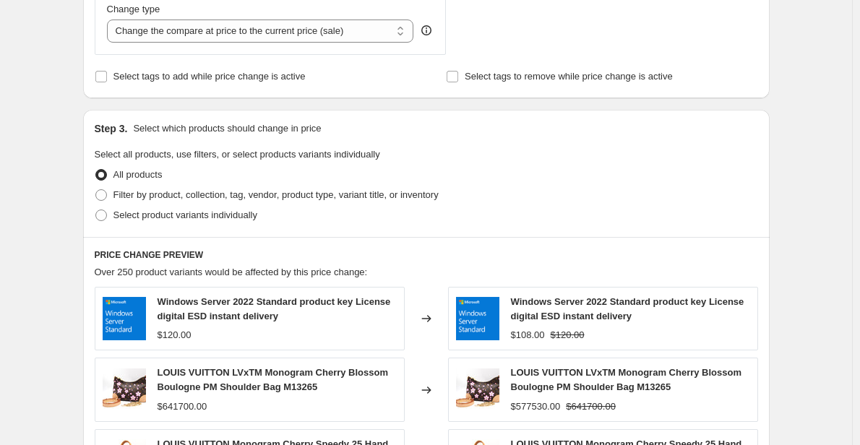
scroll to position [566, 0]
type input "-100"
click at [207, 218] on span "Select product variants individually" at bounding box center [185, 214] width 144 height 11
click at [96, 210] on input "Select product variants individually" at bounding box center [95, 209] width 1 height 1
radio input "true"
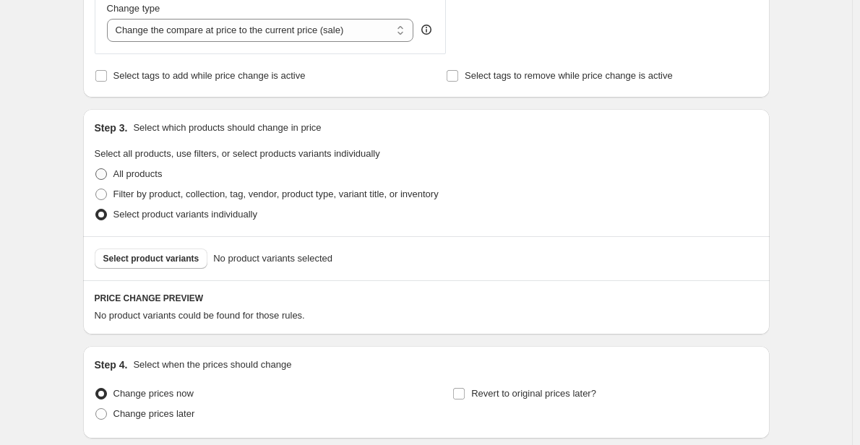
click at [139, 171] on span "All products" at bounding box center [137, 173] width 49 height 11
click at [96, 169] on input "All products" at bounding box center [95, 168] width 1 height 1
radio input "true"
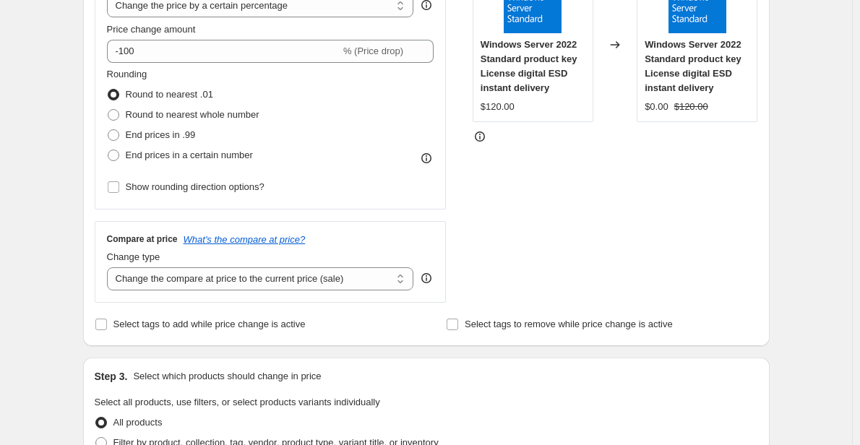
scroll to position [313, 0]
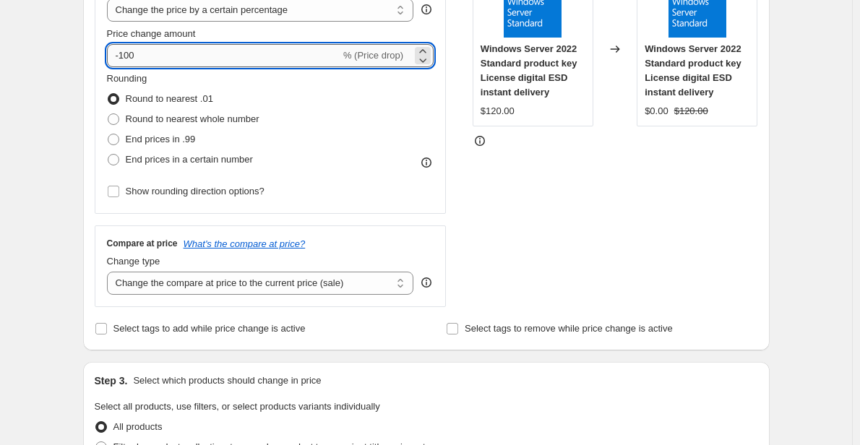
click at [206, 51] on input "-100" at bounding box center [223, 55] width 233 height 23
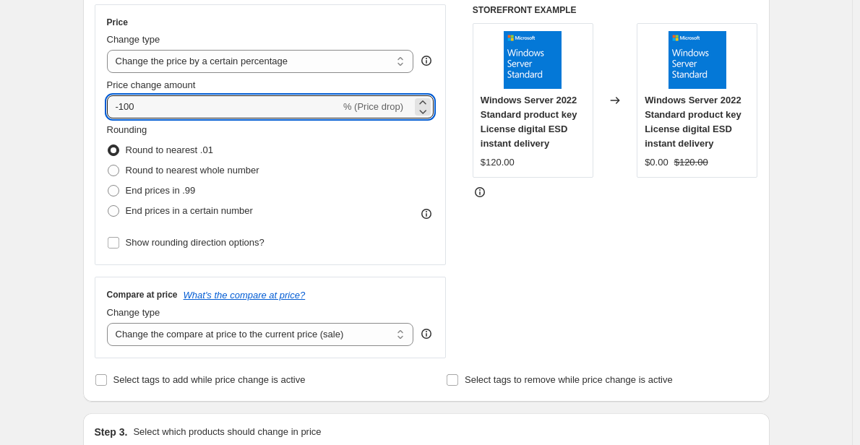
scroll to position [261, 0]
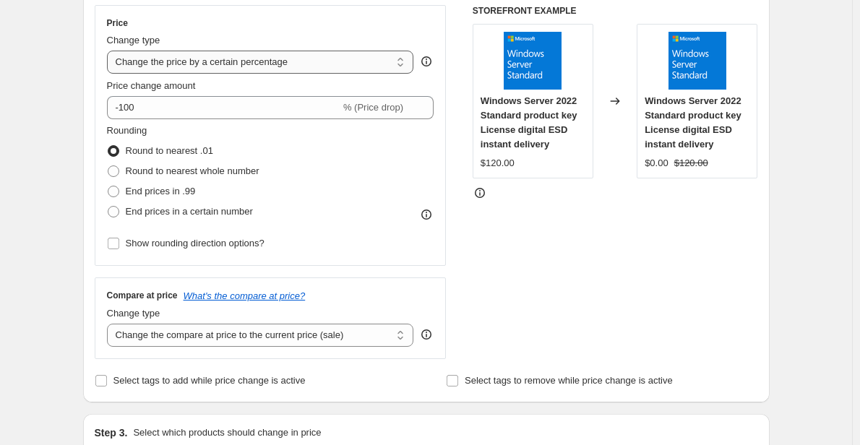
click at [296, 68] on select "Change the price to a certain amount Change the price by a certain amount Chang…" at bounding box center [260, 62] width 307 height 23
click at [494, 220] on div "STOREFRONT EXAMPLE Windows Server 2022 Standard product key License digital ESD…" at bounding box center [616, 182] width 286 height 354
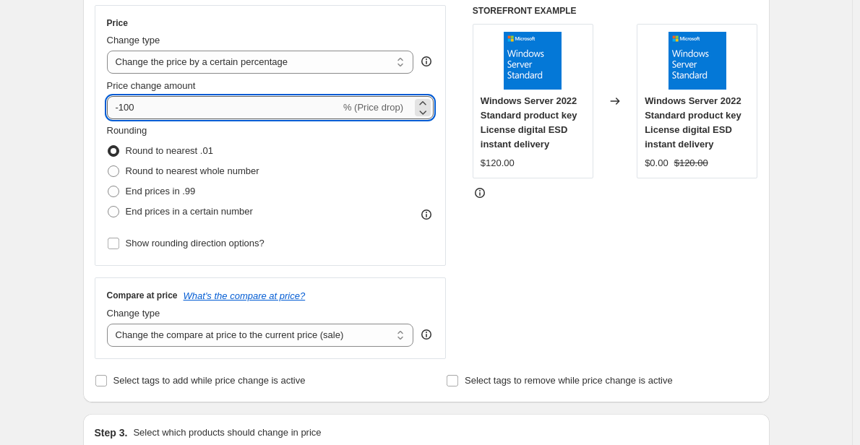
click at [234, 105] on input "-100" at bounding box center [223, 107] width 233 height 23
type input "-1"
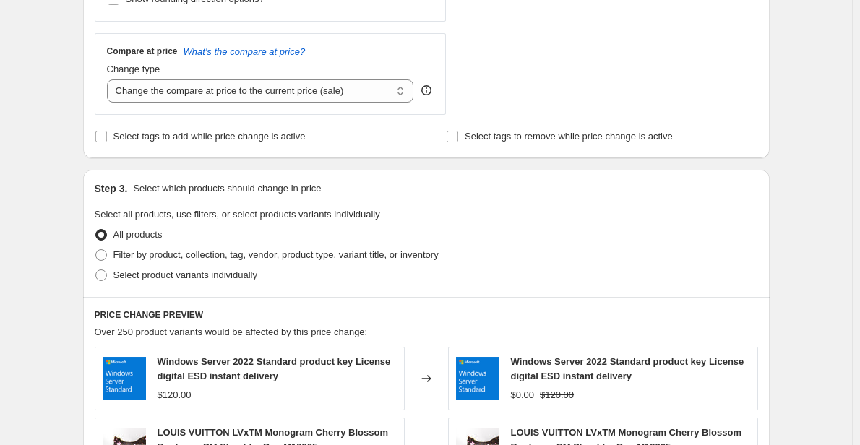
scroll to position [519, 0]
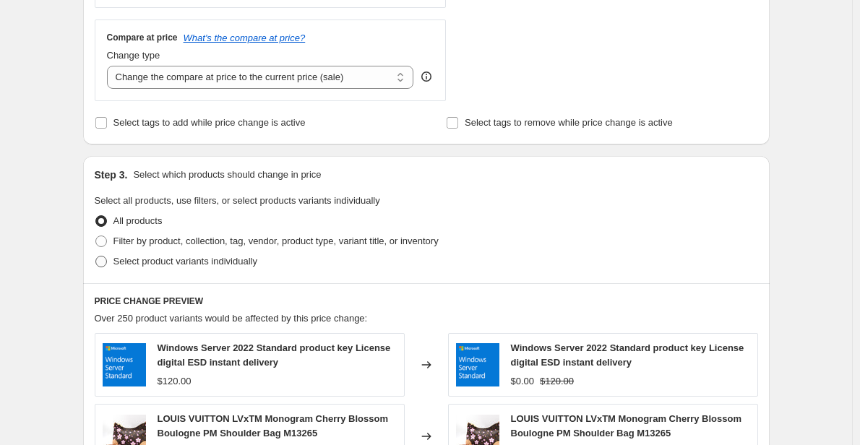
type input "-99"
click at [151, 262] on span "Select product variants individually" at bounding box center [185, 261] width 144 height 11
click at [96, 257] on input "Select product variants individually" at bounding box center [95, 256] width 1 height 1
radio input "true"
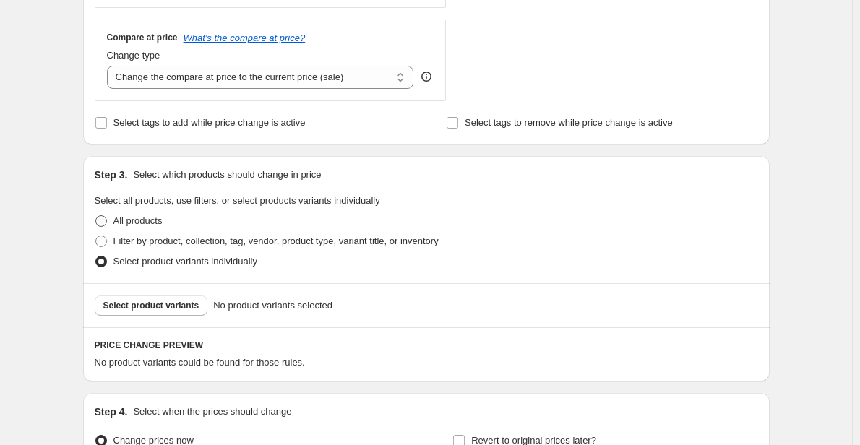
click at [135, 220] on span "All products" at bounding box center [137, 220] width 49 height 11
click at [96, 216] on input "All products" at bounding box center [95, 215] width 1 height 1
radio input "true"
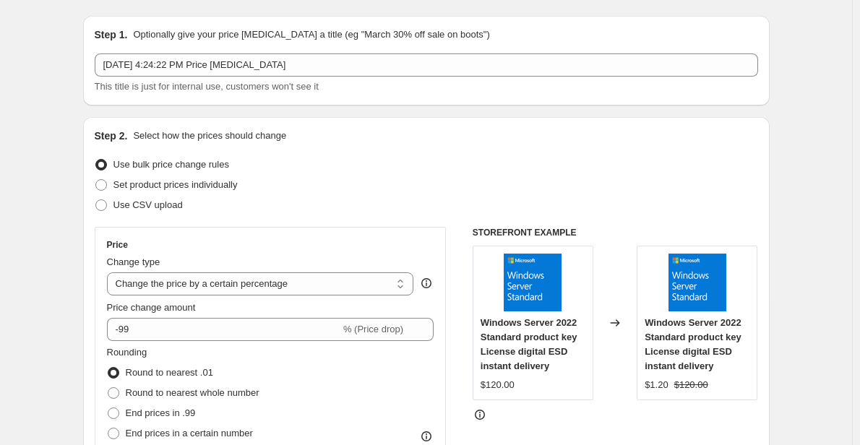
scroll to position [25, 0]
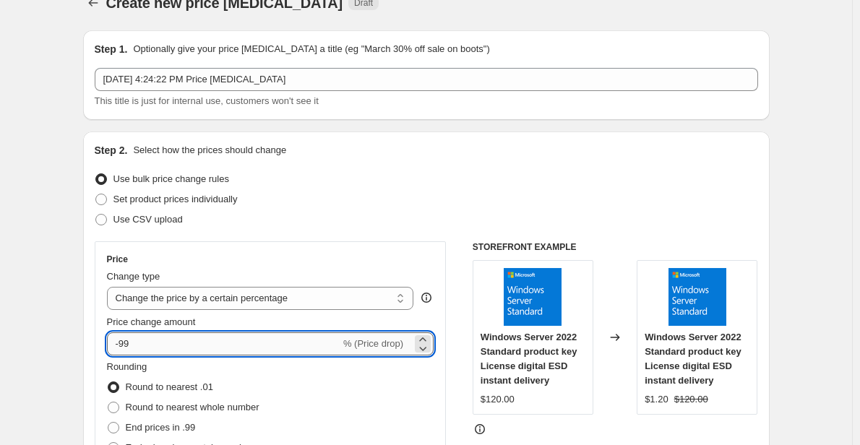
click at [205, 351] on input "-99" at bounding box center [223, 343] width 233 height 23
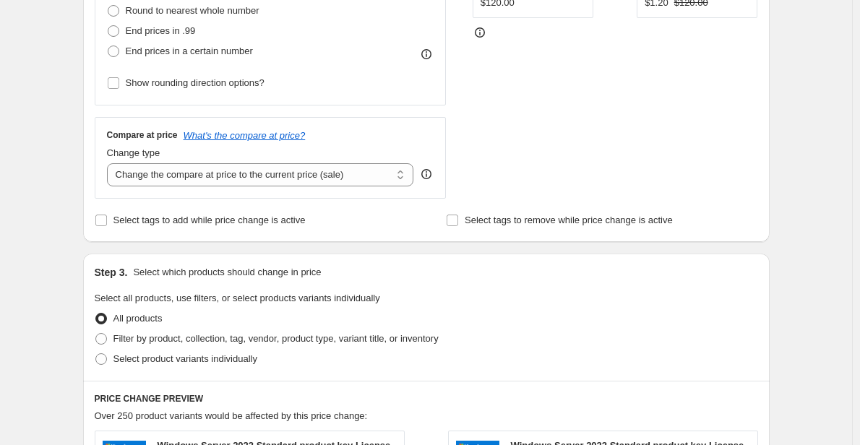
scroll to position [426, 0]
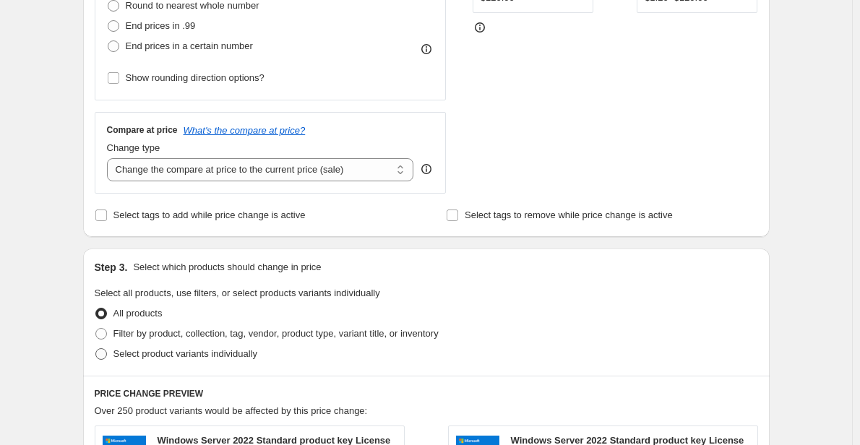
type input "-100"
click at [122, 355] on span "Select product variants individually" at bounding box center [185, 353] width 144 height 11
click at [96, 349] on input "Select product variants individually" at bounding box center [95, 348] width 1 height 1
radio input "true"
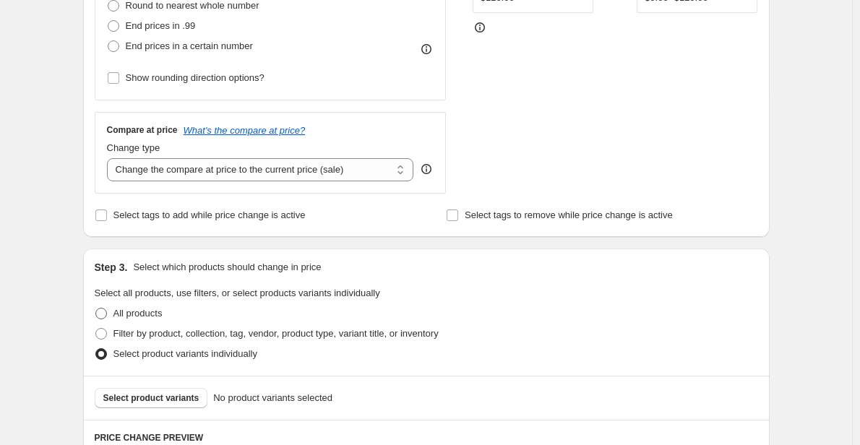
click at [111, 314] on label "All products" at bounding box center [129, 314] width 68 height 20
click at [96, 309] on input "All products" at bounding box center [95, 308] width 1 height 1
radio input "true"
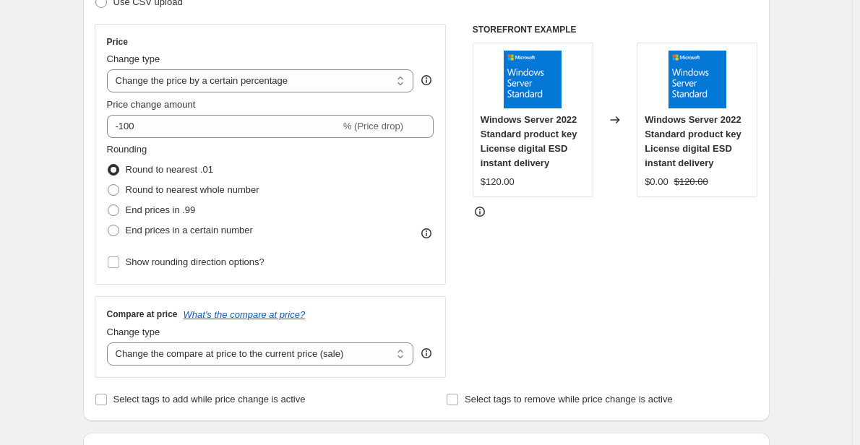
scroll to position [241, 0]
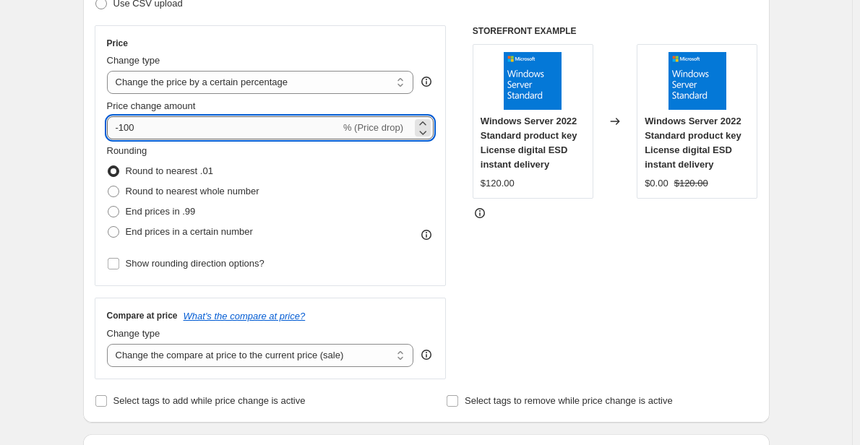
click at [249, 135] on input "-100" at bounding box center [223, 127] width 233 height 23
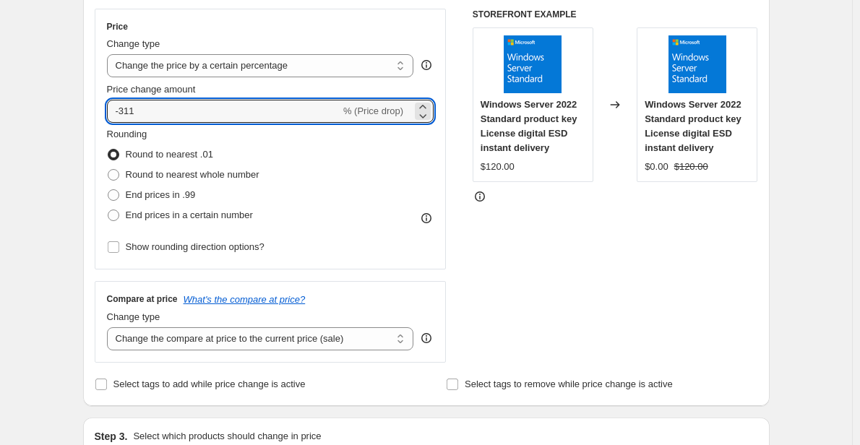
scroll to position [256, 0]
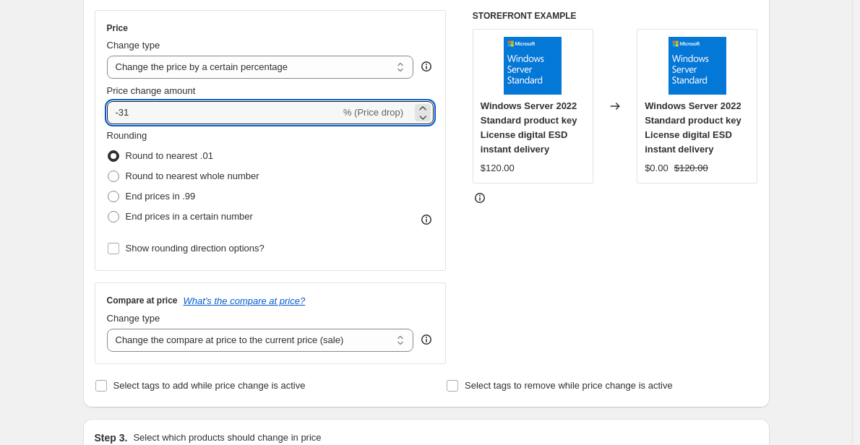
type input "-3"
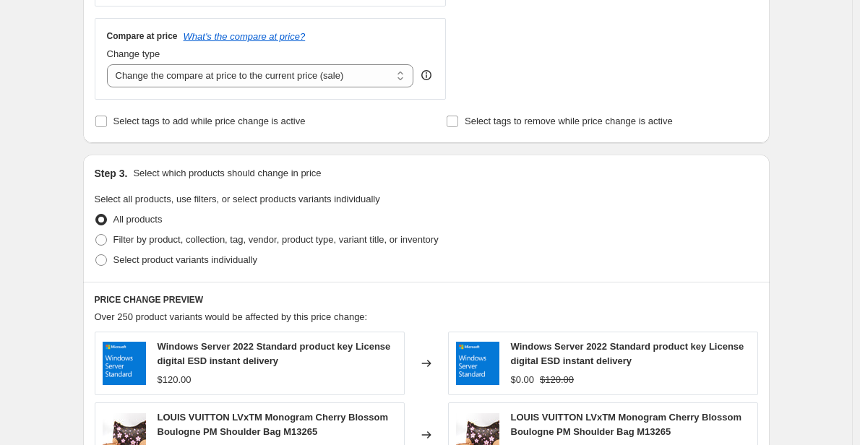
scroll to position [536, 0]
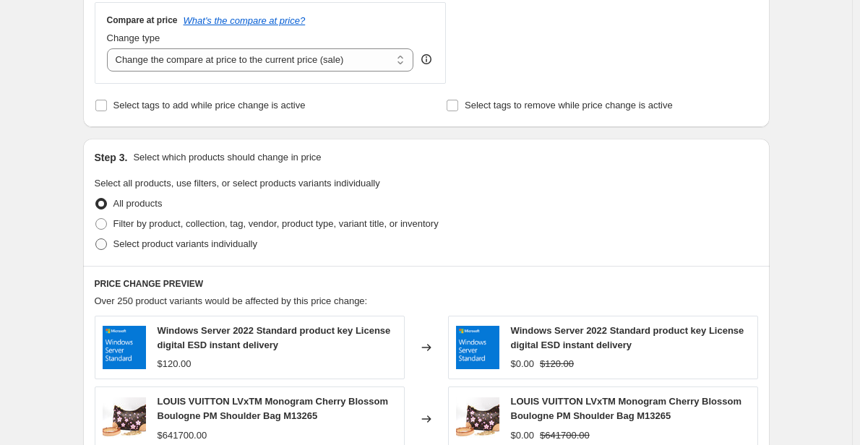
type input "-99"
click at [145, 245] on span "Select product variants individually" at bounding box center [185, 244] width 144 height 11
click at [96, 239] on input "Select product variants individually" at bounding box center [95, 239] width 1 height 1
radio input "true"
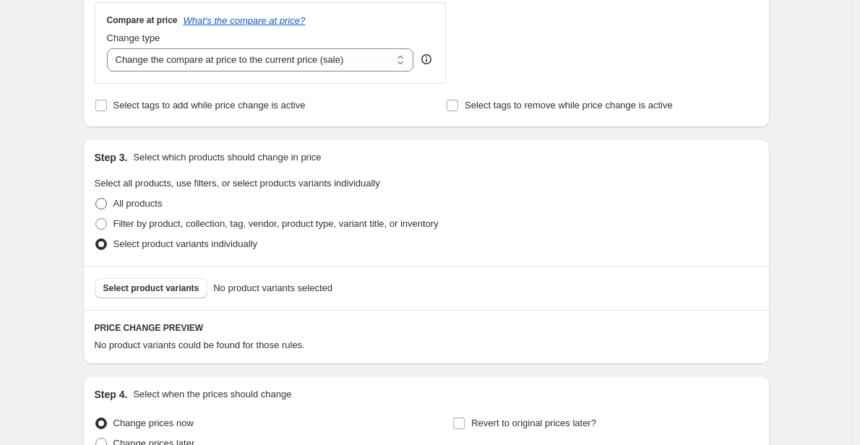
click at [125, 205] on span "All products" at bounding box center [137, 203] width 49 height 11
click at [96, 199] on input "All products" at bounding box center [95, 198] width 1 height 1
radio input "true"
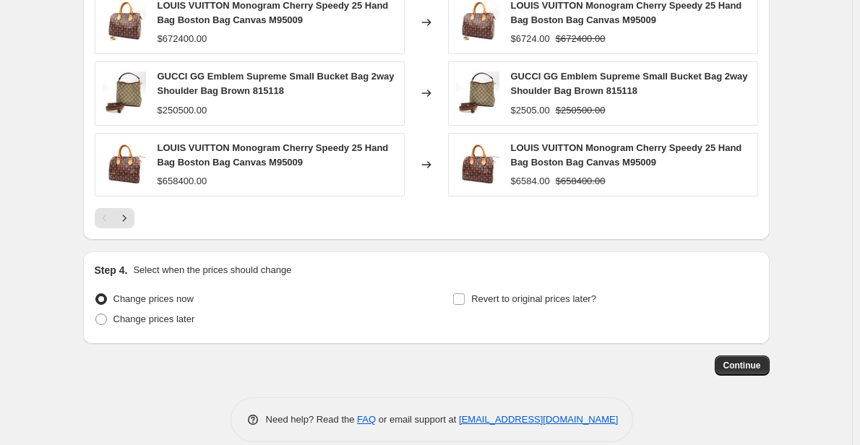
scroll to position [1024, 0]
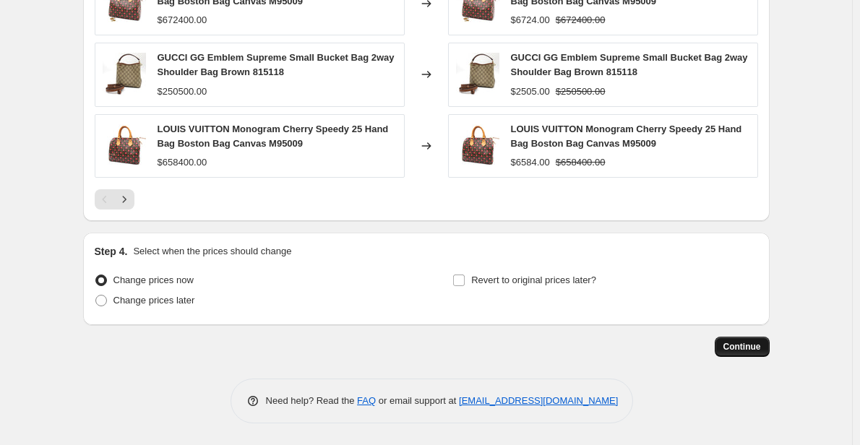
click at [758, 355] on button "Continue" at bounding box center [742, 347] width 55 height 20
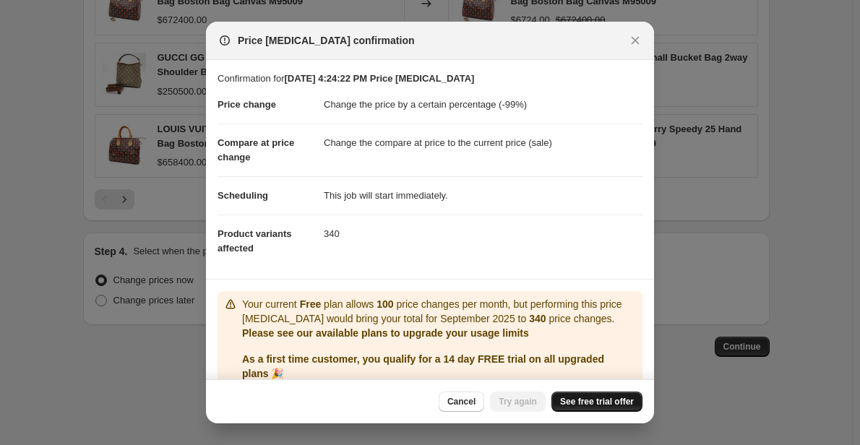
click at [604, 405] on span "See free trial offer" at bounding box center [597, 402] width 74 height 12
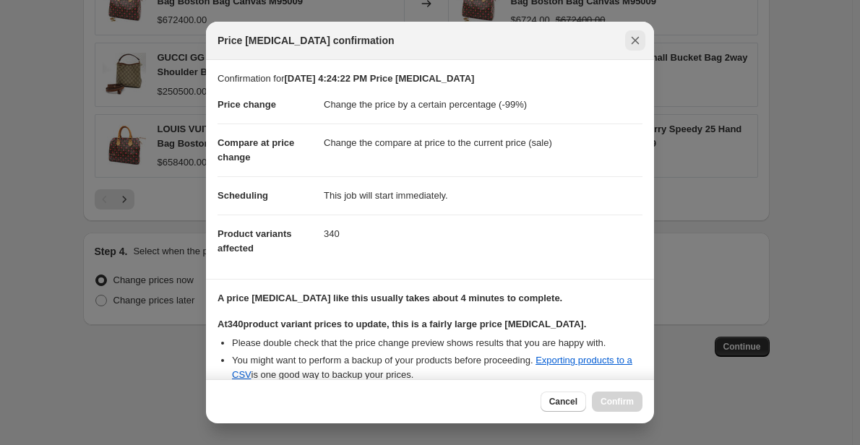
click at [640, 41] on icon "Close" at bounding box center [635, 40] width 14 height 14
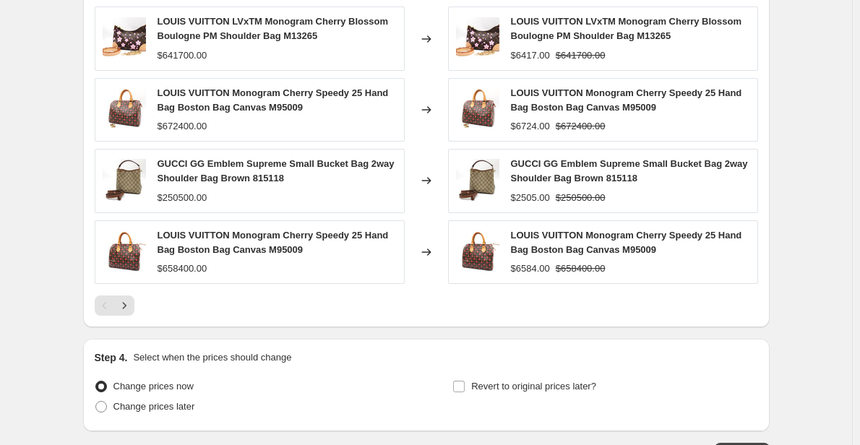
scroll to position [915, 0]
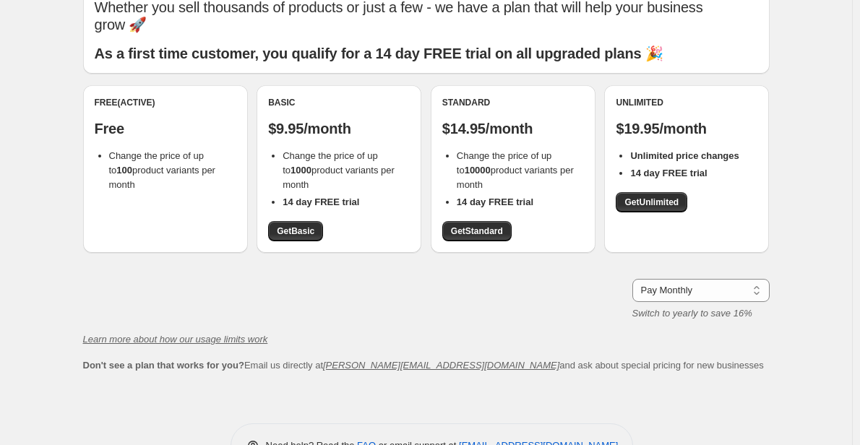
scroll to position [113, 0]
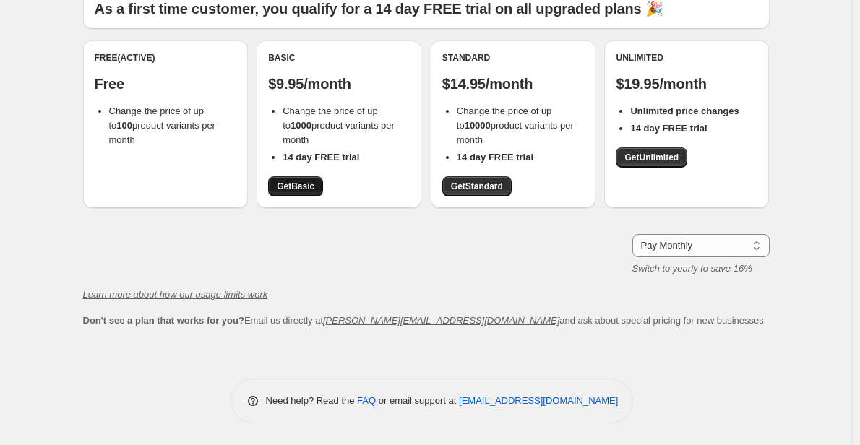
click at [299, 189] on span "Get Basic" at bounding box center [296, 187] width 38 height 12
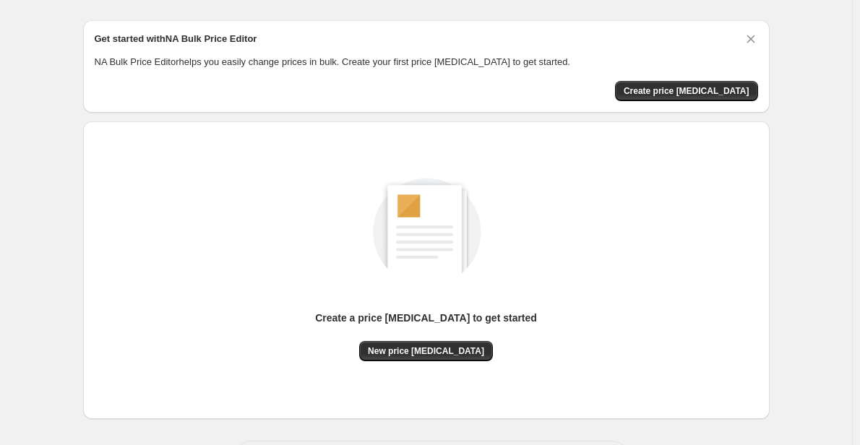
scroll to position [96, 0]
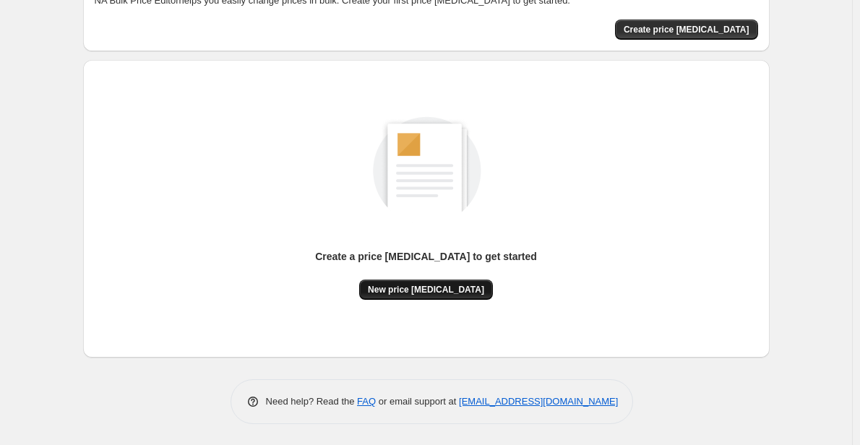
click at [414, 292] on span "New price [MEDICAL_DATA]" at bounding box center [426, 290] width 116 height 12
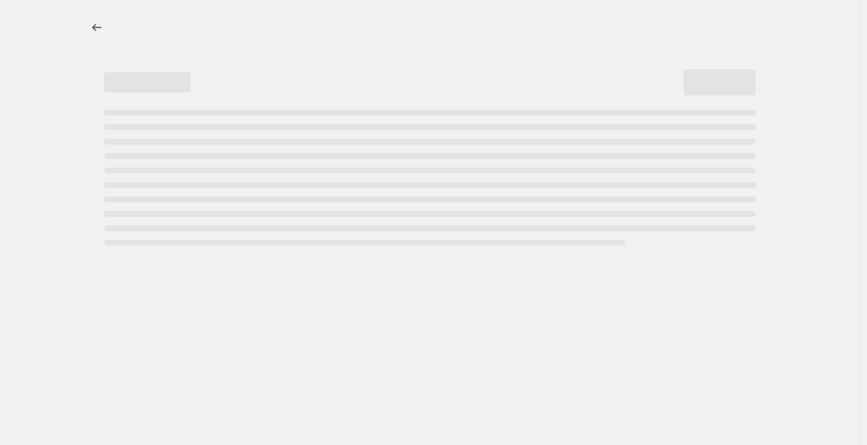
select select "percentage"
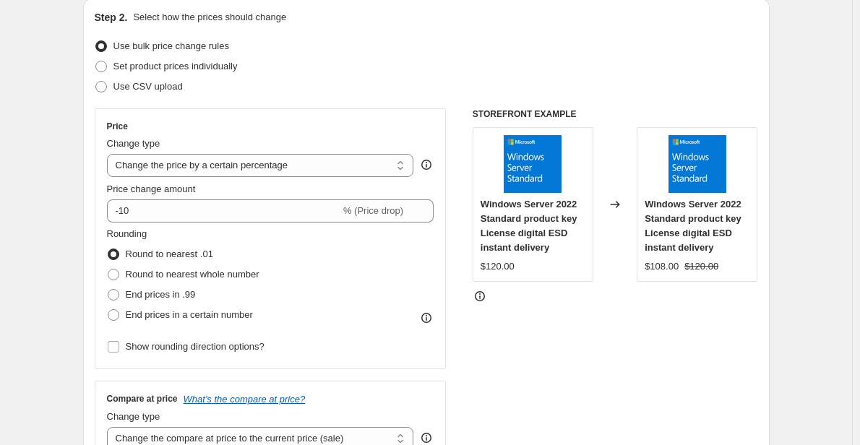
scroll to position [170, 0]
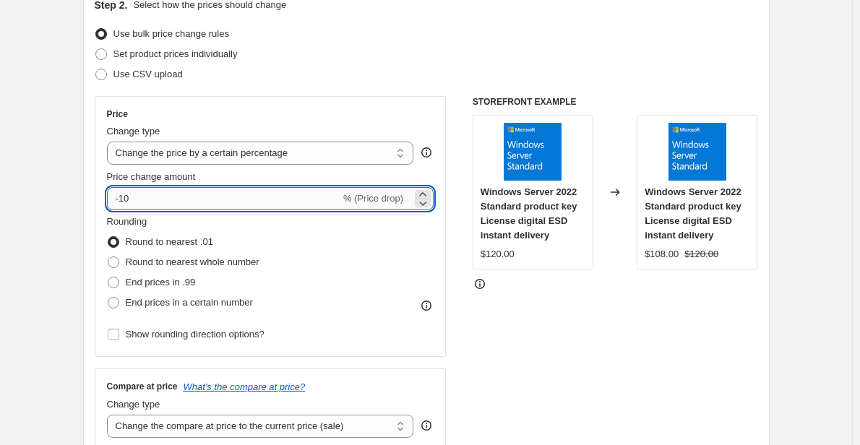
click at [253, 196] on input "-10" at bounding box center [223, 198] width 233 height 23
type input "-1"
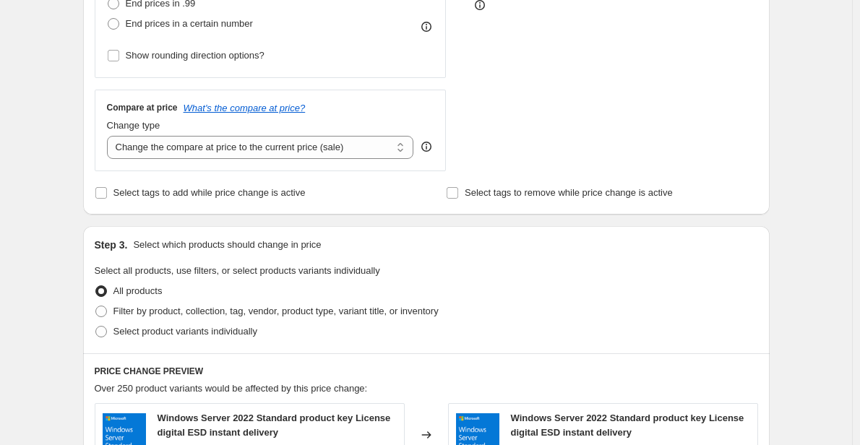
scroll to position [458, 0]
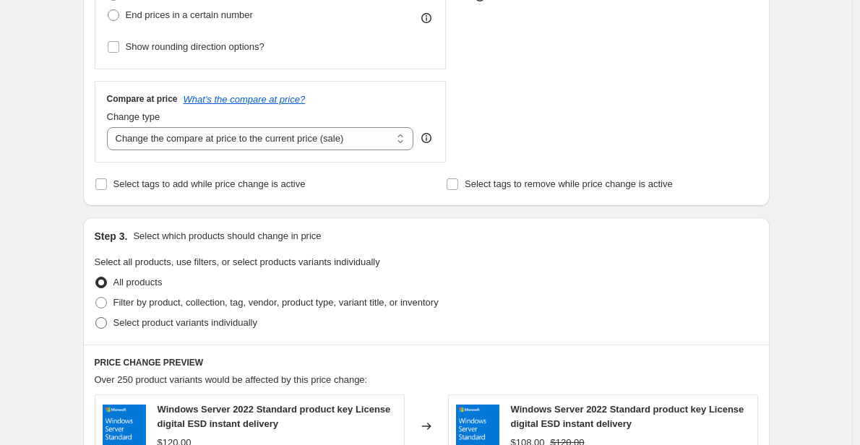
type input "-100"
click at [146, 326] on span "Select product variants individually" at bounding box center [185, 322] width 144 height 11
click at [96, 318] on input "Select product variants individually" at bounding box center [95, 317] width 1 height 1
radio input "true"
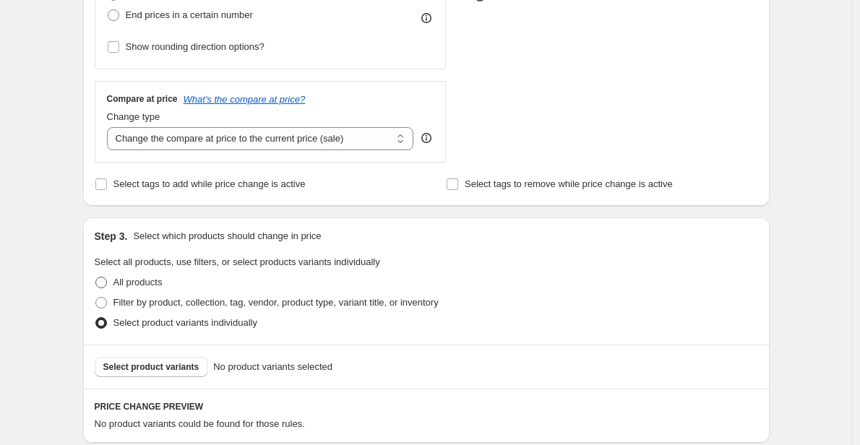
click at [128, 284] on span "All products" at bounding box center [137, 282] width 49 height 11
click at [96, 278] on input "All products" at bounding box center [95, 277] width 1 height 1
radio input "true"
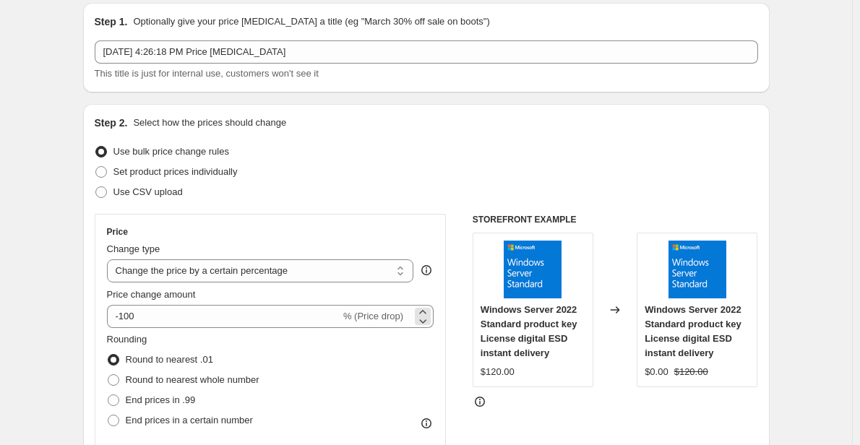
scroll to position [61, 0]
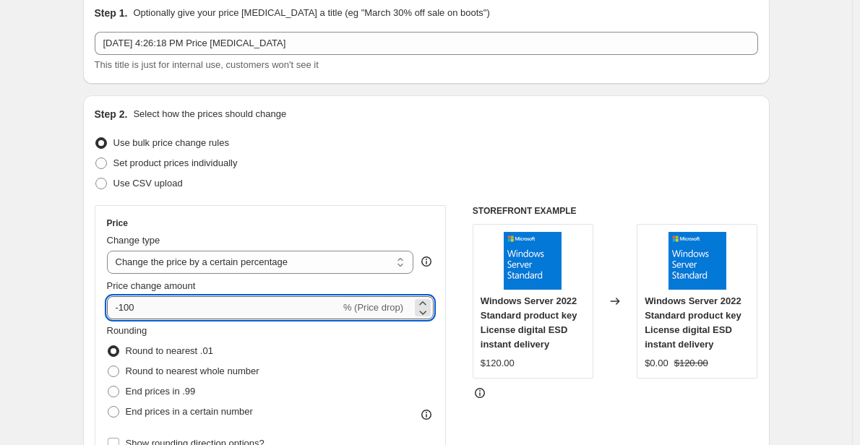
click at [234, 311] on input "-100" at bounding box center [223, 307] width 233 height 23
type input "-1"
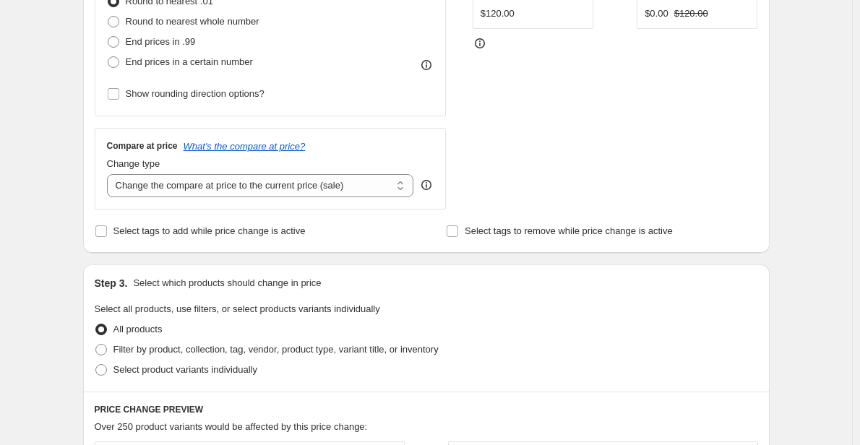
scroll to position [432, 0]
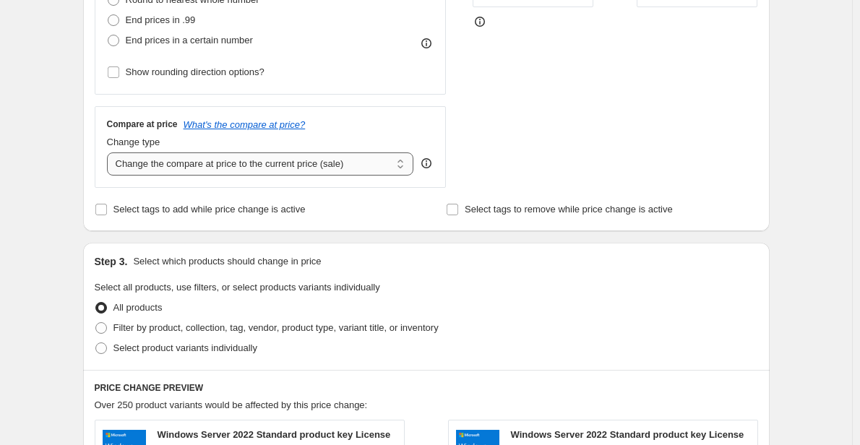
type input "-99"
click at [218, 163] on select "Change the compare at price to the current price (sale) Change the compare at p…" at bounding box center [260, 164] width 307 height 23
select select "remove"
click at [110, 153] on select "Change the compare at price to the current price (sale) Change the compare at p…" at bounding box center [260, 164] width 307 height 23
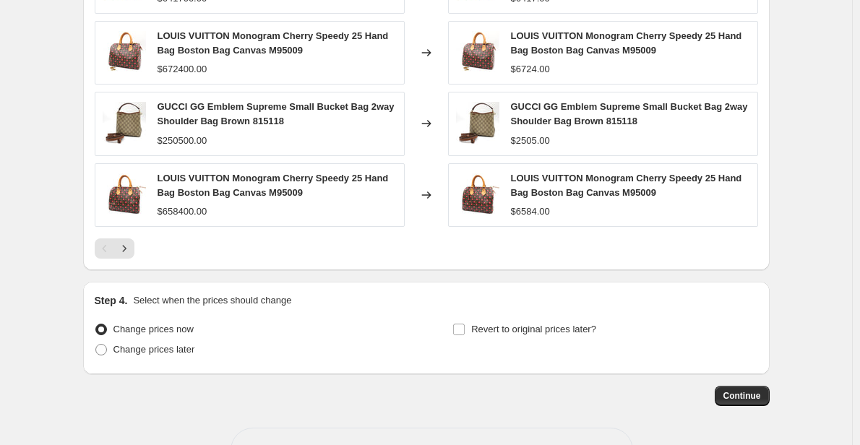
scroll to position [1024, 0]
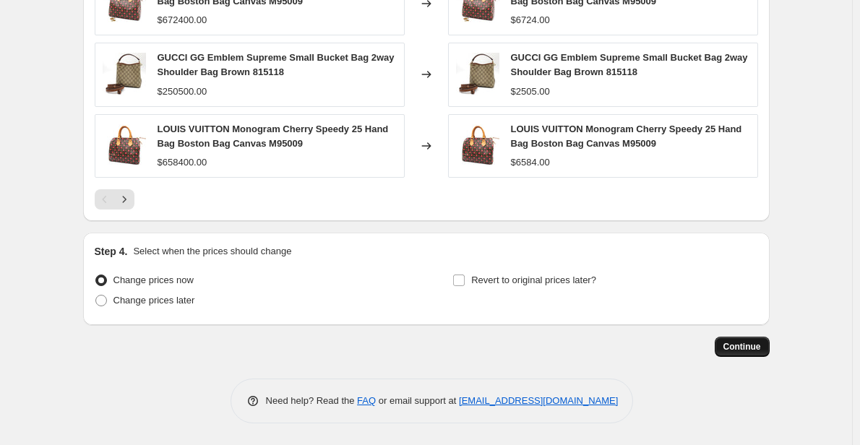
click at [736, 346] on span "Continue" at bounding box center [743, 347] width 38 height 12
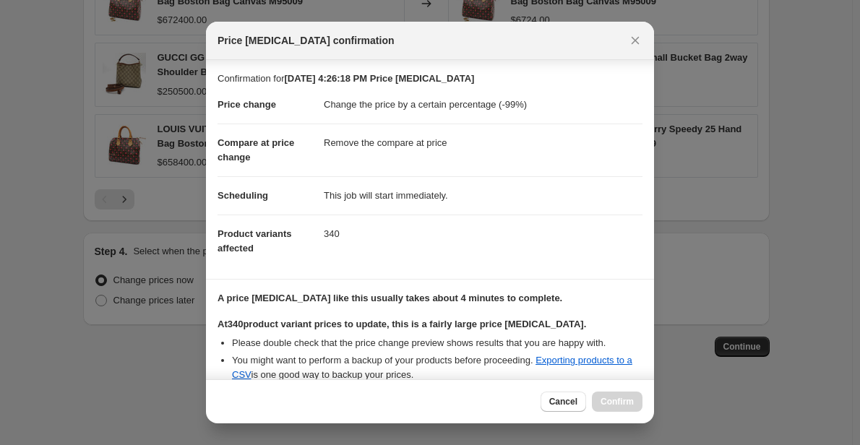
scroll to position [154, 0]
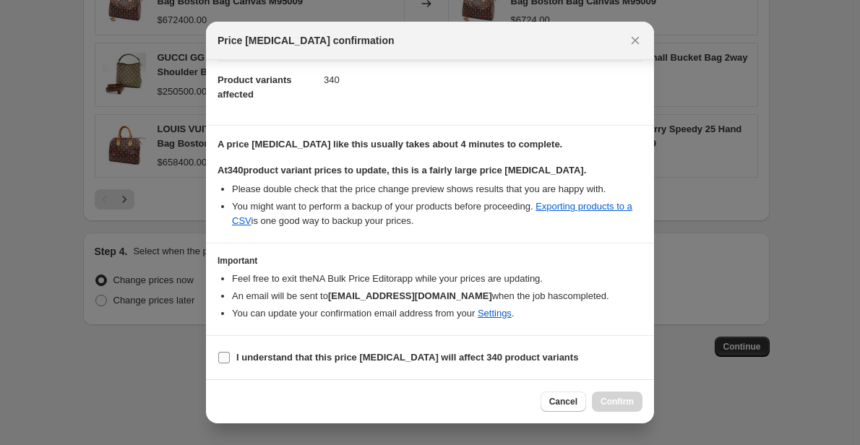
click at [312, 356] on b "I understand that this price change job will affect 340 product variants" at bounding box center [407, 357] width 342 height 11
click at [230, 356] on input "I understand that this price change job will affect 340 product variants" at bounding box center [224, 358] width 12 height 12
checkbox input "true"
click at [623, 400] on span "Confirm" at bounding box center [617, 402] width 33 height 12
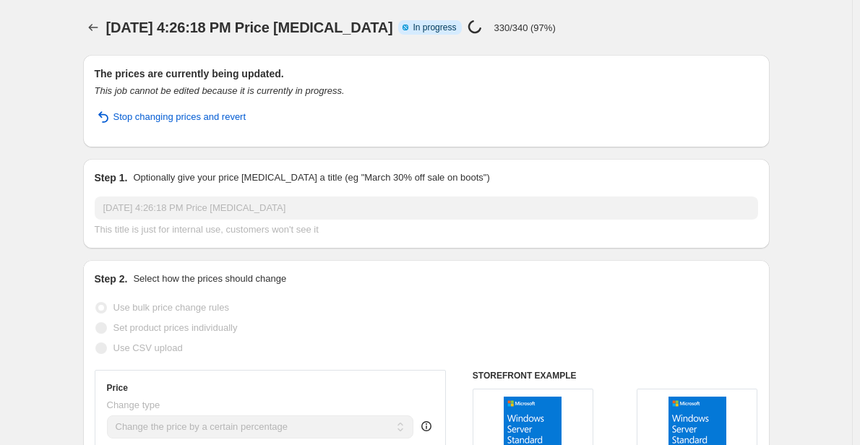
select select "percentage"
select select "remove"
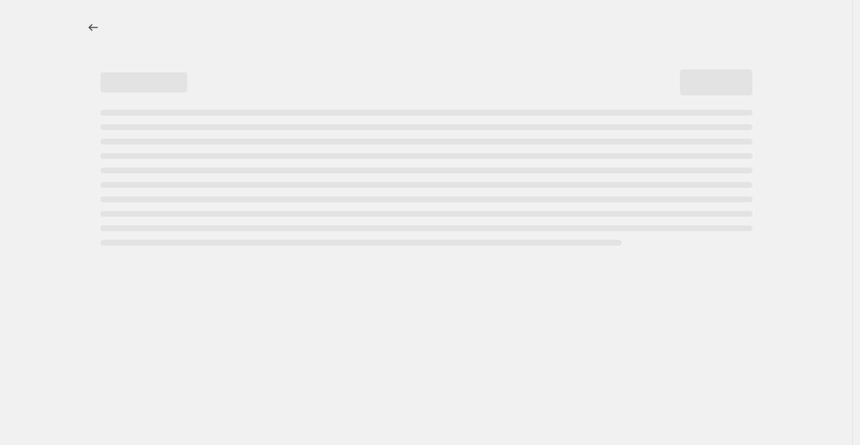
select select "percentage"
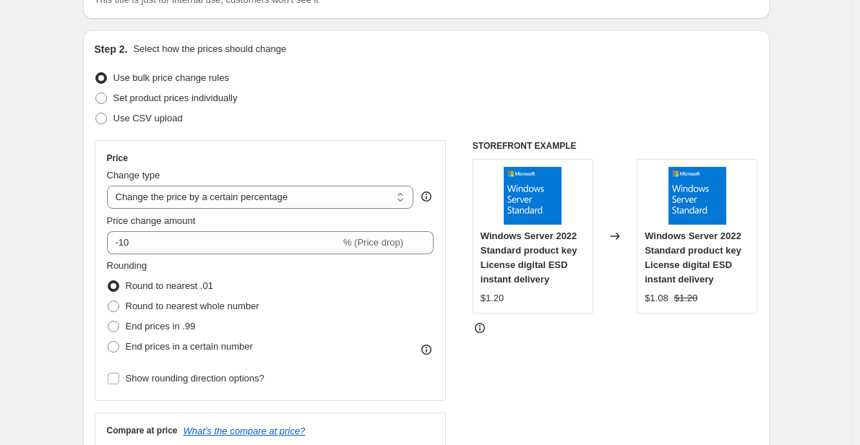
scroll to position [124, 0]
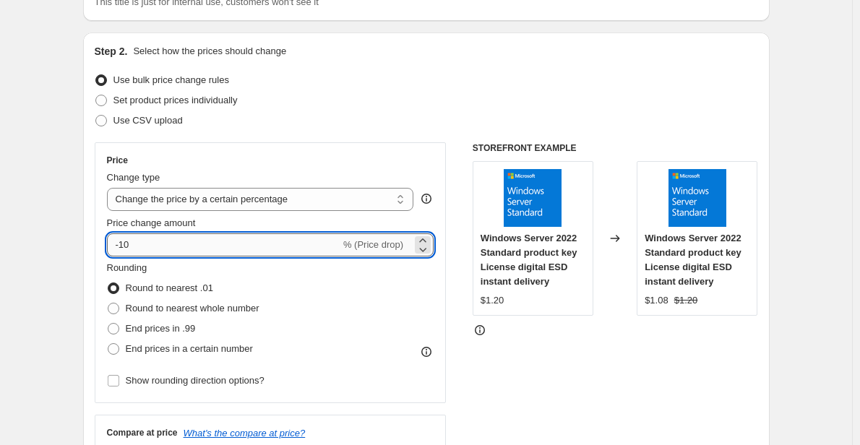
click at [238, 242] on input "-10" at bounding box center [223, 244] width 233 height 23
type input "-1"
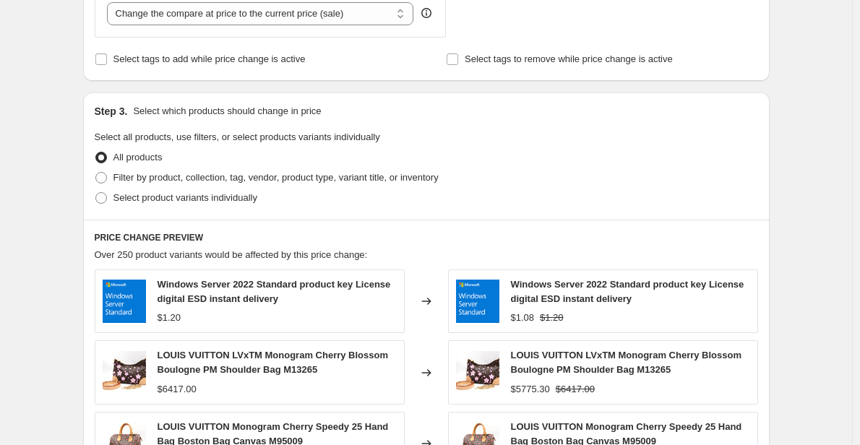
scroll to position [582, 0]
type input "-99"
click at [183, 206] on span "Select product variants individually" at bounding box center [185, 199] width 144 height 14
click at [96, 194] on input "Select product variants individually" at bounding box center [95, 193] width 1 height 1
radio input "true"
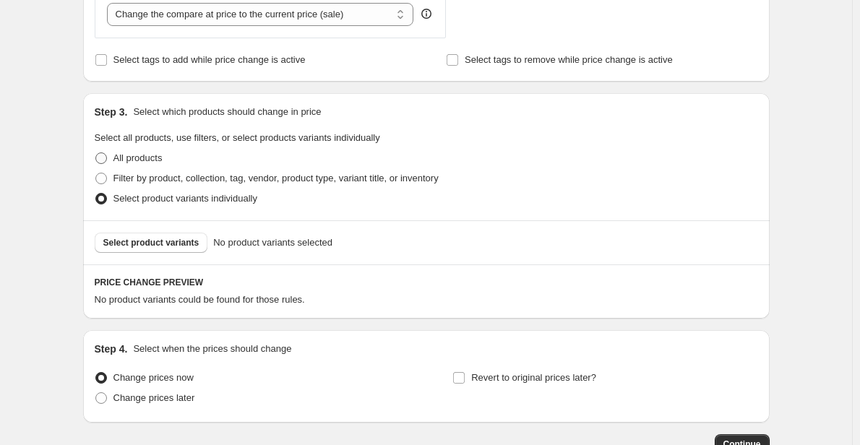
click at [126, 157] on span "All products" at bounding box center [137, 158] width 49 height 11
click at [96, 153] on input "All products" at bounding box center [95, 153] width 1 height 1
radio input "true"
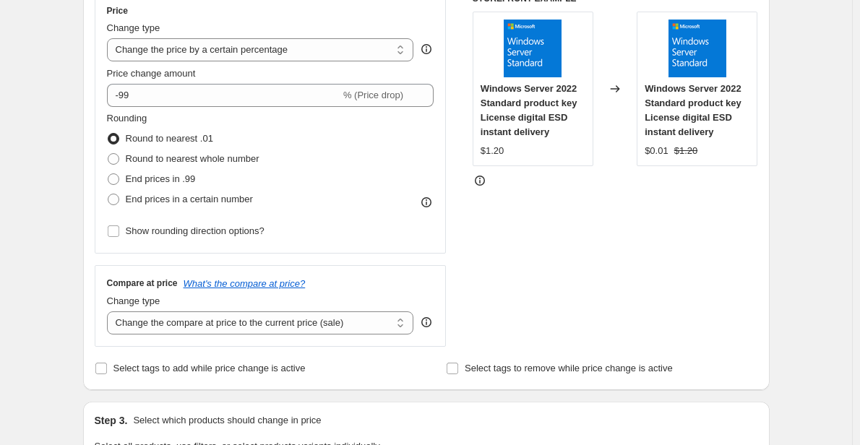
scroll to position [271, 0]
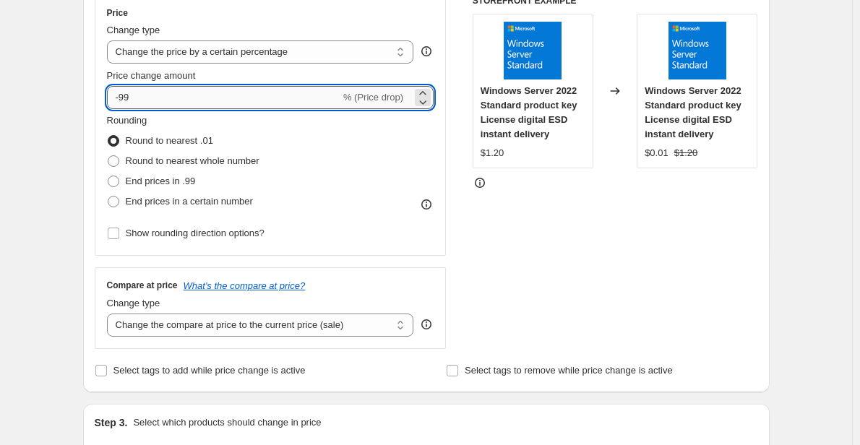
click at [250, 94] on input "-99" at bounding box center [223, 97] width 233 height 23
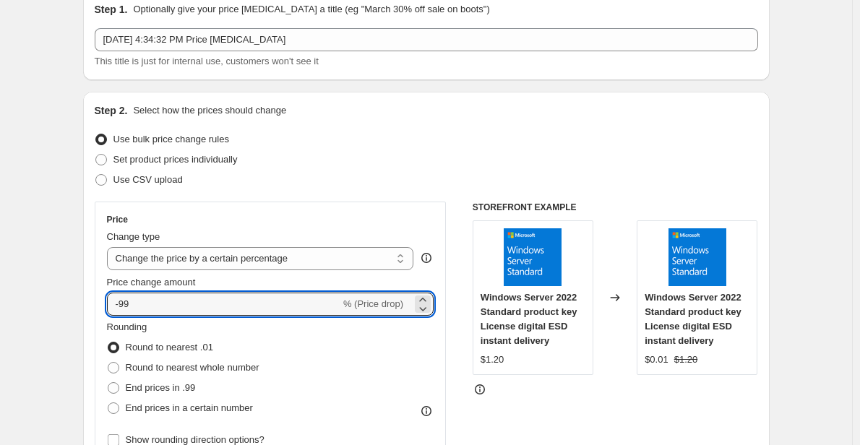
scroll to position [0, 0]
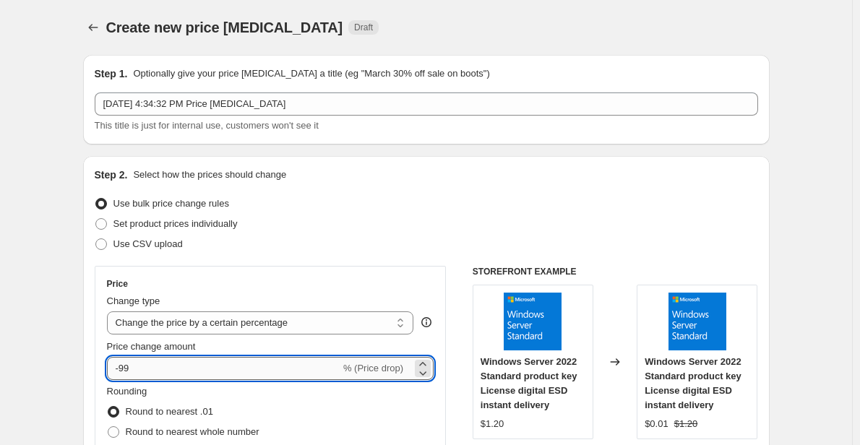
type input "-9"
type input "8"
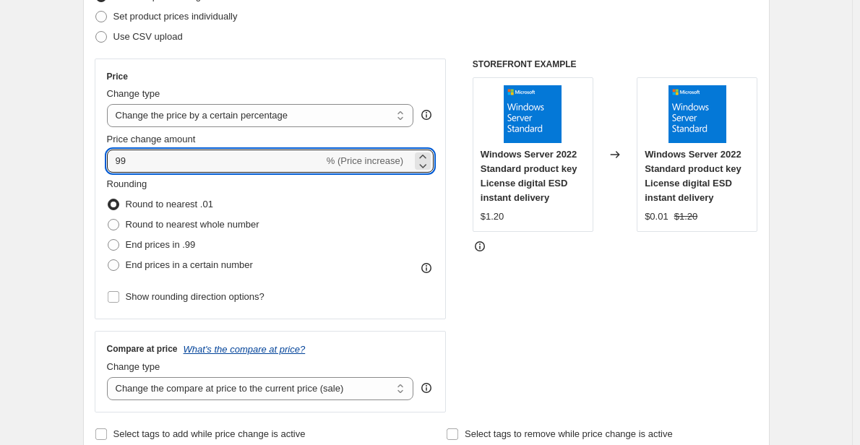
scroll to position [202, 0]
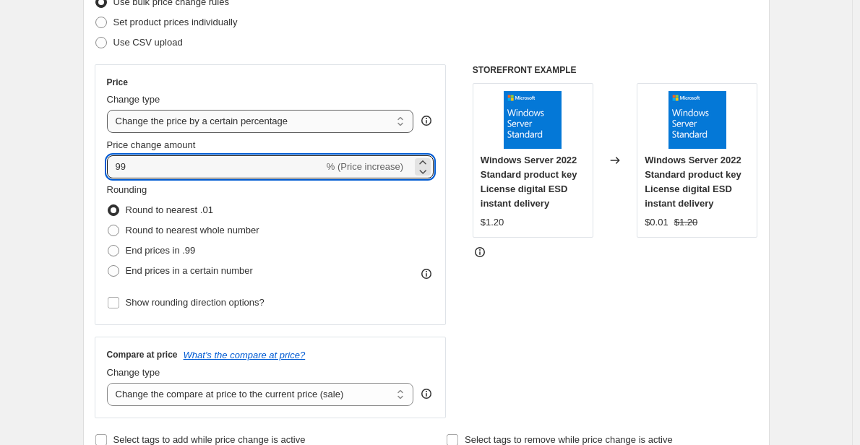
type input "99"
click at [299, 114] on select "Change the price to a certain amount Change the price by a certain amount Chang…" at bounding box center [260, 121] width 307 height 23
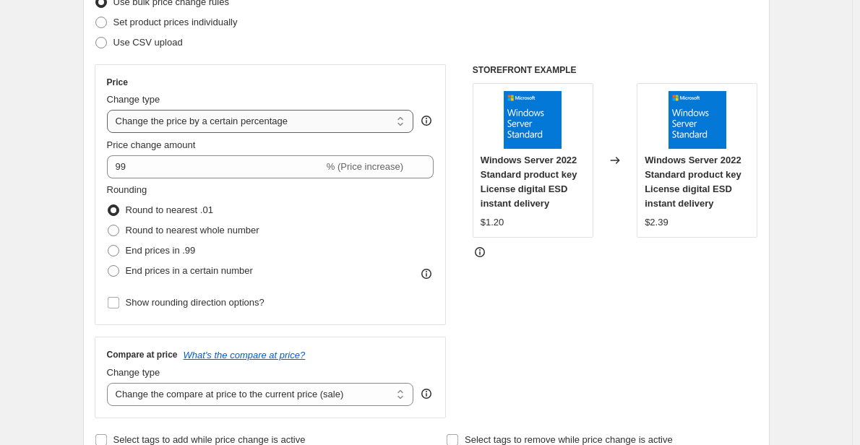
select select "by"
click at [110, 110] on select "Change the price to a certain amount Change the price by a certain amount Chang…" at bounding box center [260, 121] width 307 height 23
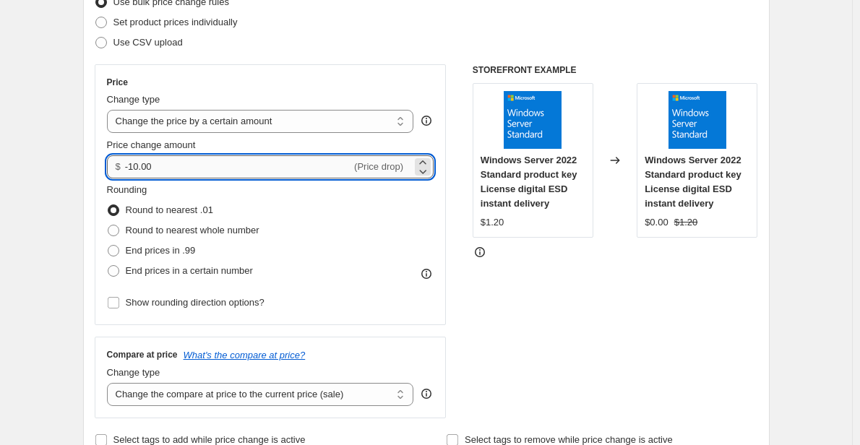
click at [275, 164] on input "-10.00" at bounding box center [238, 166] width 226 height 23
type input "-1"
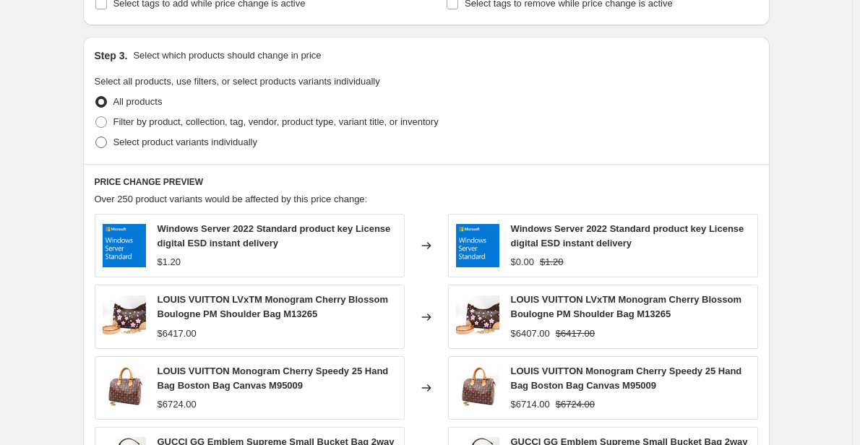
scroll to position [636, 0]
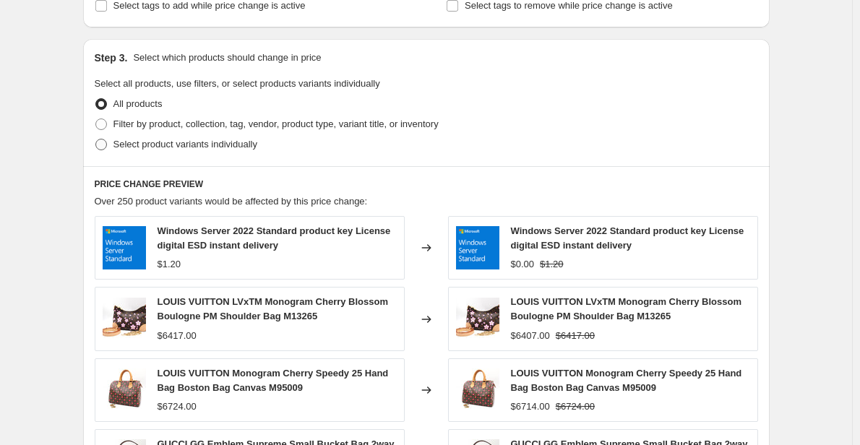
type input "99.00"
click at [130, 137] on label "Select product variants individually" at bounding box center [176, 144] width 163 height 20
click at [96, 139] on input "Select product variants individually" at bounding box center [95, 139] width 1 height 1
radio input "true"
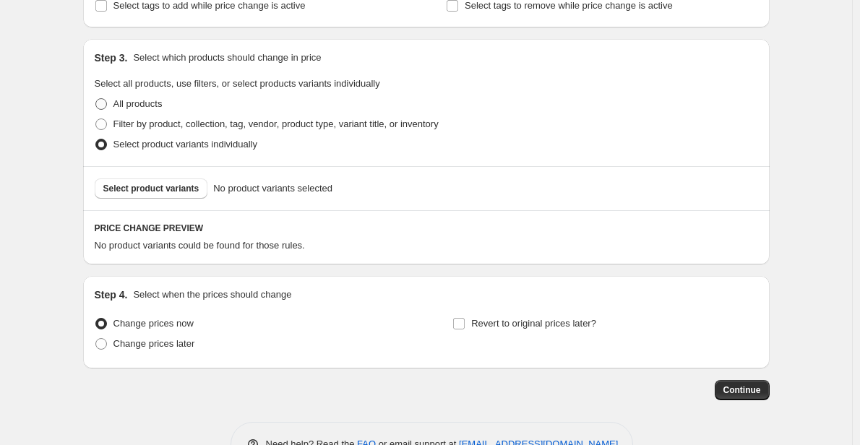
click at [128, 108] on span "All products" at bounding box center [137, 103] width 49 height 11
click at [96, 99] on input "All products" at bounding box center [95, 98] width 1 height 1
radio input "true"
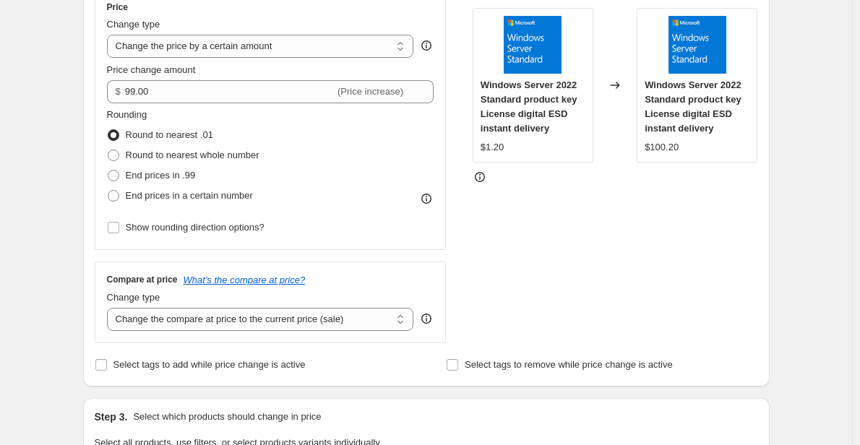
scroll to position [276, 0]
click at [285, 50] on select "Change the price to a certain amount Change the price by a certain amount Chang…" at bounding box center [260, 46] width 307 height 23
select select "percentage"
click at [110, 35] on select "Change the price to a certain amount Change the price by a certain amount Chang…" at bounding box center [260, 46] width 307 height 23
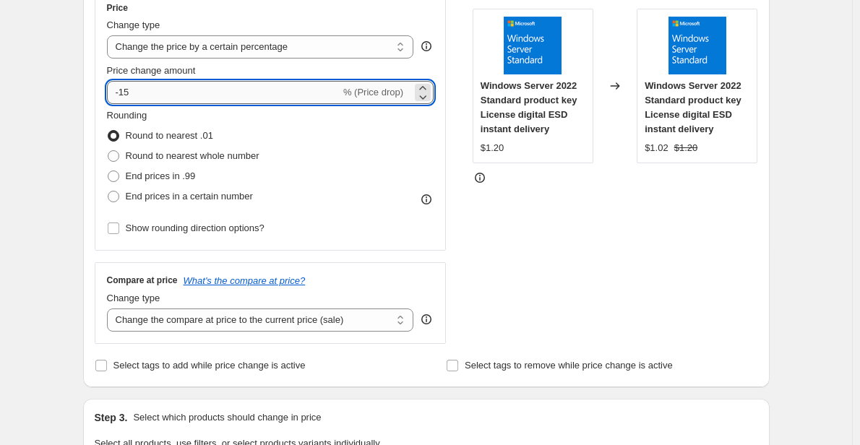
click at [189, 96] on input "-15" at bounding box center [223, 92] width 233 height 23
type input "-1"
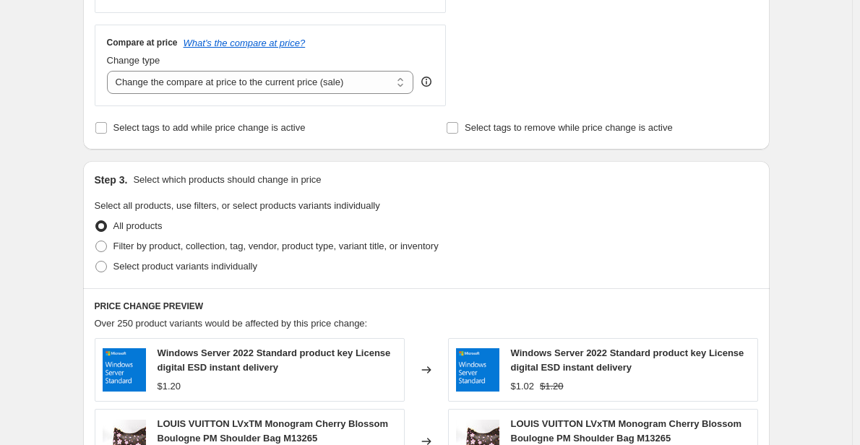
scroll to position [516, 0]
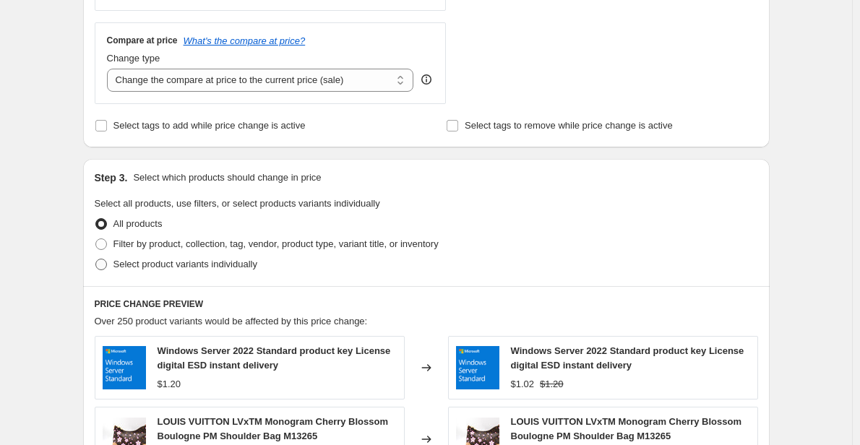
type input "-99"
click at [162, 274] on label "Select product variants individually" at bounding box center [176, 264] width 163 height 20
click at [96, 259] on input "Select product variants individually" at bounding box center [95, 259] width 1 height 1
radio input "true"
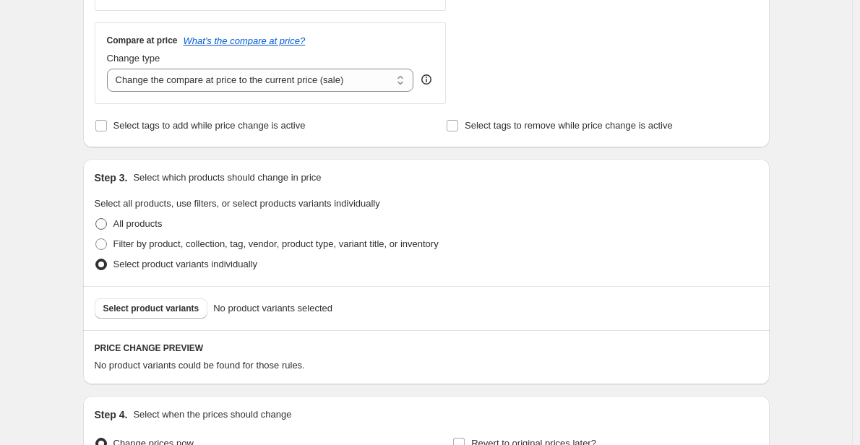
click at [125, 223] on span "All products" at bounding box center [137, 223] width 49 height 11
click at [96, 219] on input "All products" at bounding box center [95, 218] width 1 height 1
radio input "true"
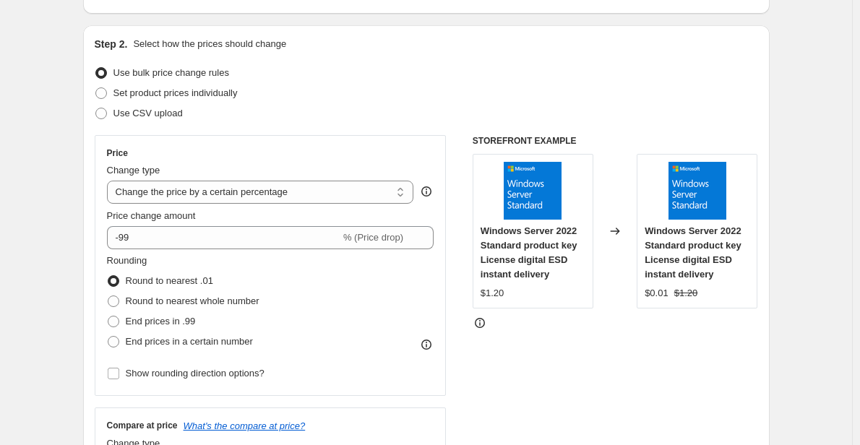
scroll to position [130, 0]
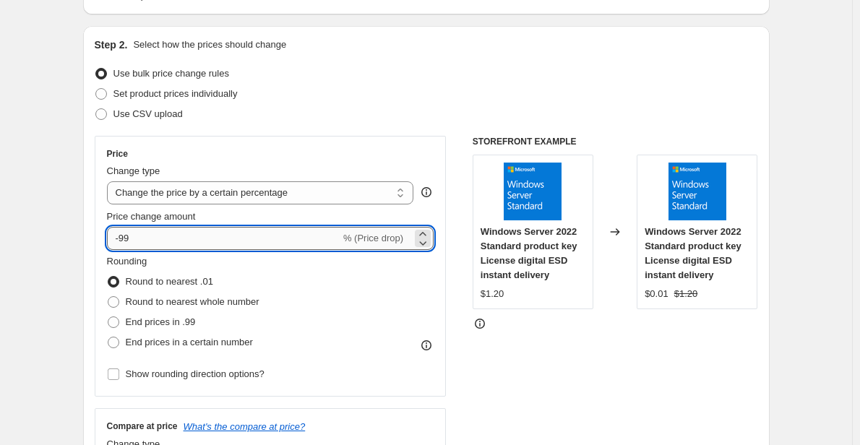
click at [222, 241] on input "-99" at bounding box center [223, 238] width 233 height 23
type input "-9"
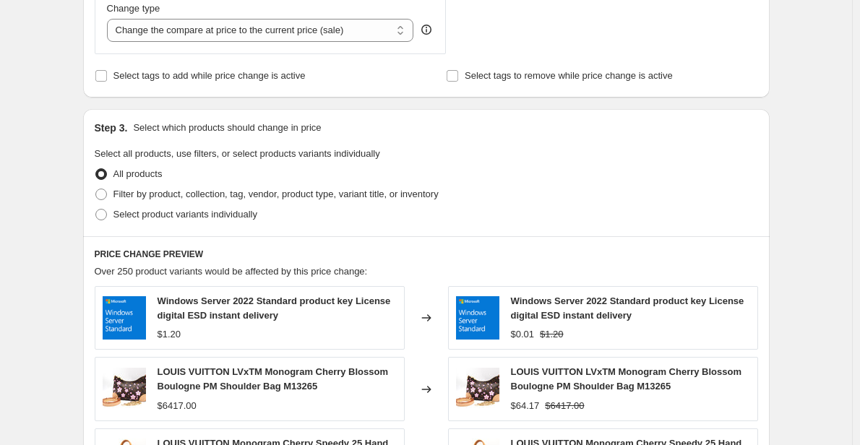
scroll to position [568, 0]
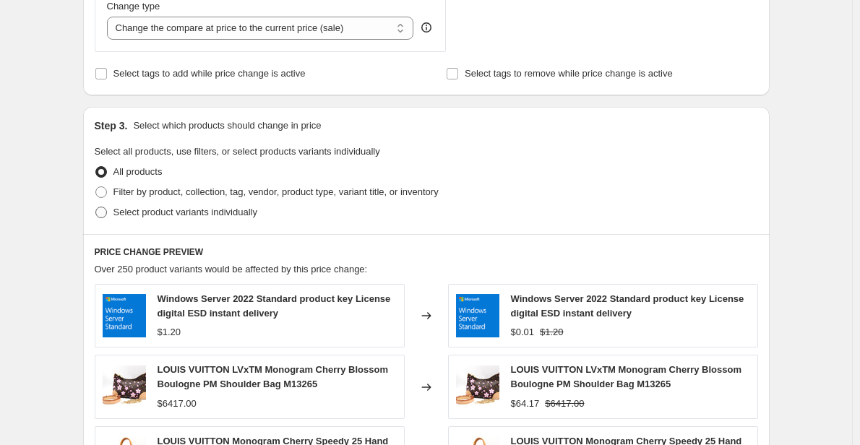
type input "10"
click at [147, 218] on span "Select product variants individually" at bounding box center [185, 212] width 144 height 11
click at [96, 207] on input "Select product variants individually" at bounding box center [95, 207] width 1 height 1
radio input "true"
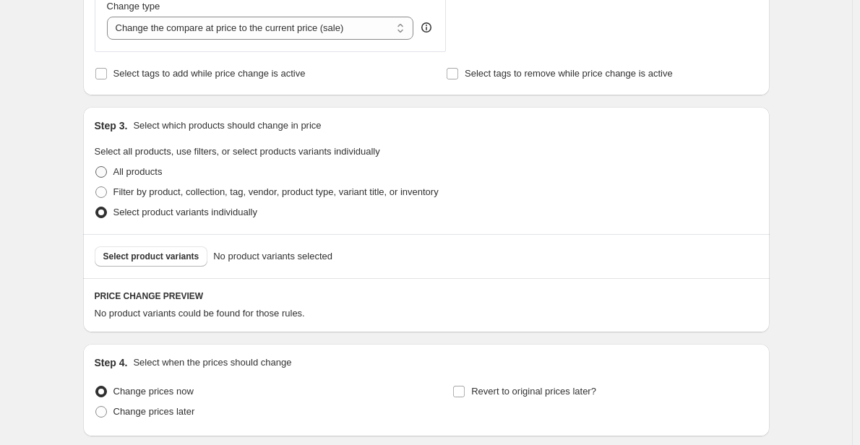
click at [142, 169] on span "All products" at bounding box center [137, 171] width 49 height 11
click at [96, 167] on input "All products" at bounding box center [95, 166] width 1 height 1
radio input "true"
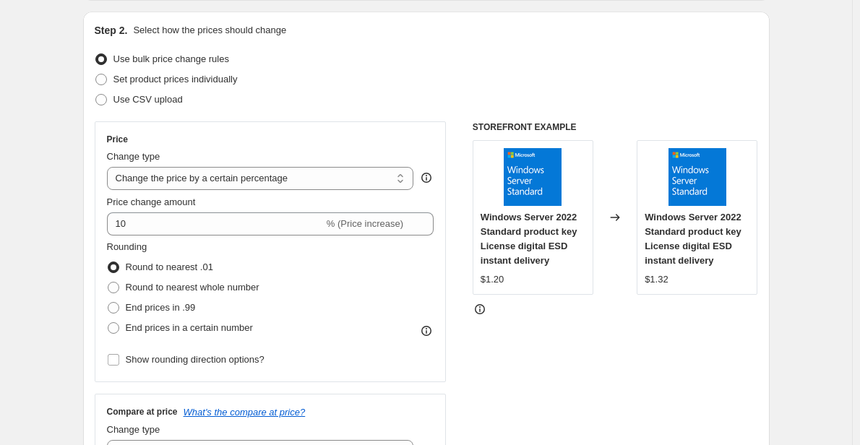
scroll to position [143, 0]
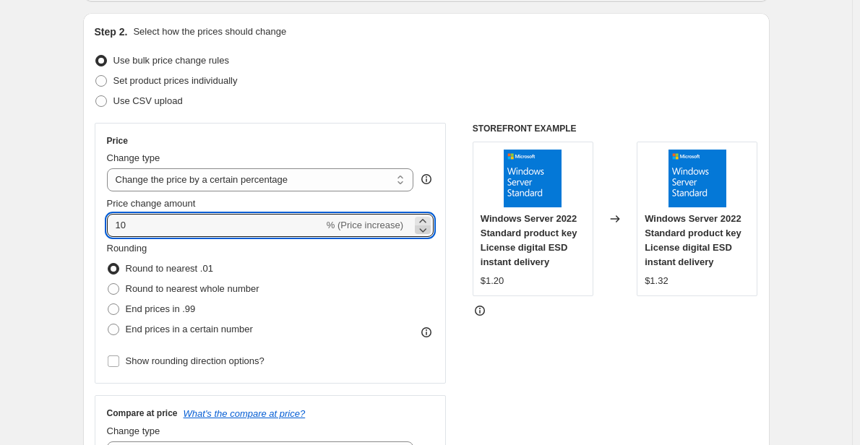
click at [426, 230] on icon at bounding box center [423, 230] width 14 height 14
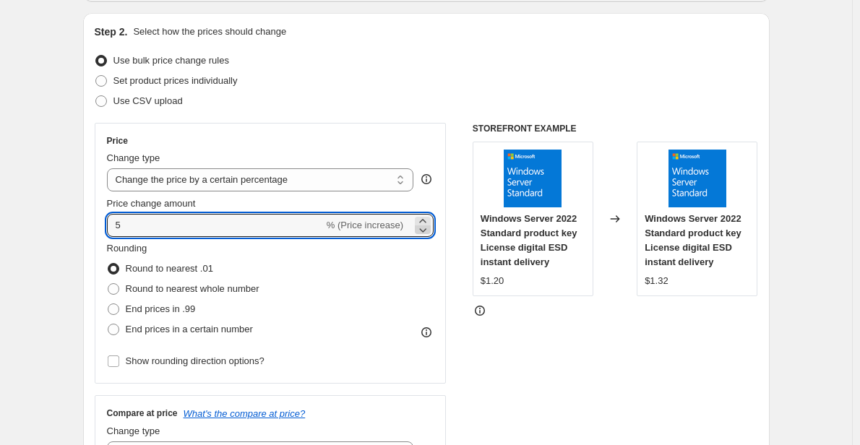
click at [426, 230] on icon at bounding box center [423, 230] width 14 height 14
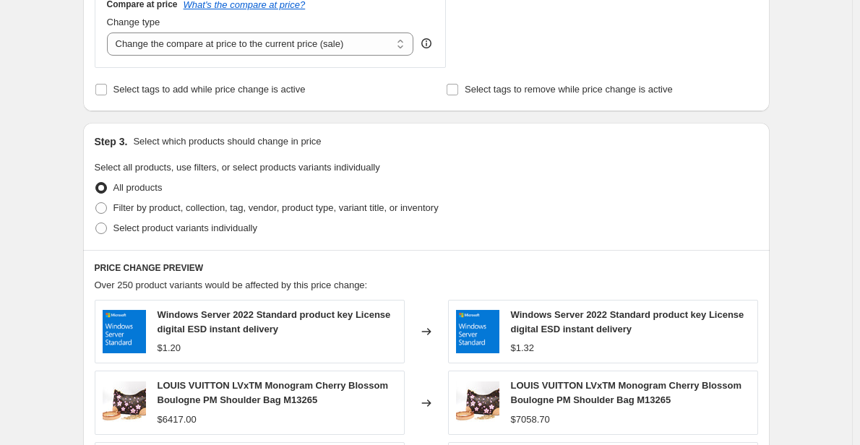
scroll to position [554, 0]
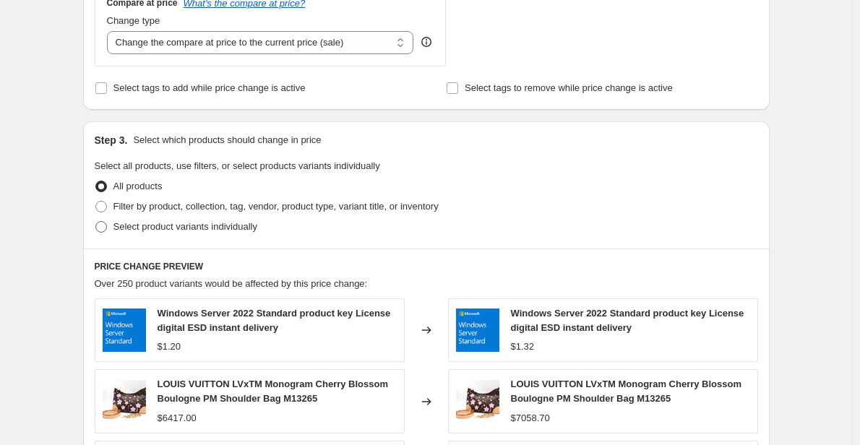
type input "-99"
click at [150, 226] on span "Select product variants individually" at bounding box center [185, 226] width 144 height 11
click at [96, 222] on input "Select product variants individually" at bounding box center [95, 221] width 1 height 1
radio input "true"
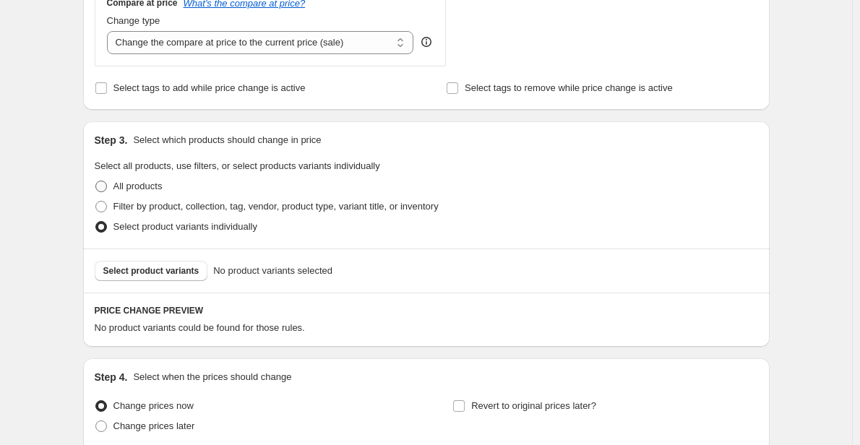
click at [123, 189] on span "All products" at bounding box center [137, 186] width 49 height 11
click at [96, 181] on input "All products" at bounding box center [95, 181] width 1 height 1
radio input "true"
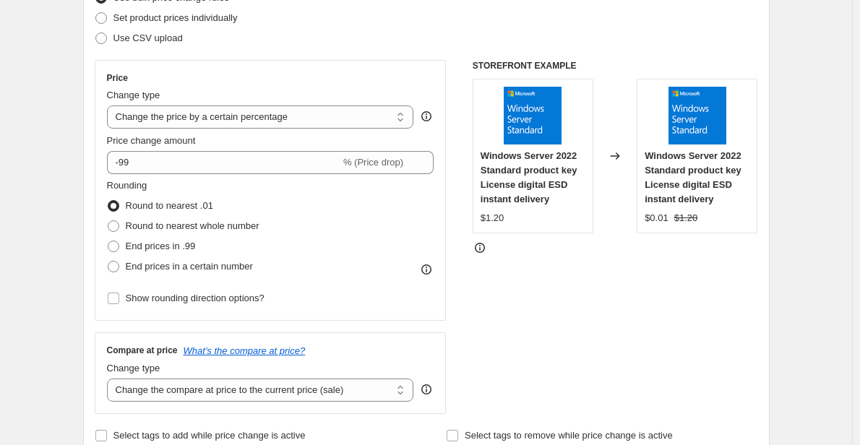
scroll to position [190, 0]
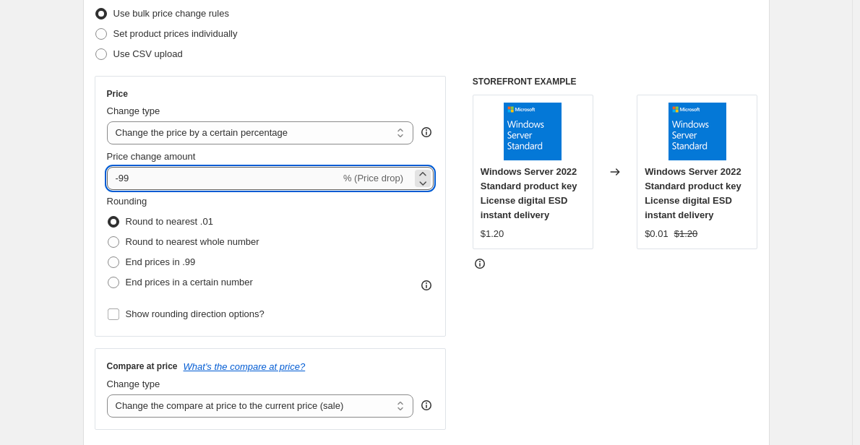
click at [285, 179] on input "-99" at bounding box center [223, 178] width 233 height 23
click at [171, 240] on span "Round to nearest whole number" at bounding box center [193, 241] width 134 height 11
click at [108, 237] on input "Round to nearest whole number" at bounding box center [108, 236] width 1 height 1
radio input "true"
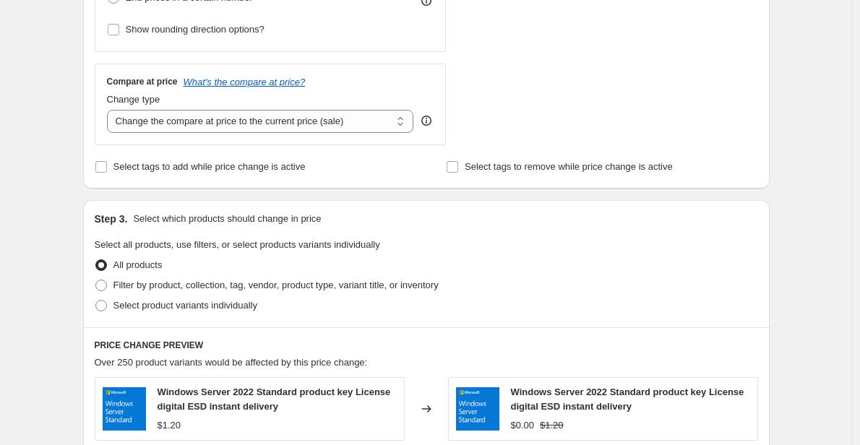
scroll to position [474, 0]
click at [184, 288] on span "Filter by product, collection, tag, vendor, product type, variant title, or inv…" at bounding box center [275, 285] width 325 height 11
click at [96, 281] on input "Filter by product, collection, tag, vendor, product type, variant title, or inv…" at bounding box center [95, 280] width 1 height 1
radio input "true"
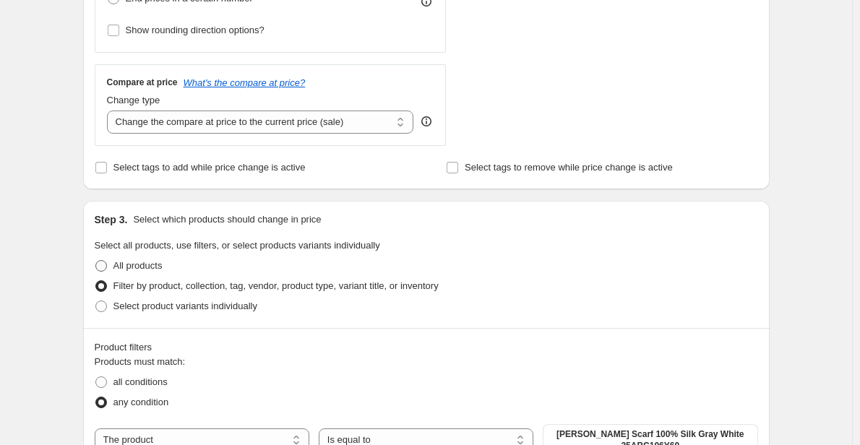
click at [128, 266] on span "All products" at bounding box center [137, 265] width 49 height 11
click at [96, 261] on input "All products" at bounding box center [95, 260] width 1 height 1
radio input "true"
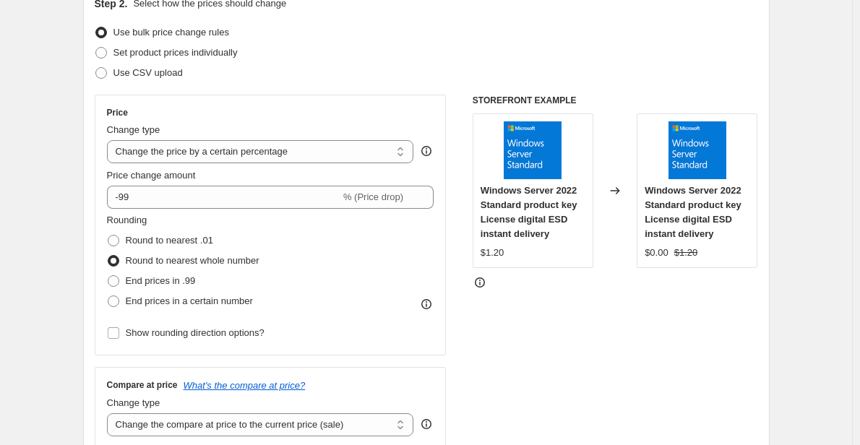
scroll to position [171, 0]
click at [179, 56] on span "Set product prices individually" at bounding box center [175, 53] width 124 height 11
click at [96, 48] on input "Set product prices individually" at bounding box center [95, 48] width 1 height 1
radio input "true"
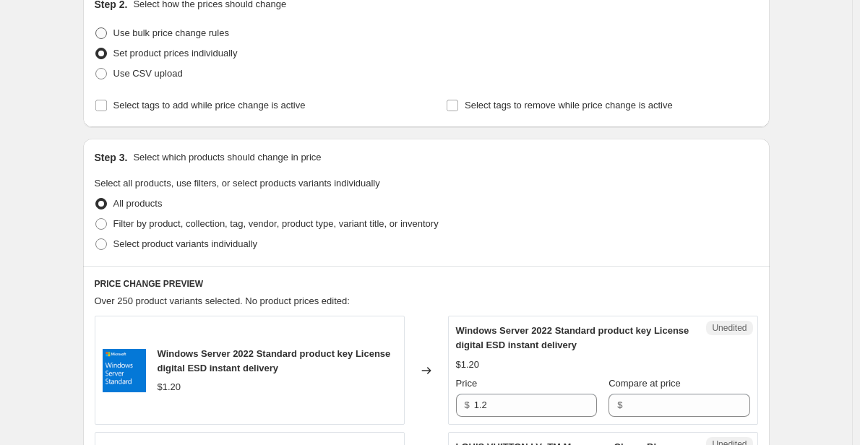
click at [149, 35] on span "Use bulk price change rules" at bounding box center [171, 32] width 116 height 11
click at [96, 28] on input "Use bulk price change rules" at bounding box center [95, 27] width 1 height 1
radio input "true"
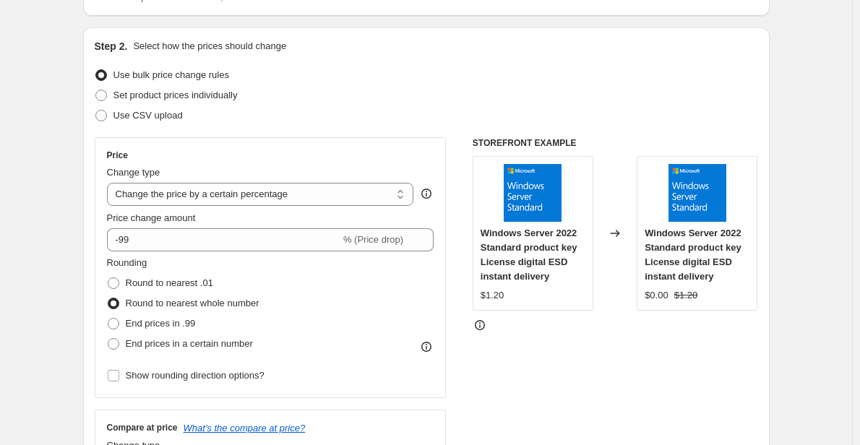
scroll to position [117, 0]
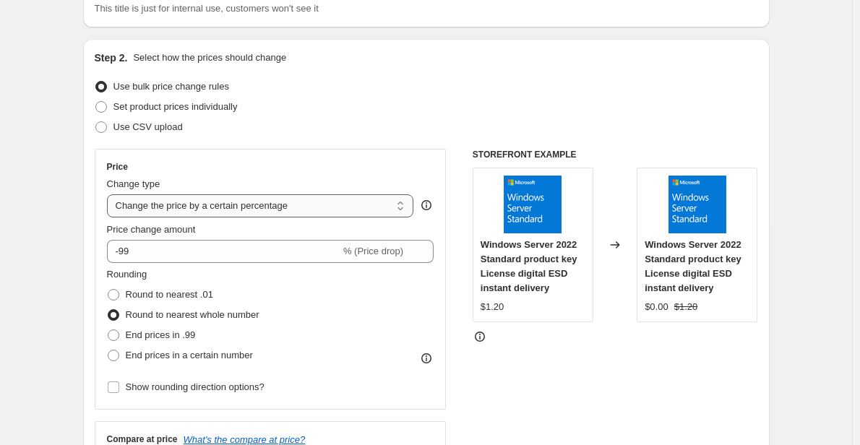
click at [194, 215] on select "Change the price to a certain amount Change the price by a certain amount Chang…" at bounding box center [260, 205] width 307 height 23
select select "pc"
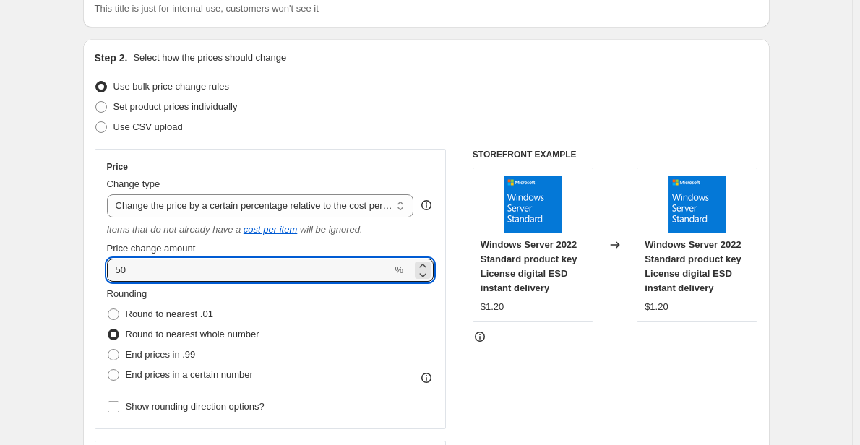
drag, startPoint x: 177, startPoint y: 265, endPoint x: 103, endPoint y: 265, distance: 74.4
click at [103, 265] on div "Price Change type Change the price to a certain amount Change the price by a ce…" at bounding box center [271, 289] width 352 height 280
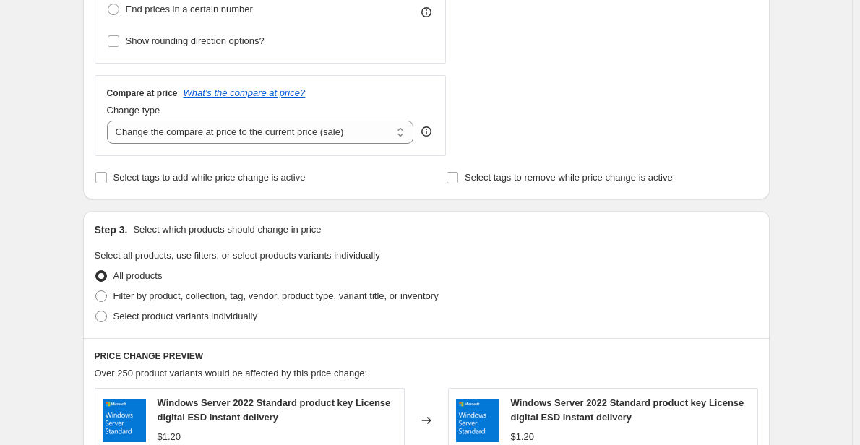
scroll to position [521, 0]
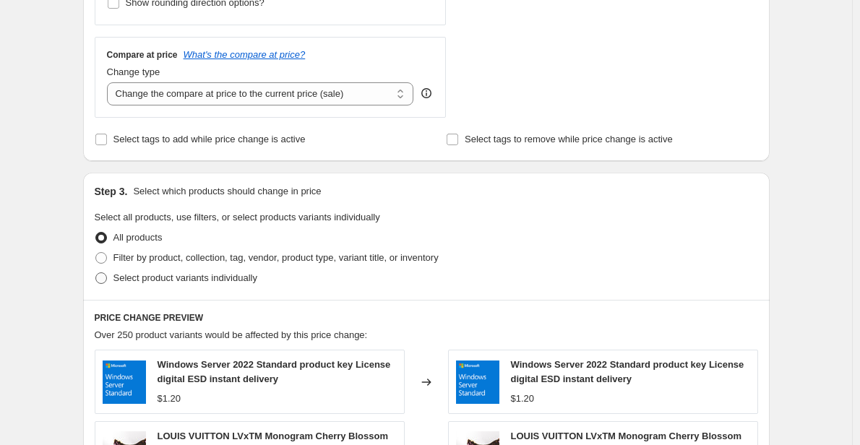
type input "-98"
click at [166, 275] on span "Select product variants individually" at bounding box center [185, 278] width 144 height 11
click at [96, 273] on input "Select product variants individually" at bounding box center [95, 273] width 1 height 1
radio input "true"
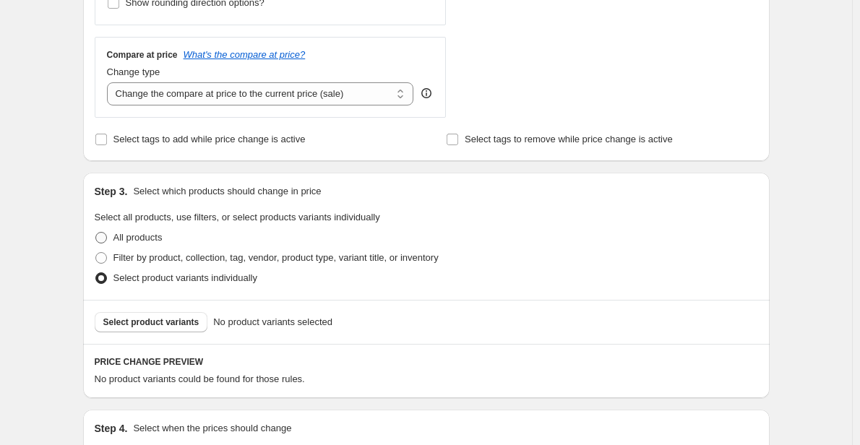
click at [139, 236] on span "All products" at bounding box center [137, 237] width 49 height 11
click at [96, 233] on input "All products" at bounding box center [95, 232] width 1 height 1
radio input "true"
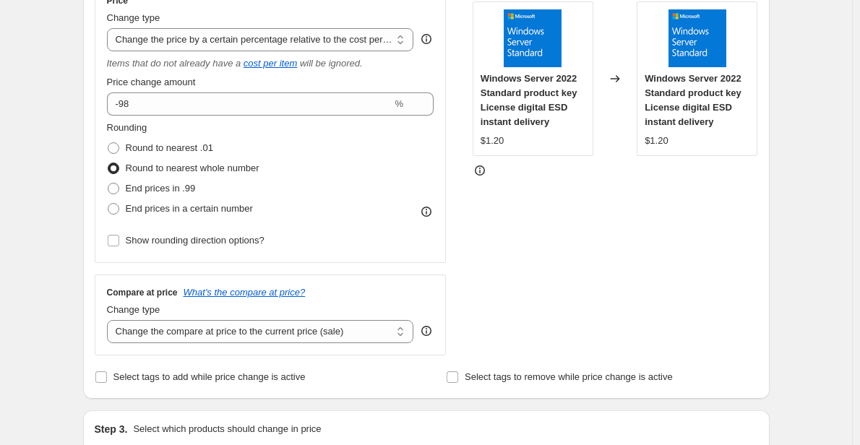
scroll to position [282, 0]
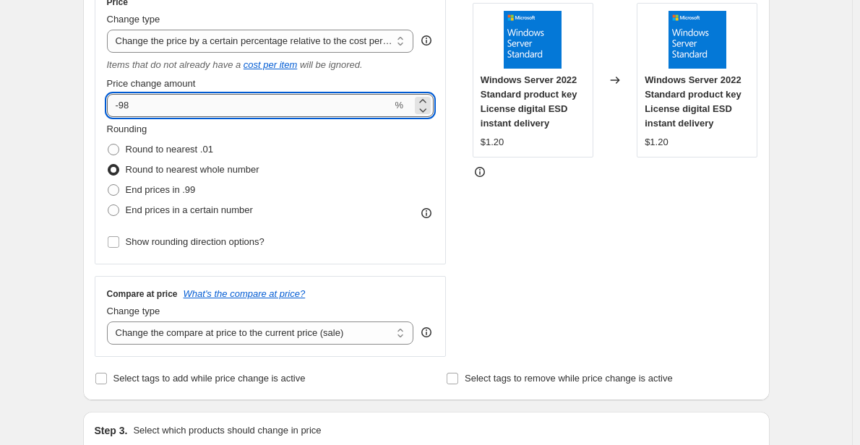
click at [220, 108] on input "-98" at bounding box center [250, 105] width 286 height 23
type input "-9"
type input "-100"
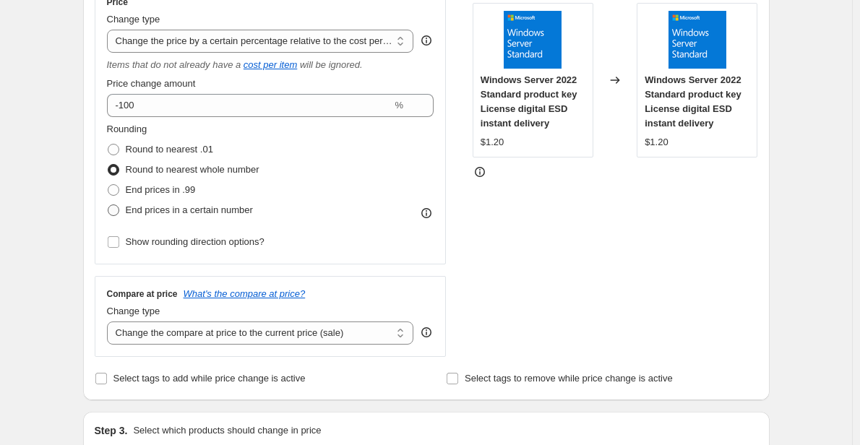
click at [150, 210] on span "End prices in a certain number" at bounding box center [189, 210] width 127 height 11
click at [108, 205] on input "End prices in a certain number" at bounding box center [108, 205] width 1 height 1
radio input "true"
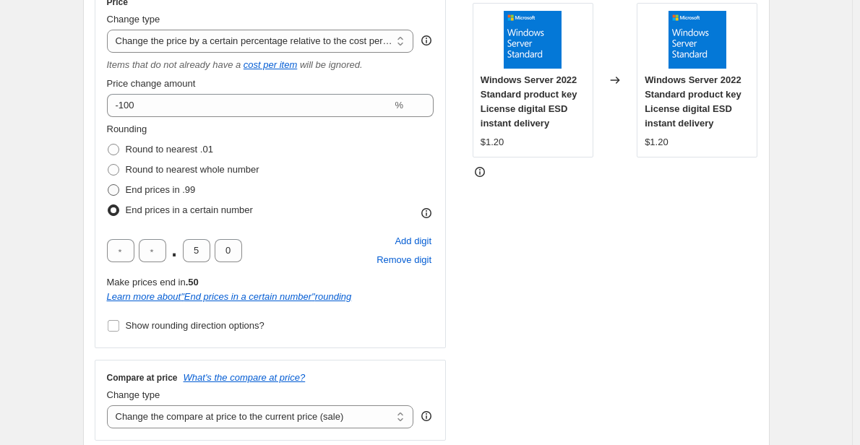
click at [164, 189] on span "End prices in .99" at bounding box center [161, 189] width 70 height 11
click at [108, 185] on input "End prices in .99" at bounding box center [108, 184] width 1 height 1
radio input "true"
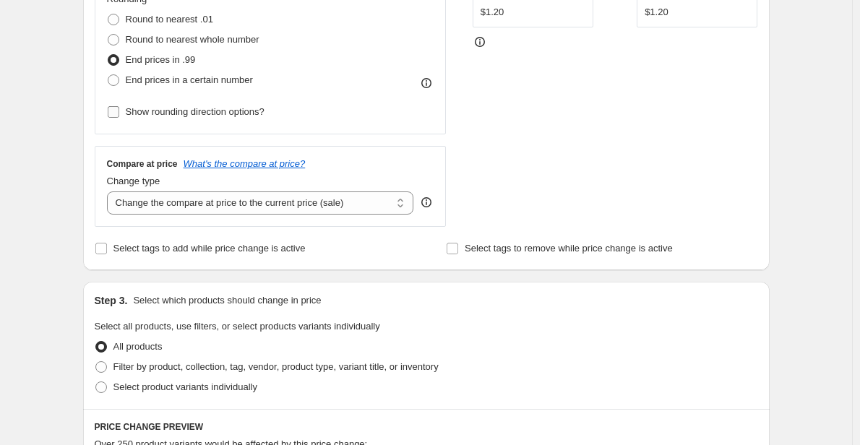
scroll to position [406, 0]
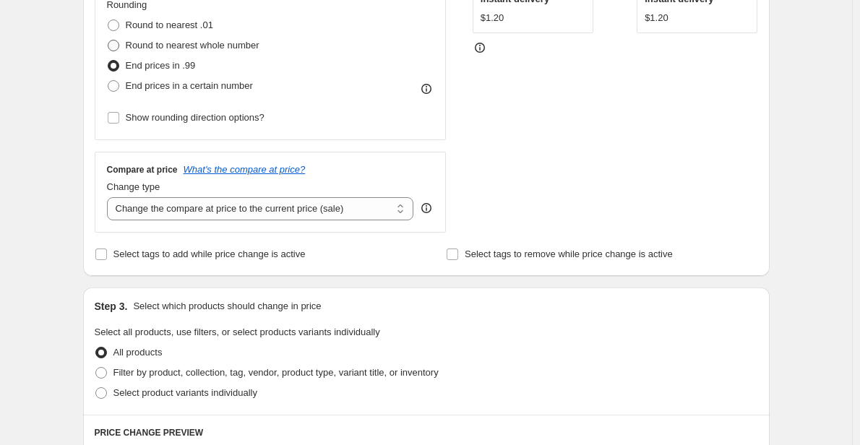
click at [137, 48] on span "Round to nearest whole number" at bounding box center [193, 45] width 134 height 11
click at [108, 40] on input "Round to nearest whole number" at bounding box center [108, 40] width 1 height 1
radio input "true"
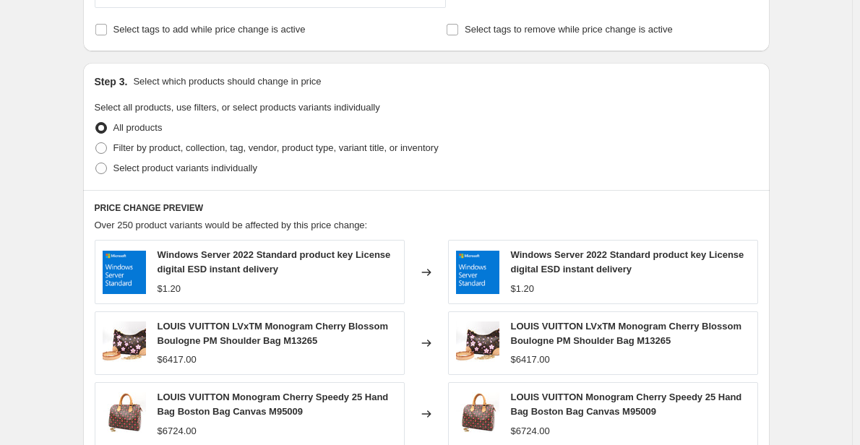
scroll to position [639, 0]
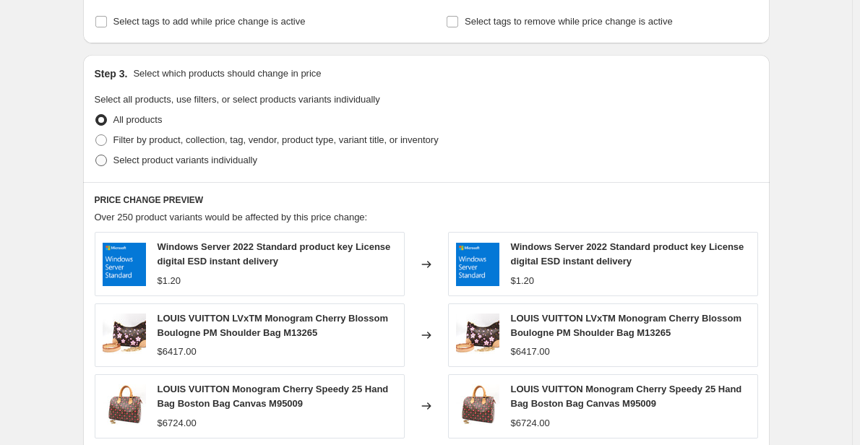
click at [182, 159] on span "Select product variants individually" at bounding box center [185, 160] width 144 height 11
click at [96, 155] on input "Select product variants individually" at bounding box center [95, 155] width 1 height 1
radio input "true"
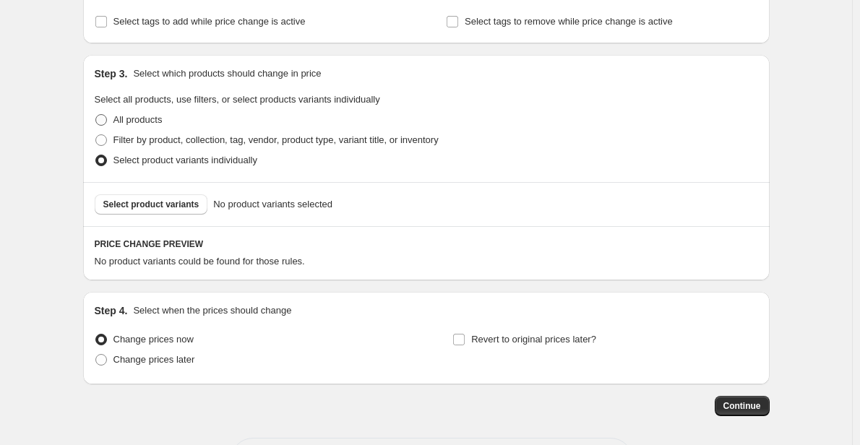
click at [107, 123] on span at bounding box center [101, 120] width 12 height 12
click at [96, 115] on input "All products" at bounding box center [95, 114] width 1 height 1
radio input "true"
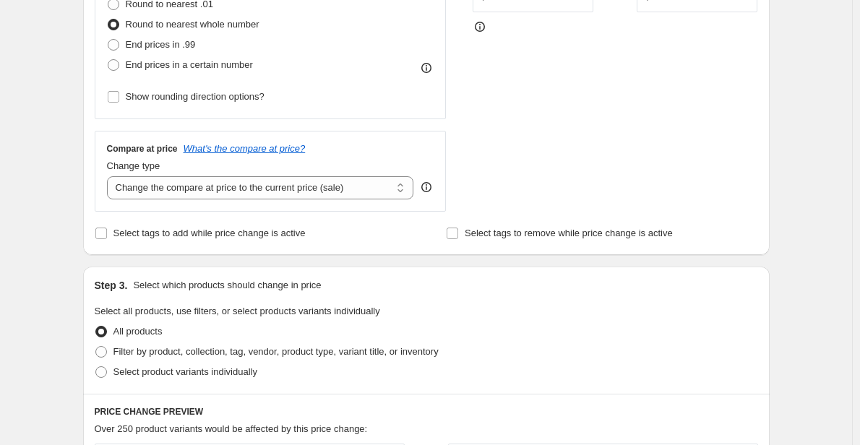
scroll to position [425, 0]
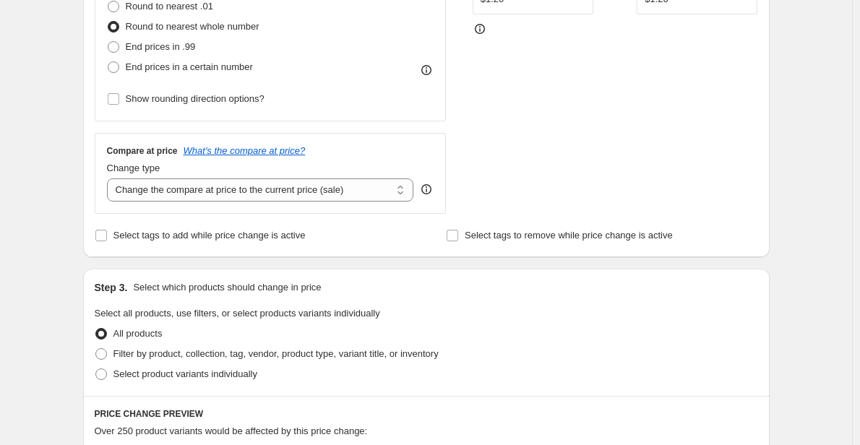
click at [325, 205] on div "Compare at price What's the compare at price? Change type Change the compare at…" at bounding box center [271, 173] width 352 height 81
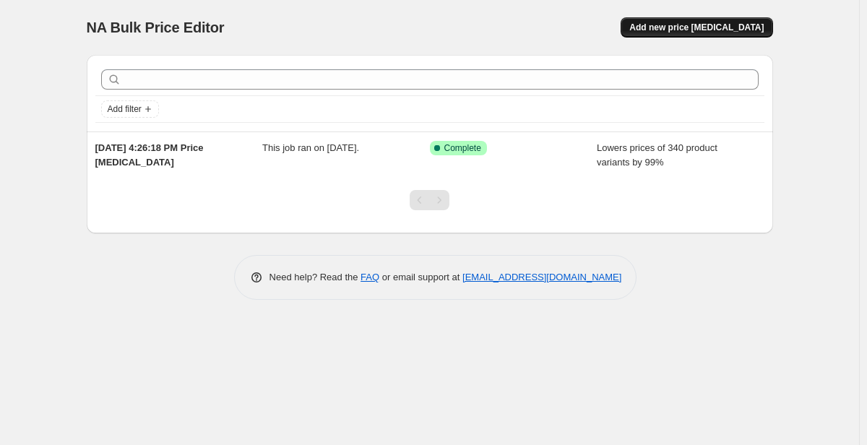
click at [718, 23] on span "Add new price [MEDICAL_DATA]" at bounding box center [697, 28] width 134 height 12
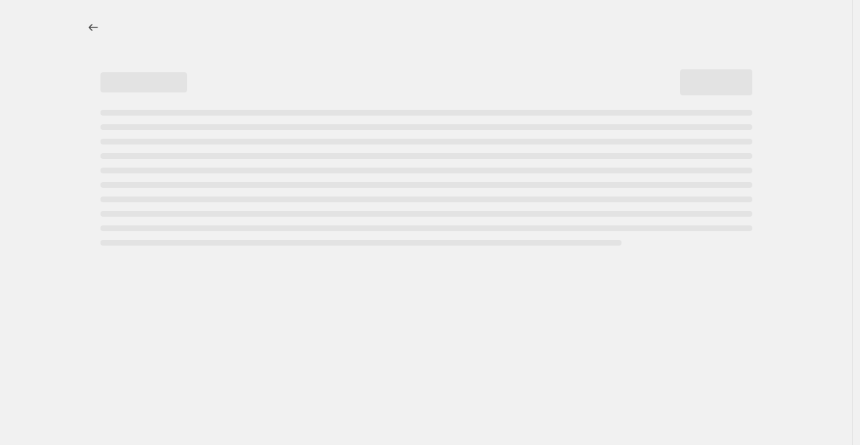
select select "percentage"
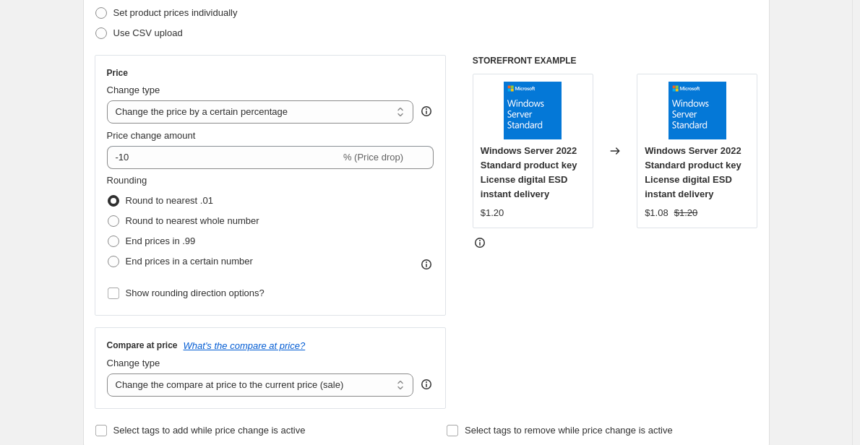
scroll to position [215, 0]
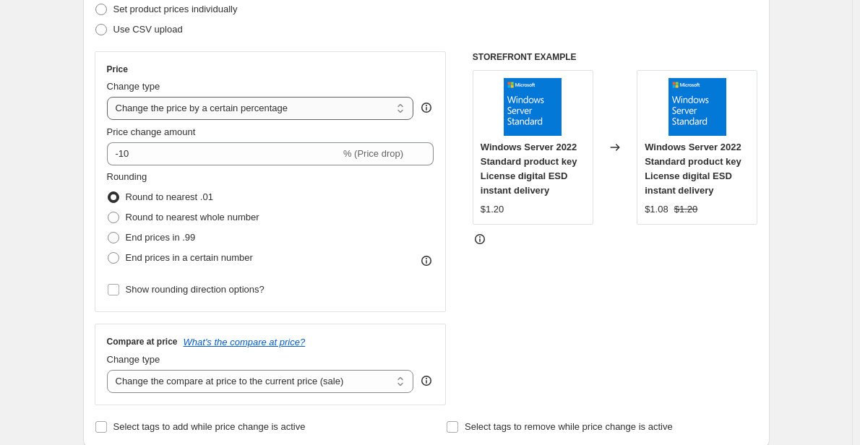
click at [225, 104] on select "Change the price to a certain amount Change the price by a certain amount Chang…" at bounding box center [260, 108] width 307 height 23
click at [731, 378] on div "STOREFRONT EXAMPLE Windows Server 2022 Standard product key License digital ESD…" at bounding box center [616, 228] width 286 height 354
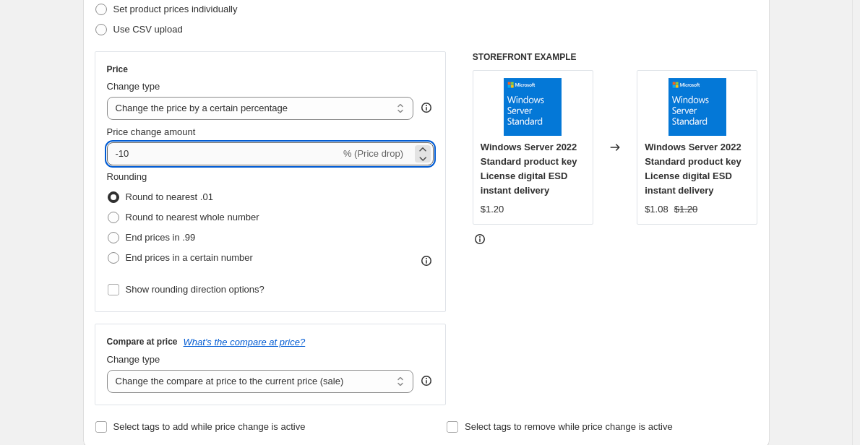
click at [233, 150] on input "-10" at bounding box center [223, 153] width 233 height 23
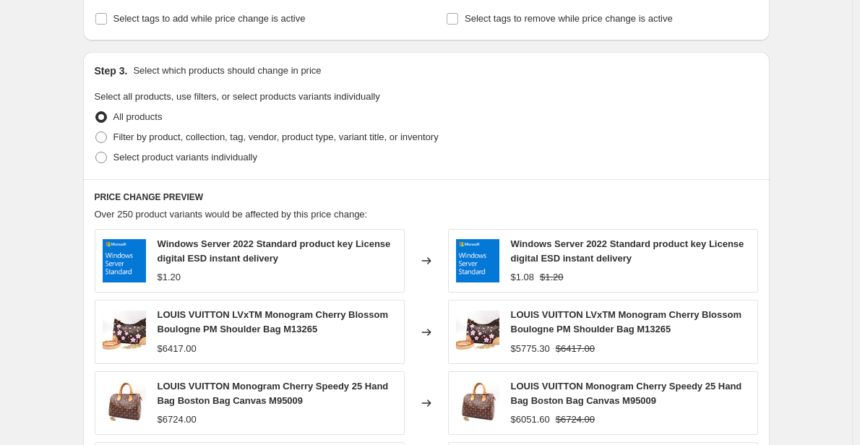
scroll to position [622, 0]
type input "-100"
click at [134, 174] on div "Step 3. Select which products should change in price Select all products, use f…" at bounding box center [426, 116] width 687 height 127
click at [144, 155] on span "Select product variants individually" at bounding box center [185, 158] width 144 height 11
click at [96, 153] on input "Select product variants individually" at bounding box center [95, 153] width 1 height 1
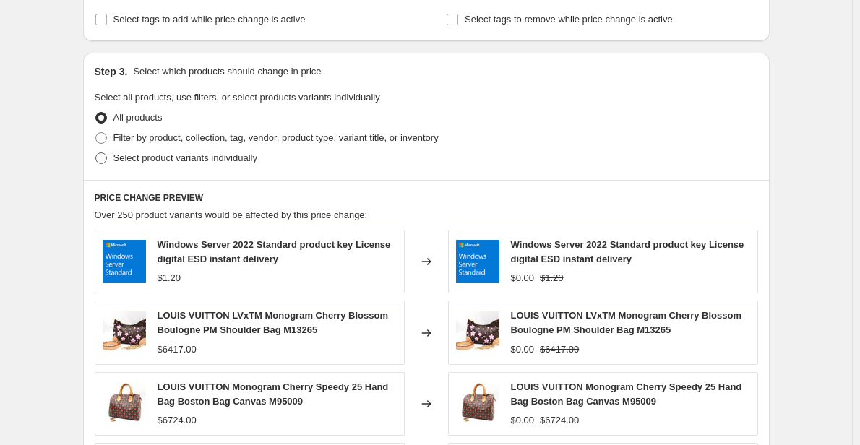
radio input "true"
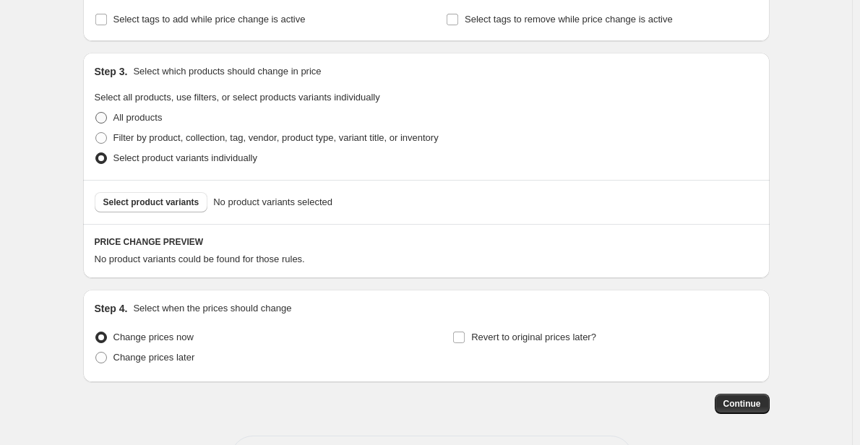
click at [128, 119] on span "All products" at bounding box center [137, 117] width 49 height 11
click at [96, 113] on input "All products" at bounding box center [95, 112] width 1 height 1
radio input "true"
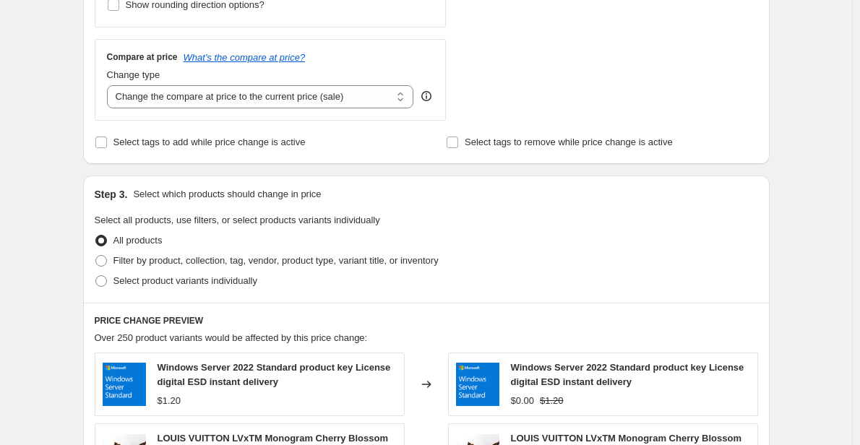
scroll to position [489, 0]
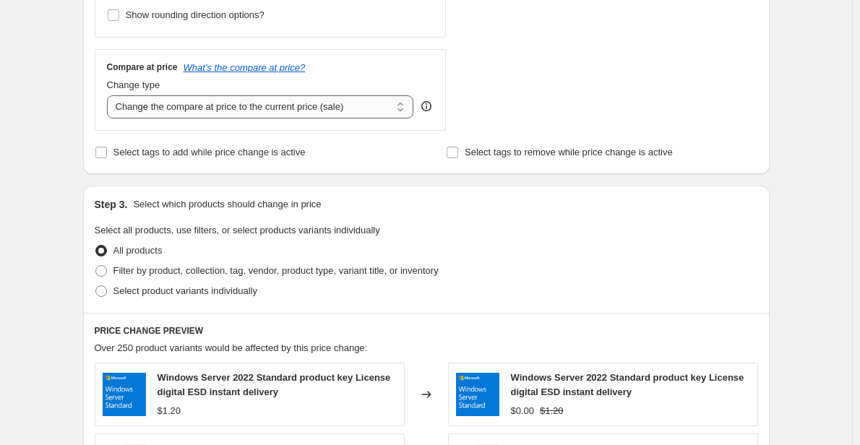
click at [171, 114] on select "Change the compare at price to the current price (sale) Change the compare at p…" at bounding box center [260, 106] width 307 height 23
select select "remove"
click at [110, 95] on select "Change the compare at price to the current price (sale) Change the compare at p…" at bounding box center [260, 106] width 307 height 23
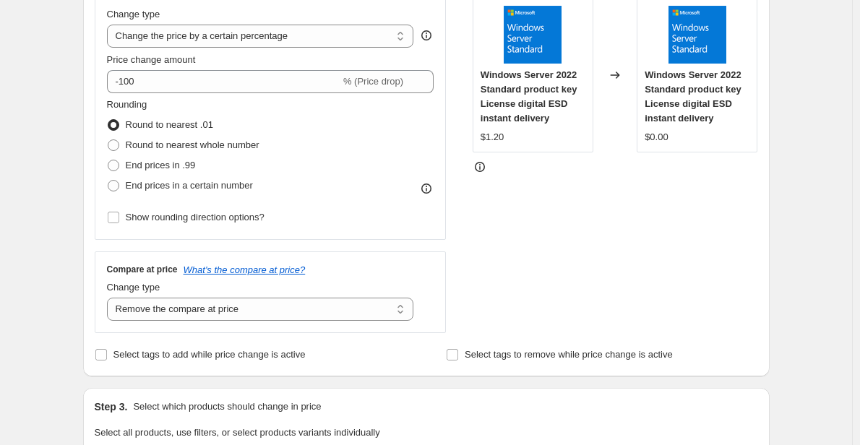
scroll to position [284, 0]
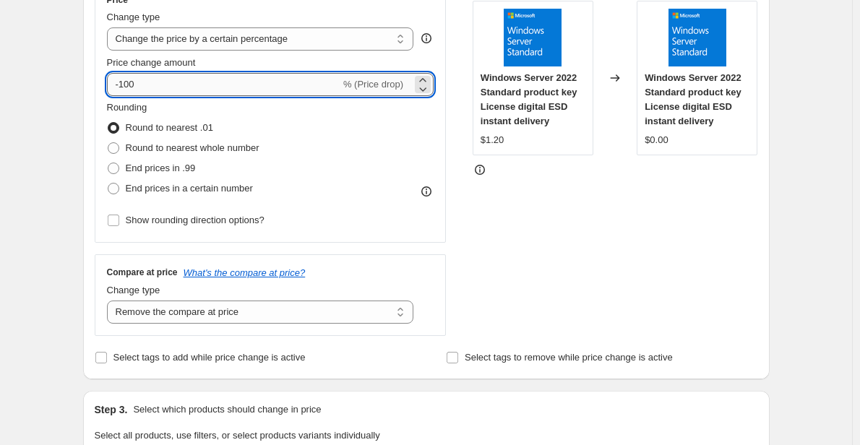
click at [233, 83] on input "-100" at bounding box center [223, 84] width 233 height 23
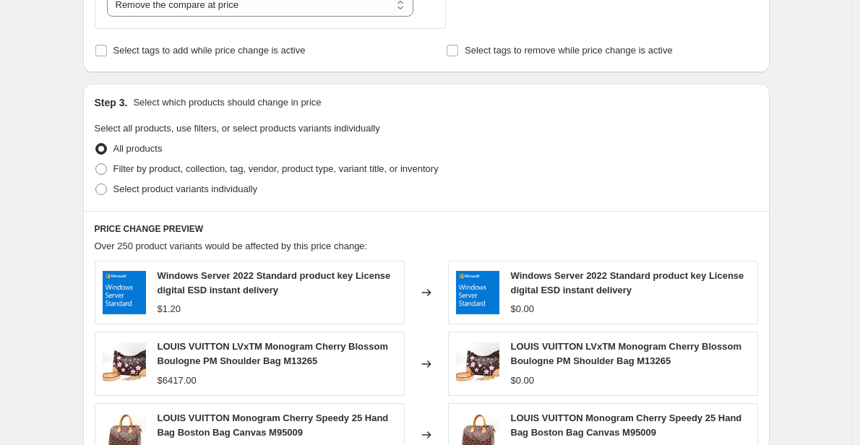
scroll to position [609, 0]
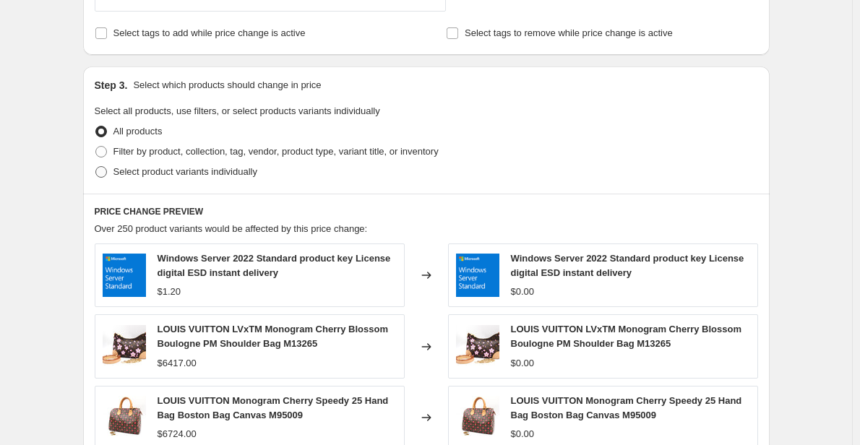
type input "-100"
click at [166, 170] on span "Select product variants individually" at bounding box center [185, 171] width 144 height 11
click at [96, 167] on input "Select product variants individually" at bounding box center [95, 166] width 1 height 1
radio input "true"
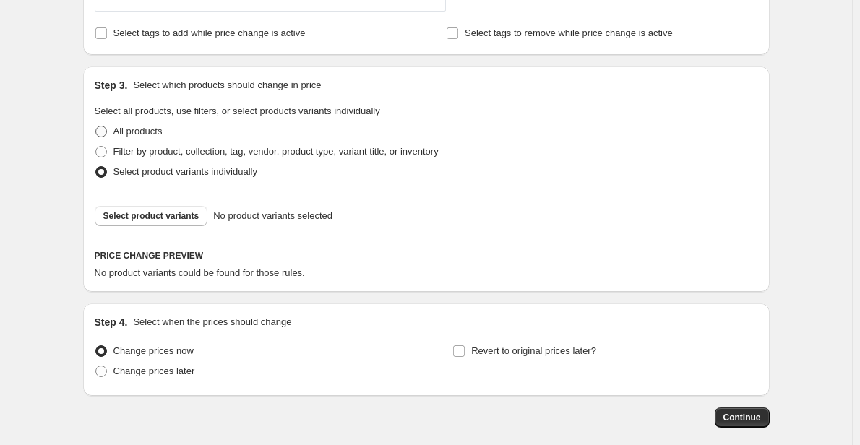
click at [135, 139] on span "All products" at bounding box center [137, 131] width 49 height 14
click at [96, 126] on input "All products" at bounding box center [95, 126] width 1 height 1
radio input "true"
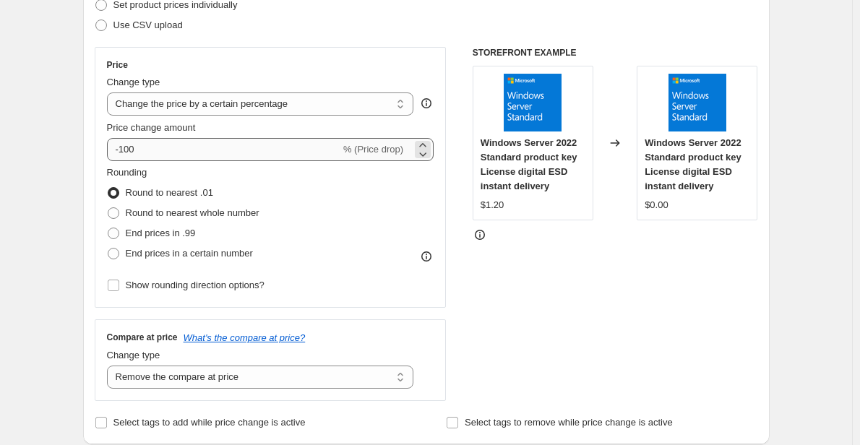
scroll to position [215, 0]
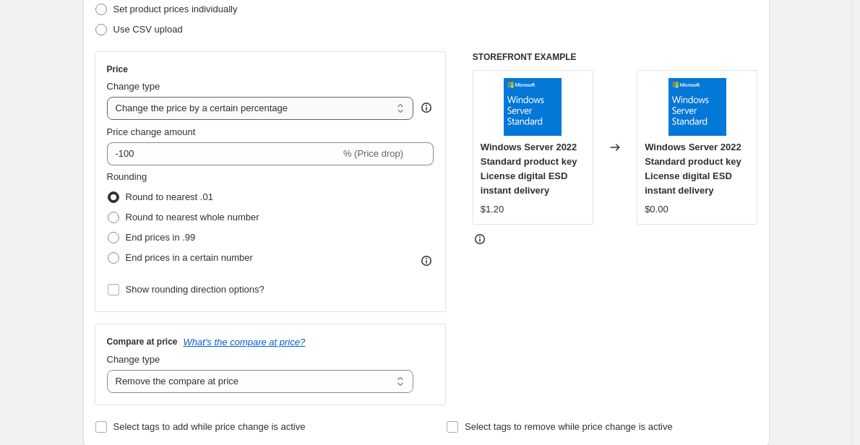
click at [240, 115] on select "Change the price to a certain amount Change the price by a certain amount Chang…" at bounding box center [260, 108] width 307 height 23
click at [217, 113] on select "Change the price to a certain amount Change the price by a certain amount Chang…" at bounding box center [260, 108] width 307 height 23
select select "bcap"
click at [110, 97] on select "Change the price to a certain amount Change the price by a certain amount Chang…" at bounding box center [260, 108] width 307 height 23
type input "-12.00"
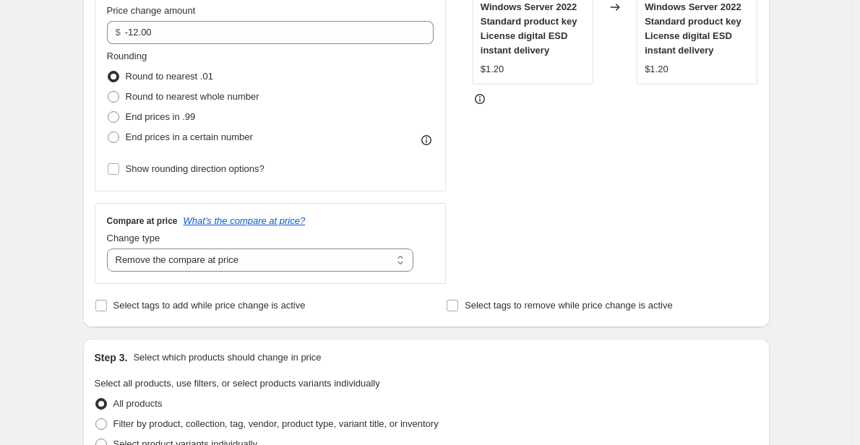
scroll to position [351, 0]
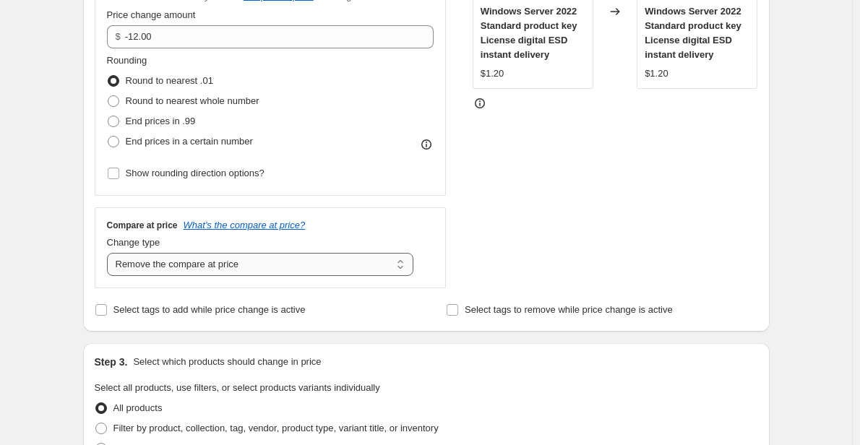
click at [239, 262] on select "Change the compare at price to the current price (sale) Change the compare at p…" at bounding box center [260, 264] width 307 height 23
click at [110, 253] on select "Change the compare at price to the current price (sale) Change the compare at p…" at bounding box center [260, 264] width 307 height 23
click at [223, 273] on select "Change the compare at price to the current price (sale) Change the compare at p…" at bounding box center [260, 264] width 307 height 23
select select "to"
click at [110, 253] on select "Change the compare at price to the current price (sale) Change the compare at p…" at bounding box center [260, 264] width 307 height 23
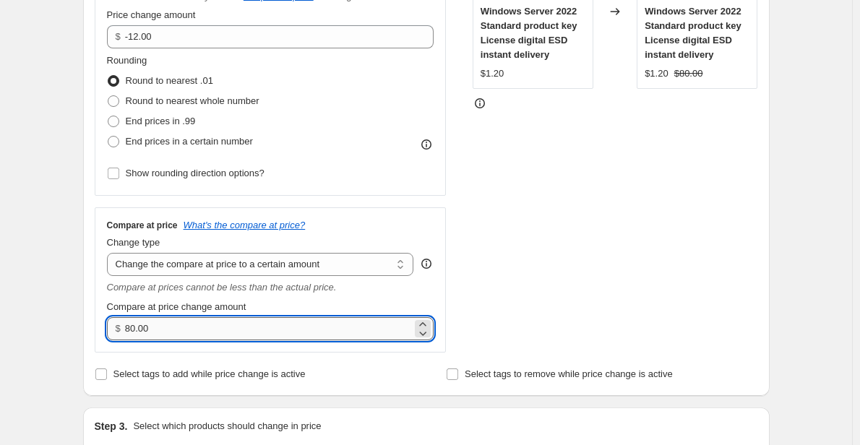
click at [218, 327] on input "80.00" at bounding box center [268, 328] width 287 height 23
type input "8"
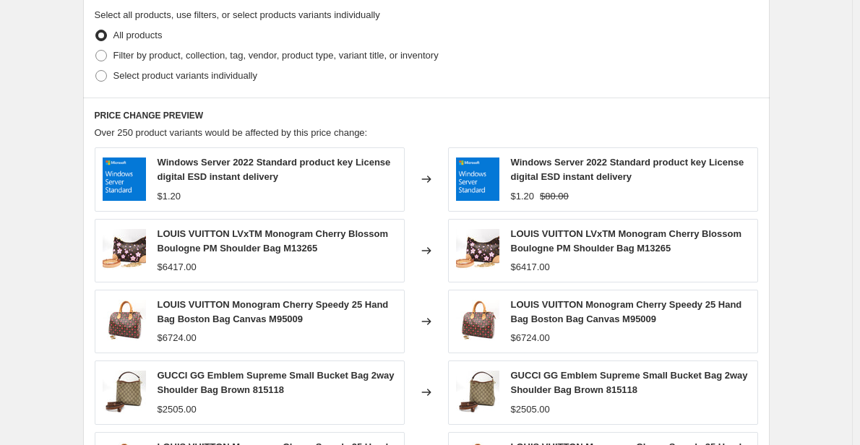
scroll to position [790, 0]
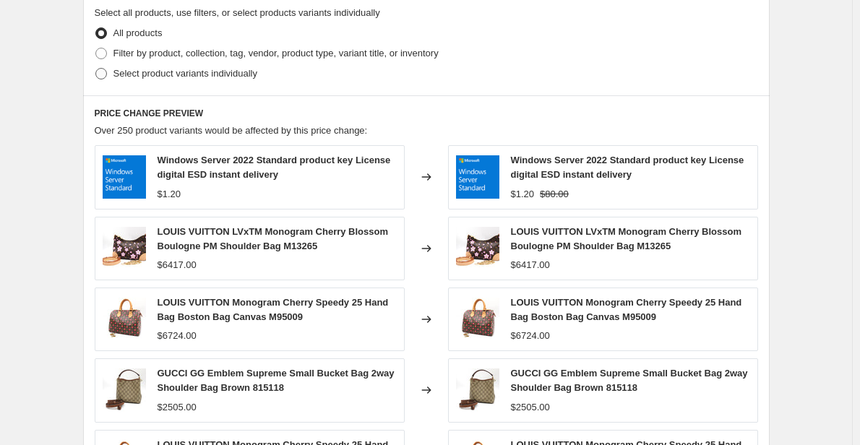
type input "1000.00"
click at [171, 74] on span "Select product variants individually" at bounding box center [185, 73] width 144 height 11
click at [96, 69] on input "Select product variants individually" at bounding box center [95, 68] width 1 height 1
radio input "true"
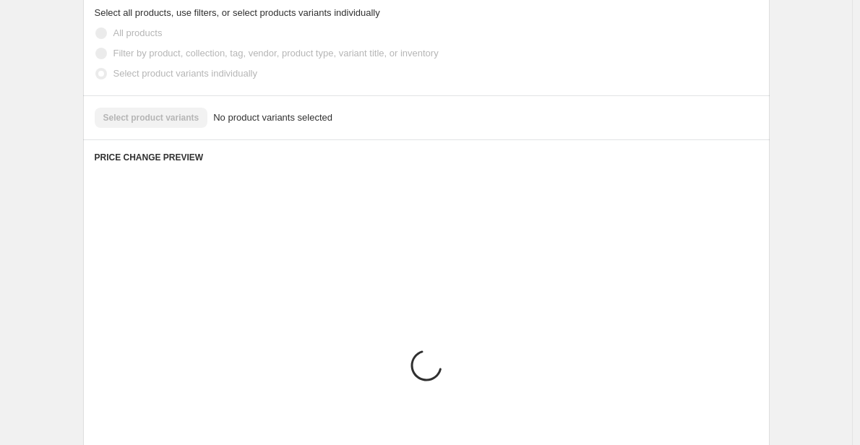
scroll to position [763, 0]
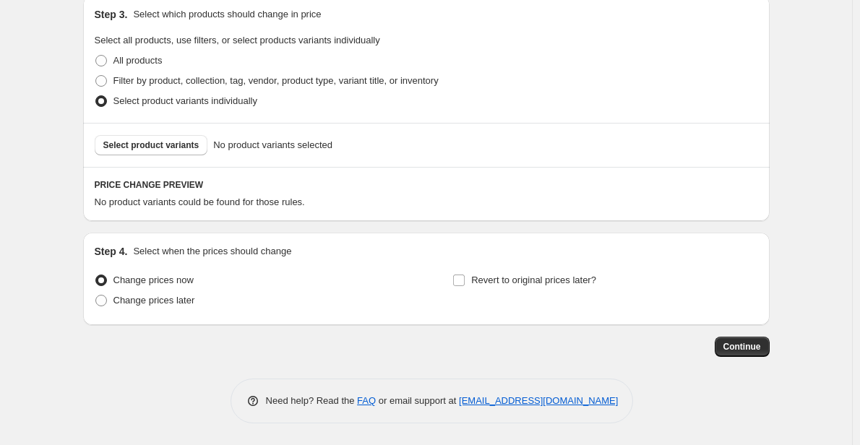
click at [137, 35] on span "Select all products, use filters, or select products variants individually" at bounding box center [238, 40] width 286 height 11
click at [128, 62] on span "All products" at bounding box center [137, 60] width 49 height 11
click at [96, 56] on input "All products" at bounding box center [95, 55] width 1 height 1
radio input "true"
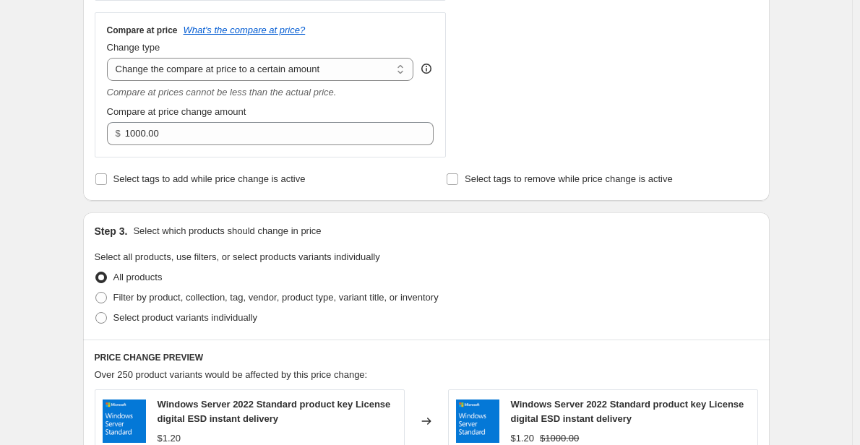
scroll to position [544, 0]
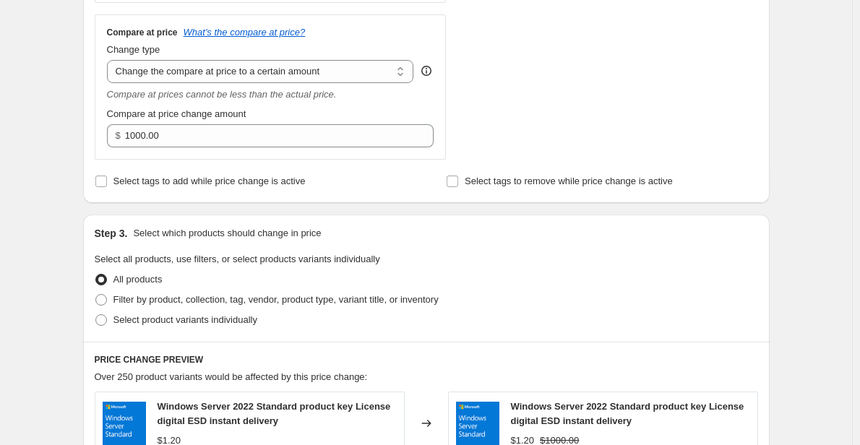
click at [218, 85] on div "Compare at price What's the compare at price? Change type Change the compare at…" at bounding box center [270, 87] width 327 height 121
click at [224, 76] on select "Change the compare at price to the current price (sale) Change the compare at p…" at bounding box center [260, 71] width 307 height 23
select select "percentage"
click at [110, 60] on select "Change the compare at price to the current price (sale) Change the compare at p…" at bounding box center [260, 71] width 307 height 23
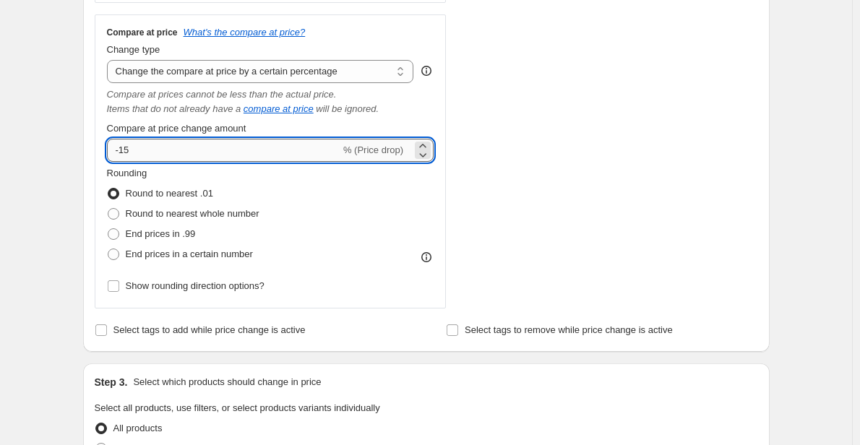
click at [290, 143] on input "-15" at bounding box center [223, 150] width 233 height 23
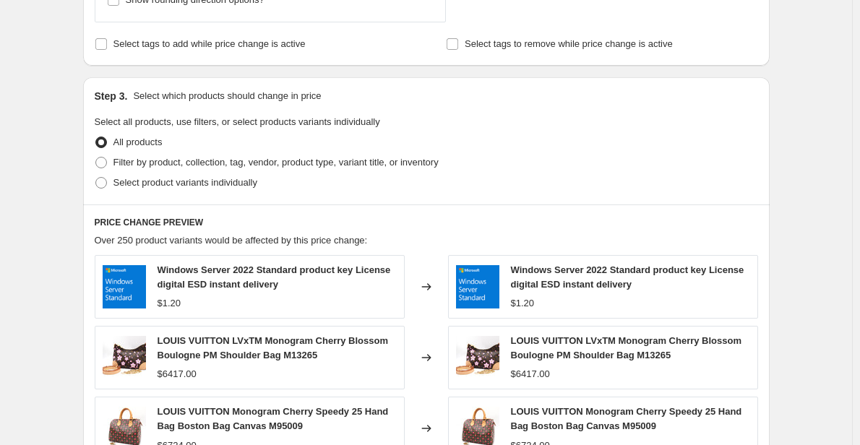
scroll to position [831, 0]
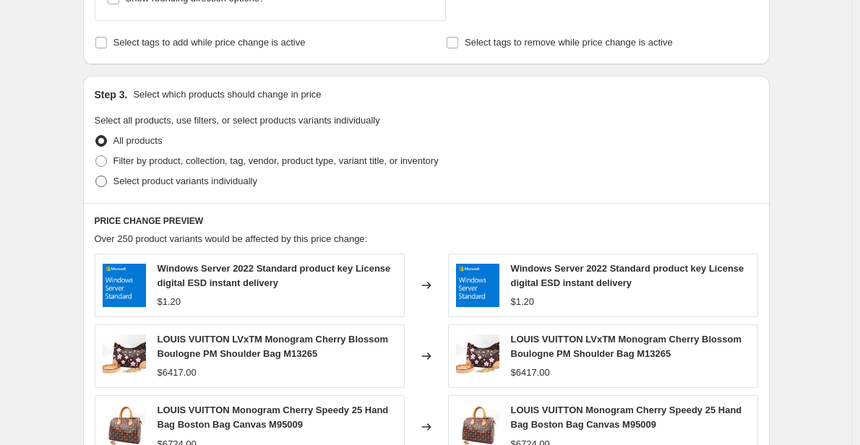
type input "-100"
click at [161, 177] on span "Select product variants individually" at bounding box center [185, 181] width 144 height 11
click at [96, 176] on input "Select product variants individually" at bounding box center [95, 176] width 1 height 1
radio input "true"
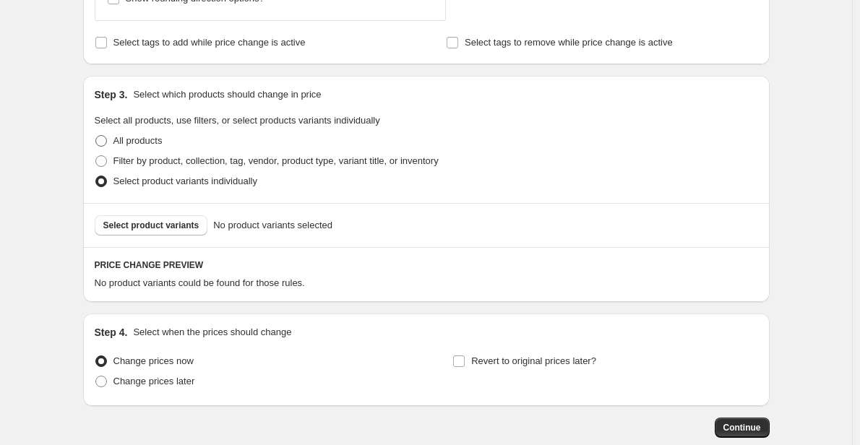
click at [126, 145] on span "All products" at bounding box center [137, 140] width 49 height 11
click at [96, 136] on input "All products" at bounding box center [95, 135] width 1 height 1
radio input "true"
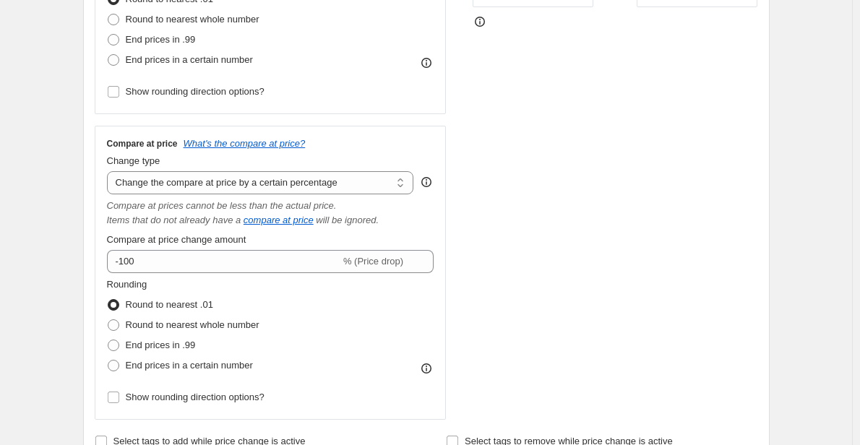
scroll to position [414, 0]
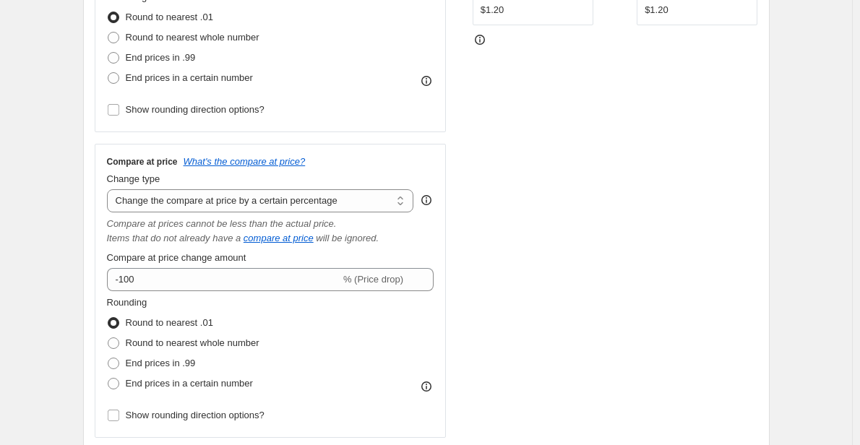
click at [226, 51] on div "End prices in .99" at bounding box center [183, 58] width 153 height 20
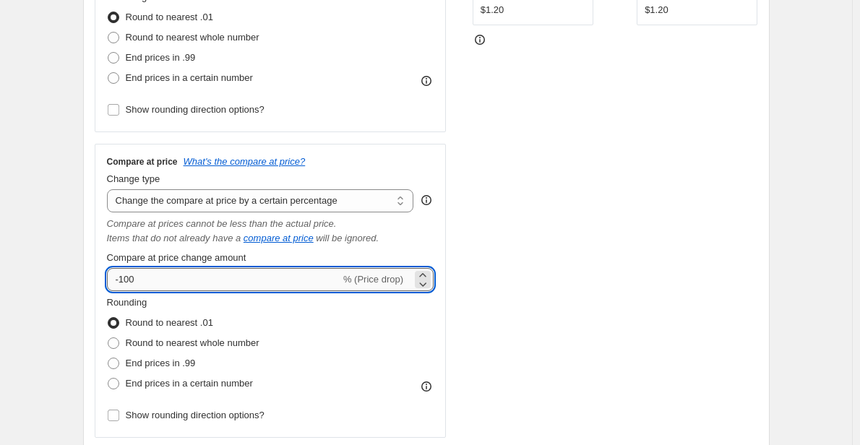
click at [167, 279] on input "-100" at bounding box center [223, 279] width 233 height 23
type input "-1"
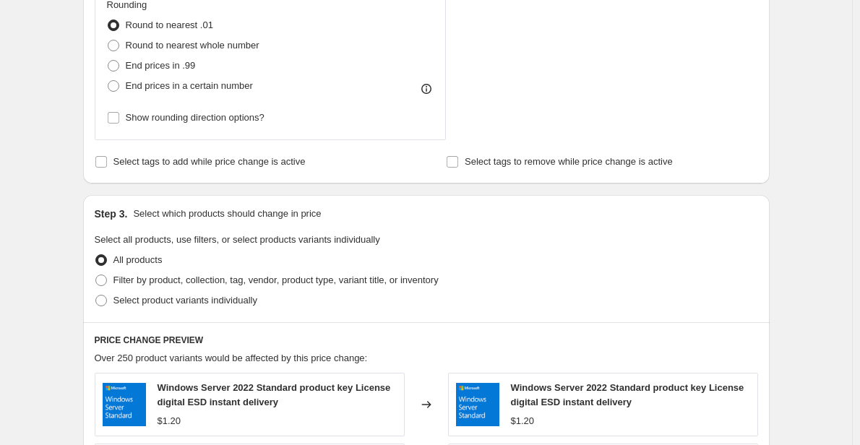
scroll to position [726, 0]
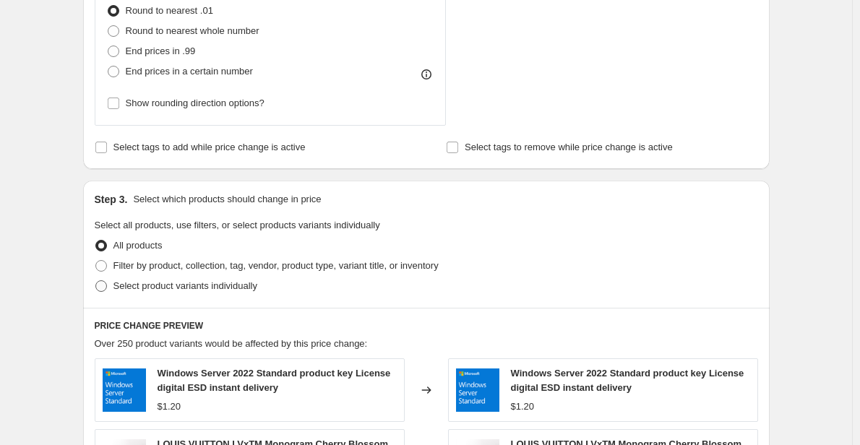
type input "99"
click at [120, 286] on span "Select product variants individually" at bounding box center [185, 285] width 144 height 11
click at [96, 281] on input "Select product variants individually" at bounding box center [95, 280] width 1 height 1
radio input "true"
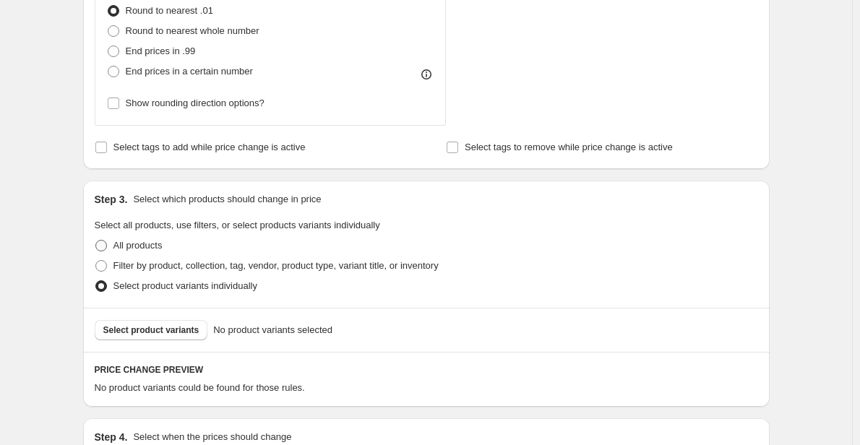
click at [117, 250] on span "All products" at bounding box center [137, 245] width 49 height 11
click at [96, 241] on input "All products" at bounding box center [95, 240] width 1 height 1
radio input "true"
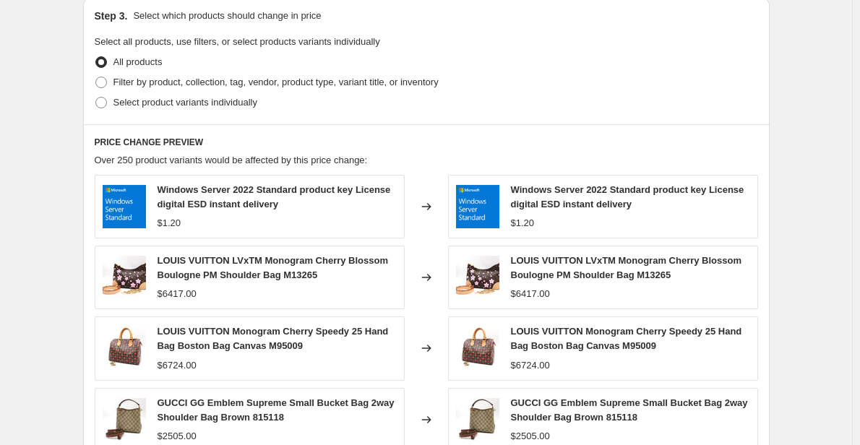
scroll to position [915, 0]
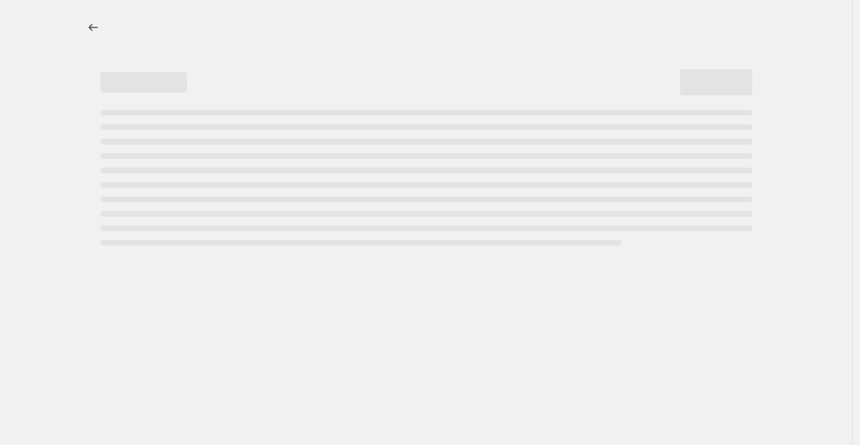
select select "percentage"
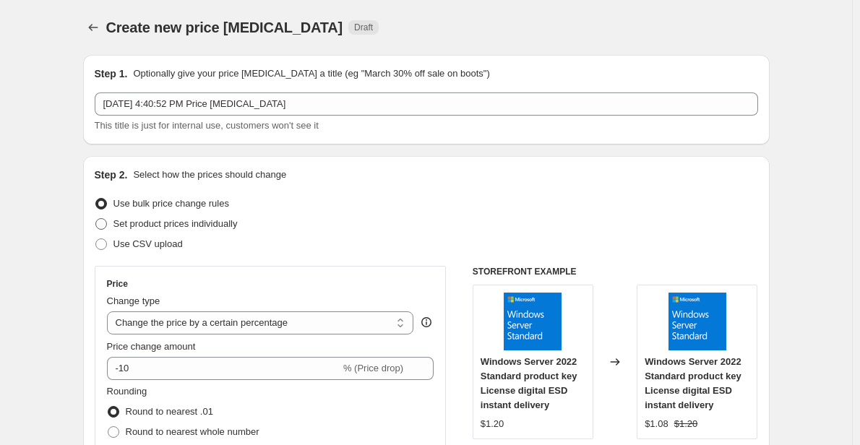
click at [132, 218] on span "Set product prices individually" at bounding box center [175, 224] width 124 height 14
click at [96, 218] on input "Set product prices individually" at bounding box center [95, 218] width 1 height 1
radio input "true"
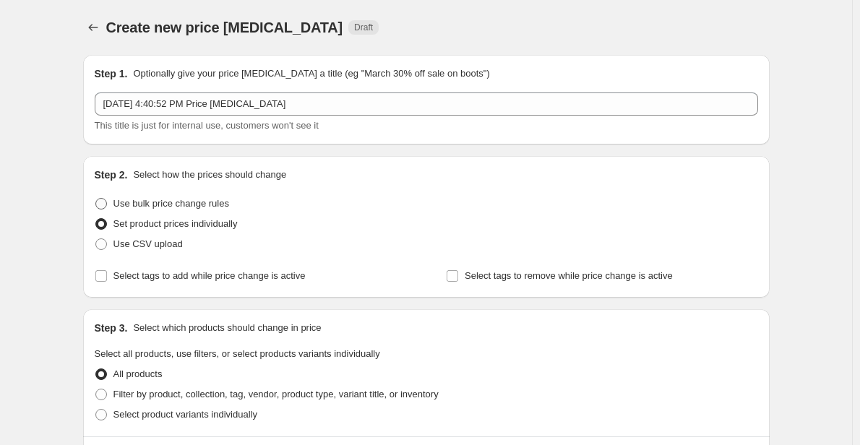
click at [126, 203] on span "Use bulk price change rules" at bounding box center [171, 203] width 116 height 11
click at [96, 199] on input "Use bulk price change rules" at bounding box center [95, 198] width 1 height 1
radio input "true"
select select "percentage"
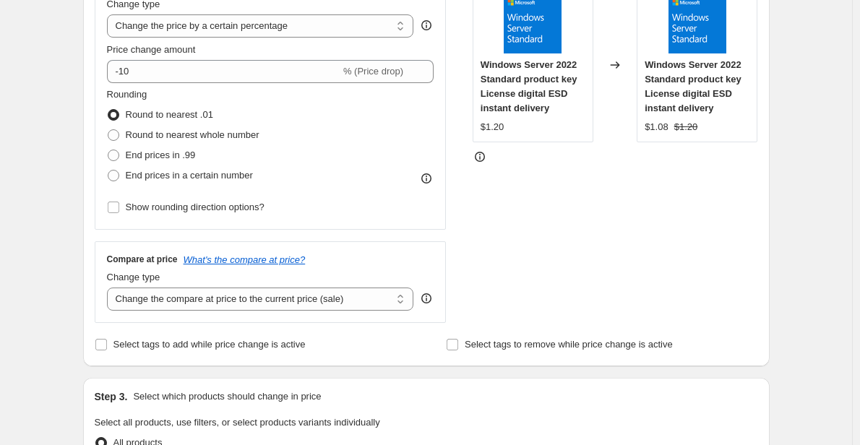
scroll to position [294, 0]
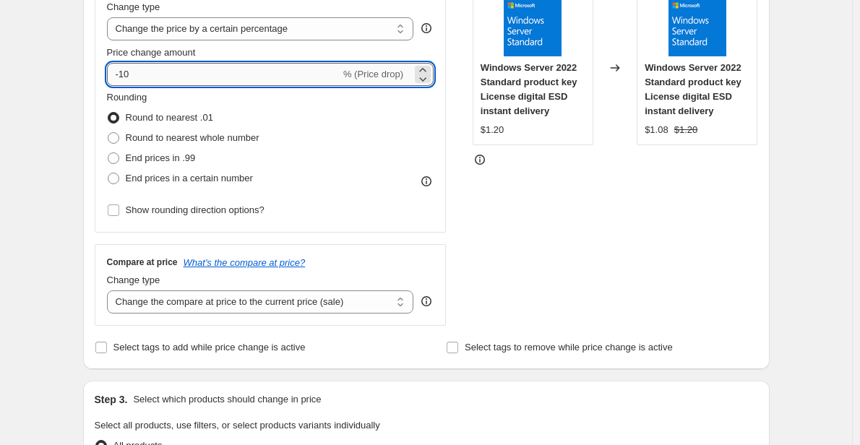
click at [172, 79] on input "-10" at bounding box center [223, 74] width 233 height 23
type input "-1"
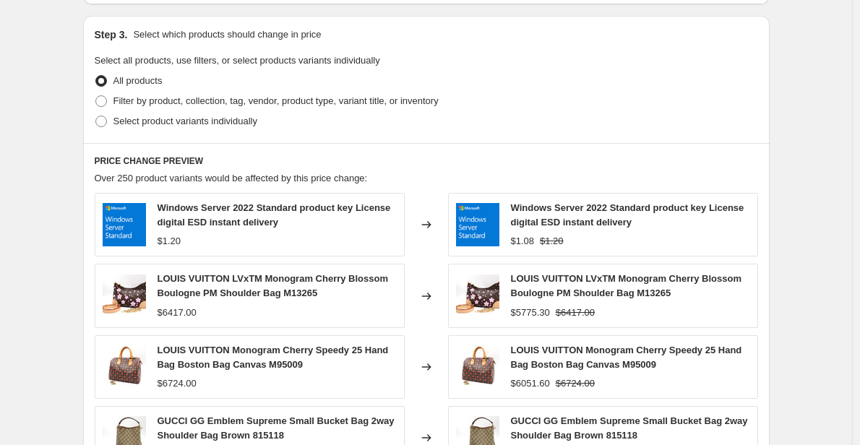
scroll to position [660, 0]
type input "-95"
click at [168, 103] on span "Filter by product, collection, tag, vendor, product type, variant title, or inv…" at bounding box center [275, 100] width 325 height 11
click at [96, 95] on input "Filter by product, collection, tag, vendor, product type, variant title, or inv…" at bounding box center [95, 95] width 1 height 1
radio input "true"
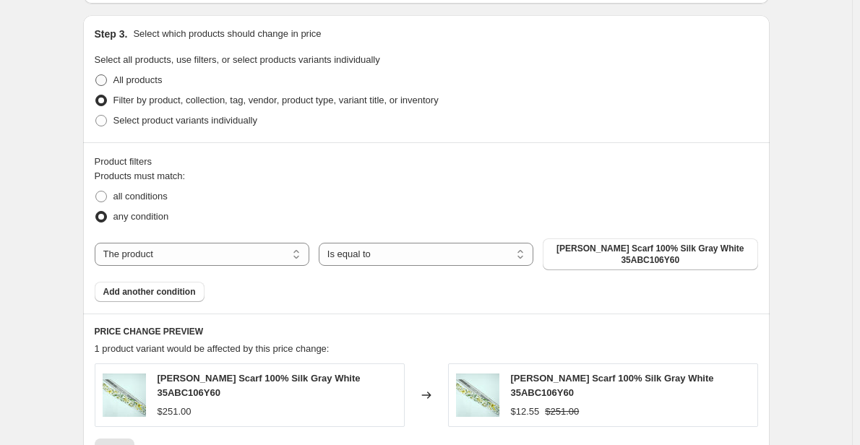
click at [131, 82] on span "All products" at bounding box center [137, 79] width 49 height 11
click at [96, 75] on input "All products" at bounding box center [95, 74] width 1 height 1
radio input "true"
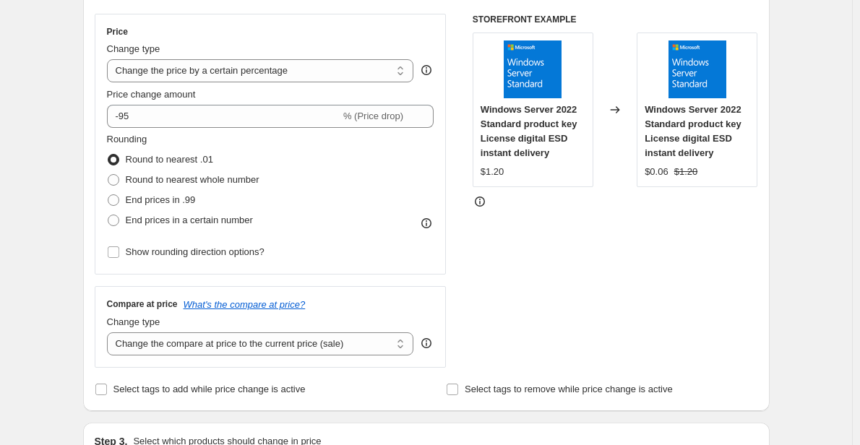
scroll to position [249, 0]
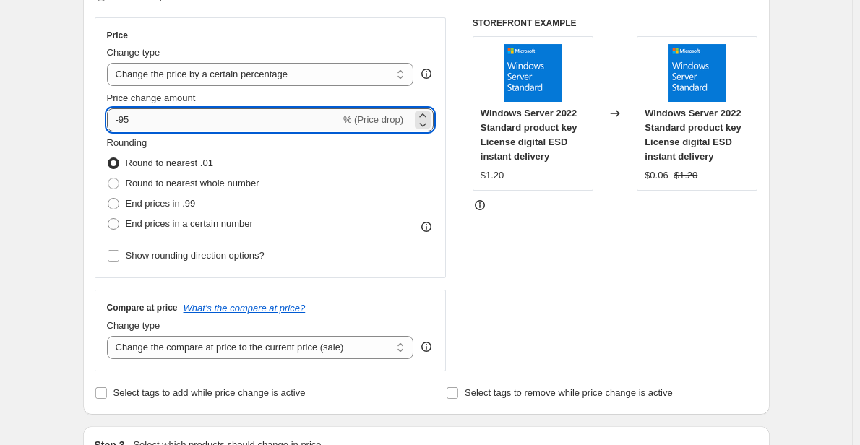
click at [179, 119] on input "-95" at bounding box center [223, 119] width 233 height 23
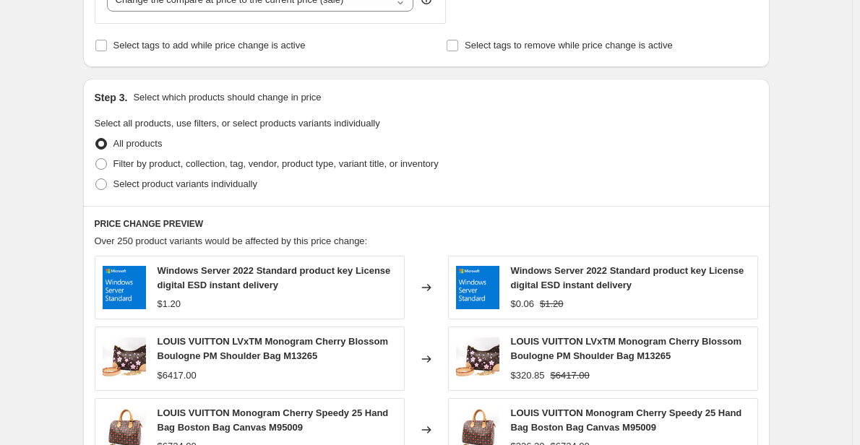
scroll to position [598, 0]
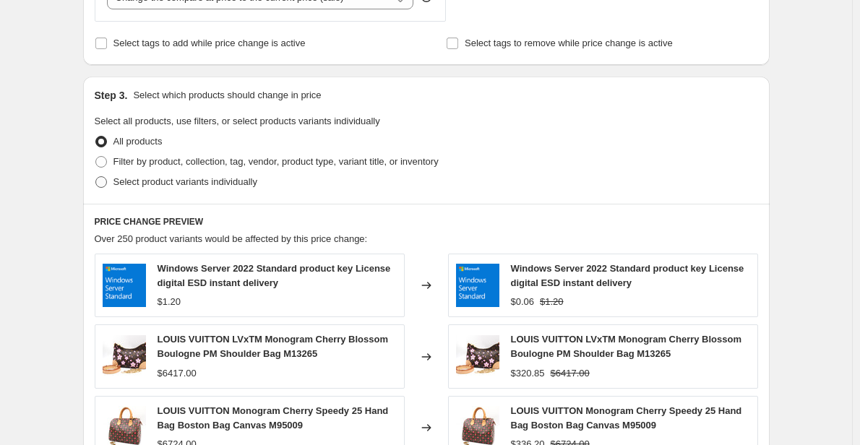
type input "-65"
click at [136, 185] on span "Select product variants individually" at bounding box center [185, 181] width 144 height 11
click at [96, 177] on input "Select product variants individually" at bounding box center [95, 176] width 1 height 1
radio input "true"
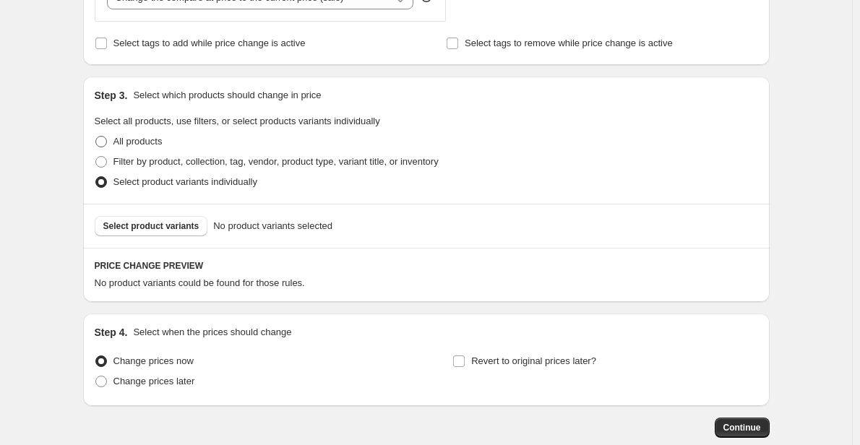
click at [127, 144] on span "All products" at bounding box center [137, 141] width 49 height 11
click at [96, 137] on input "All products" at bounding box center [95, 136] width 1 height 1
radio input "true"
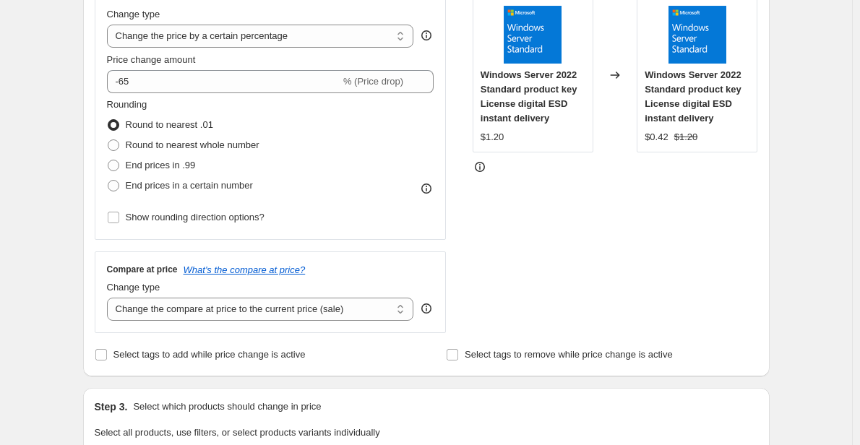
scroll to position [278, 0]
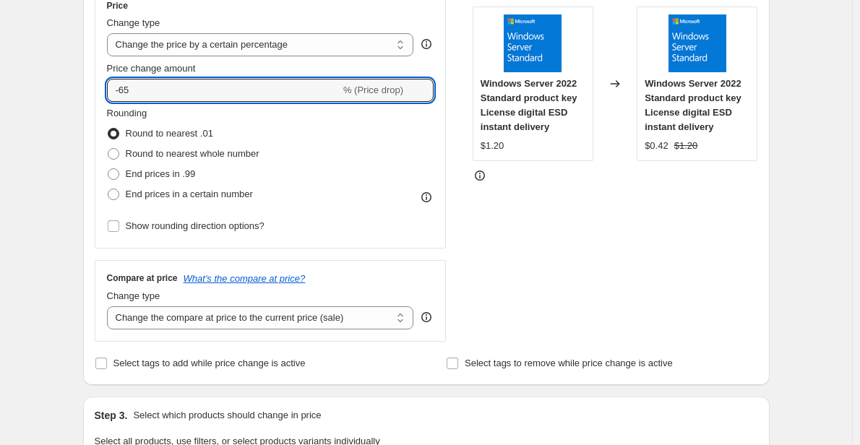
click at [129, 90] on input "-65" at bounding box center [223, 90] width 233 height 23
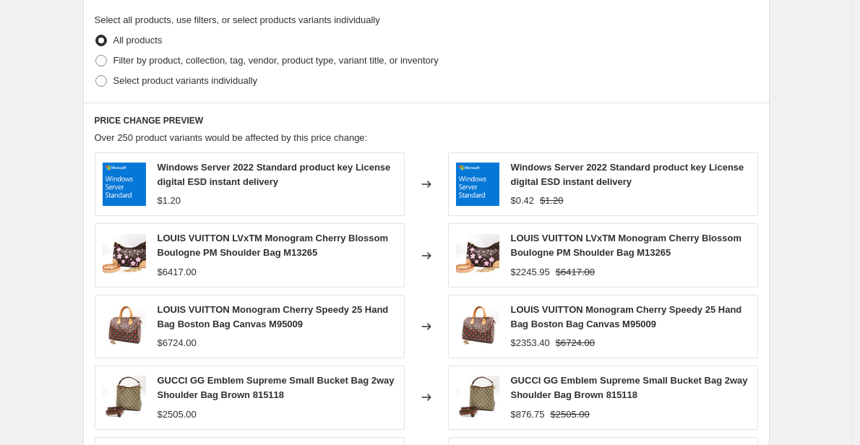
scroll to position [717, 0]
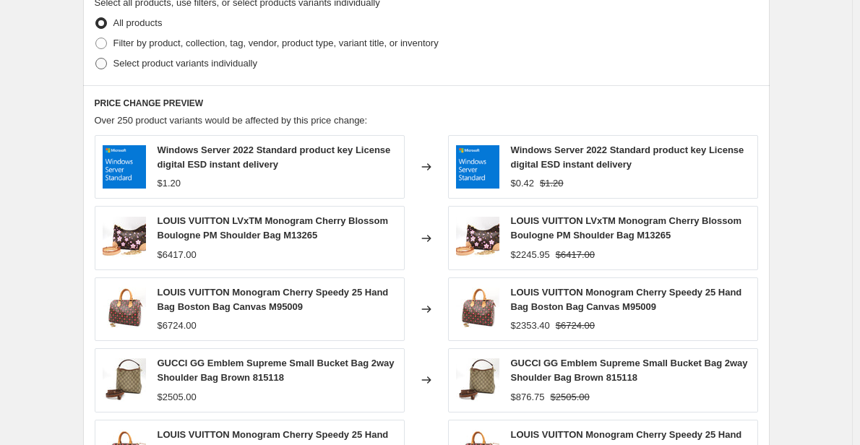
type input "-85"
click at [118, 59] on span "Select product variants individually" at bounding box center [185, 63] width 144 height 11
click at [96, 59] on input "Select product variants individually" at bounding box center [95, 58] width 1 height 1
radio input "true"
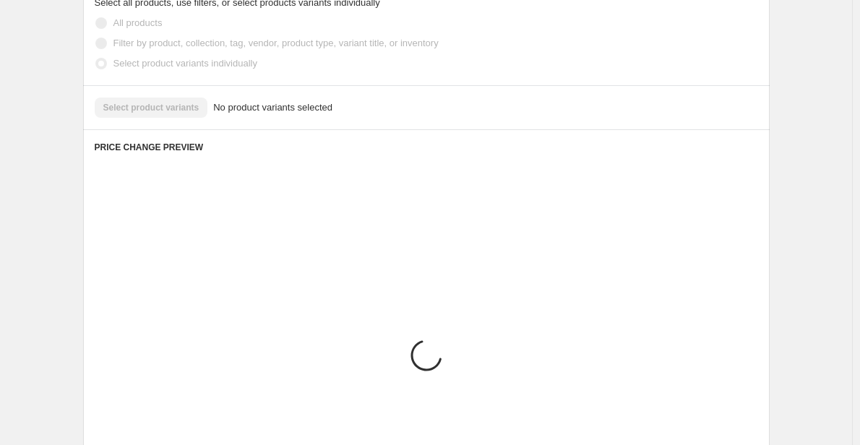
scroll to position [680, 0]
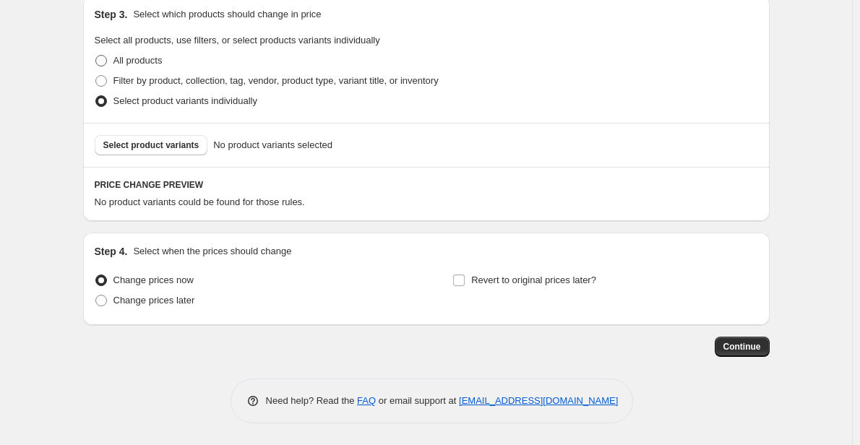
click at [118, 59] on span "All products" at bounding box center [137, 60] width 49 height 11
click at [96, 56] on input "All products" at bounding box center [95, 55] width 1 height 1
radio input "true"
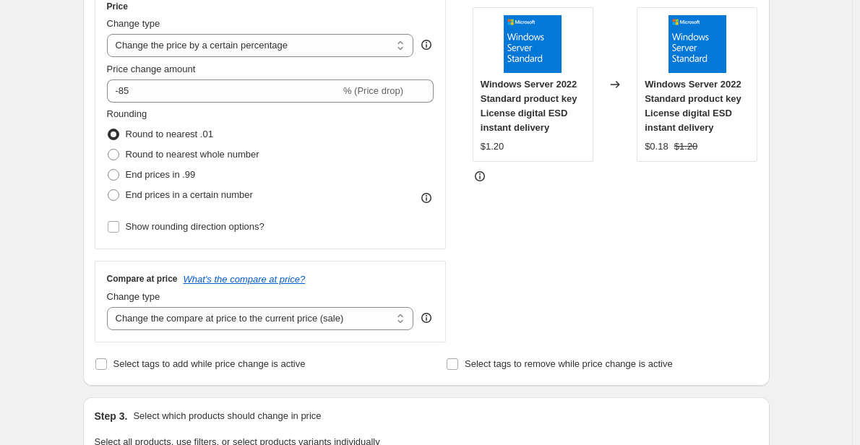
scroll to position [272, 0]
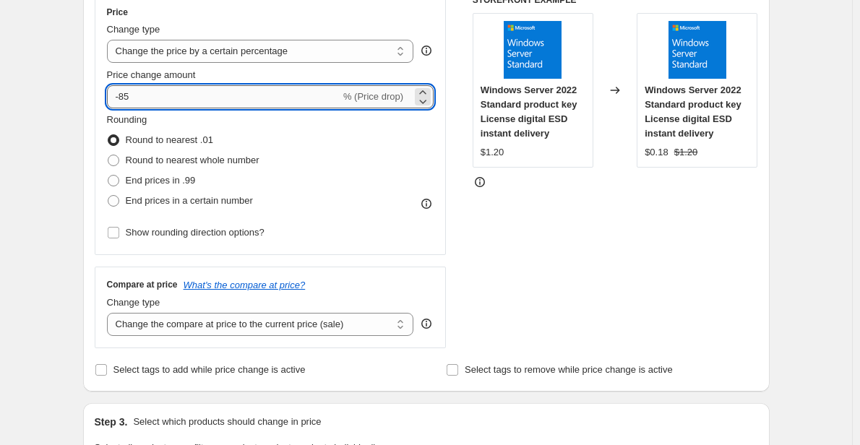
click at [160, 95] on input "-85" at bounding box center [223, 96] width 233 height 23
type input "-8"
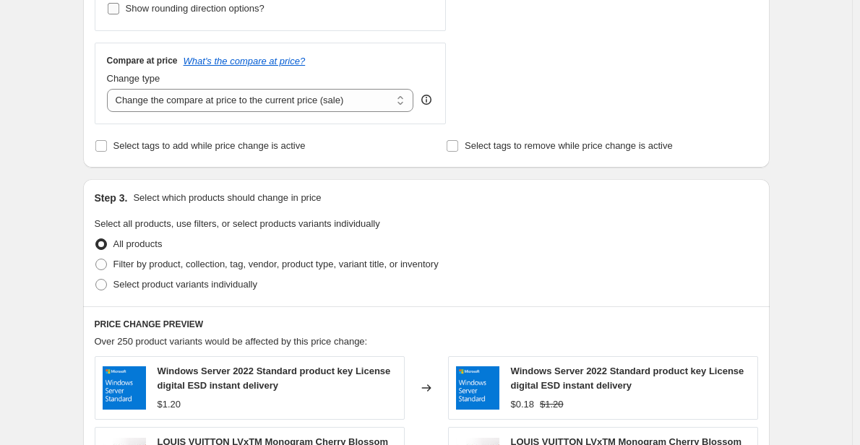
scroll to position [510, 0]
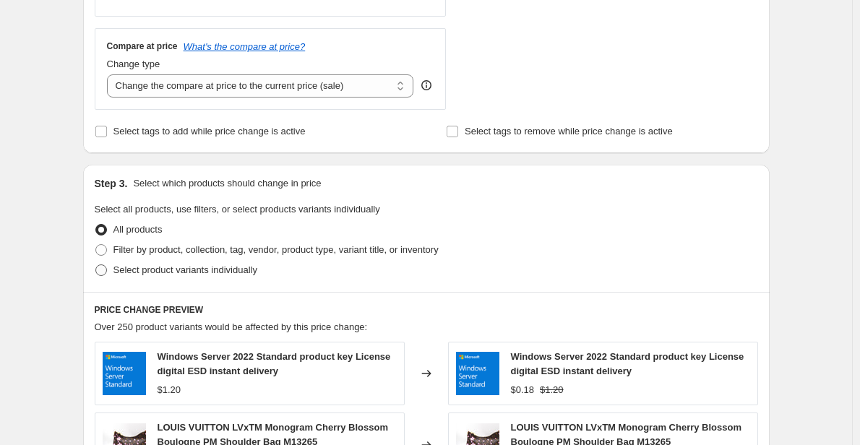
type input "-91"
click at [139, 270] on span "Select product variants individually" at bounding box center [185, 270] width 144 height 11
click at [96, 265] on input "Select product variants individually" at bounding box center [95, 265] width 1 height 1
radio input "true"
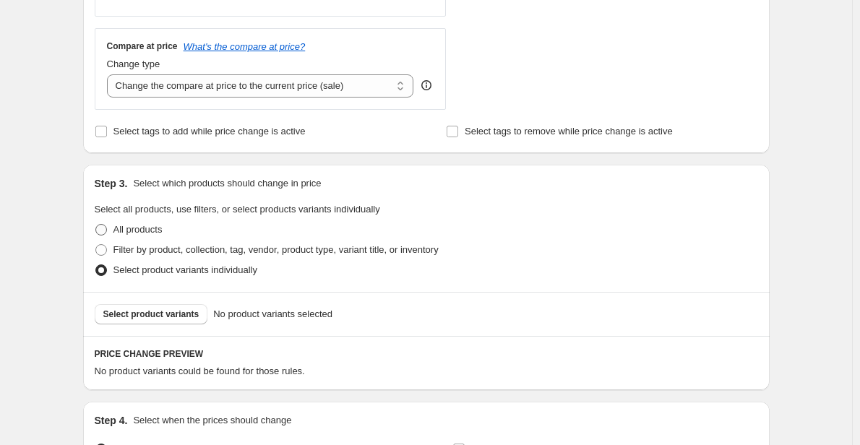
click at [128, 233] on span "All products" at bounding box center [137, 229] width 49 height 11
click at [96, 225] on input "All products" at bounding box center [95, 224] width 1 height 1
radio input "true"
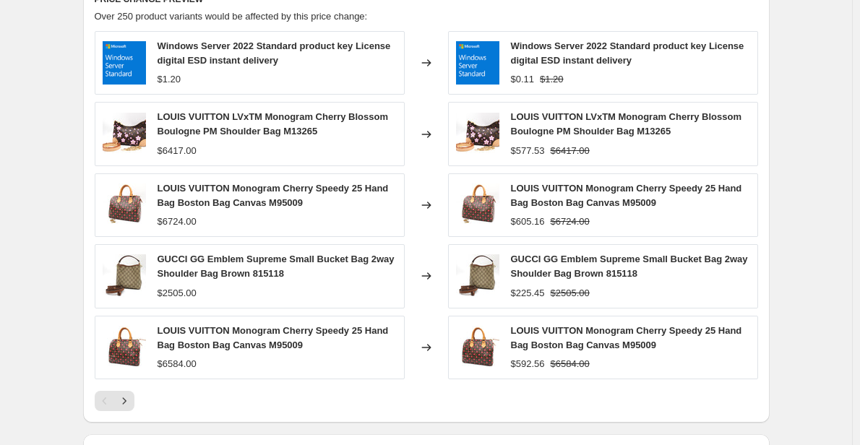
scroll to position [1024, 0]
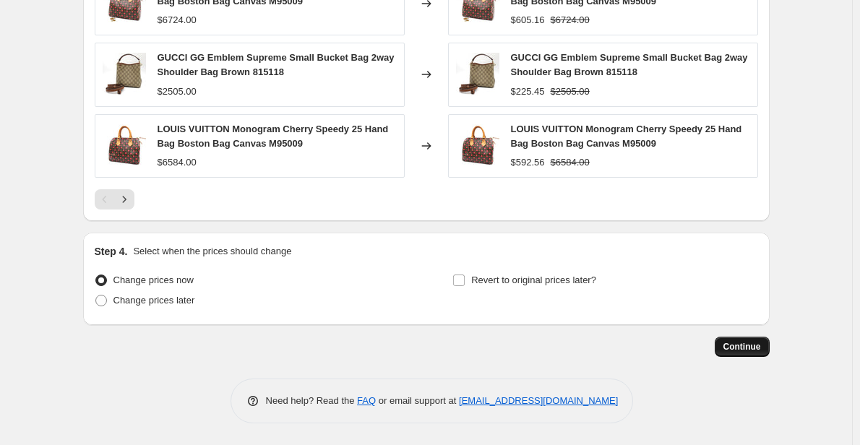
click at [747, 343] on span "Continue" at bounding box center [743, 347] width 38 height 12
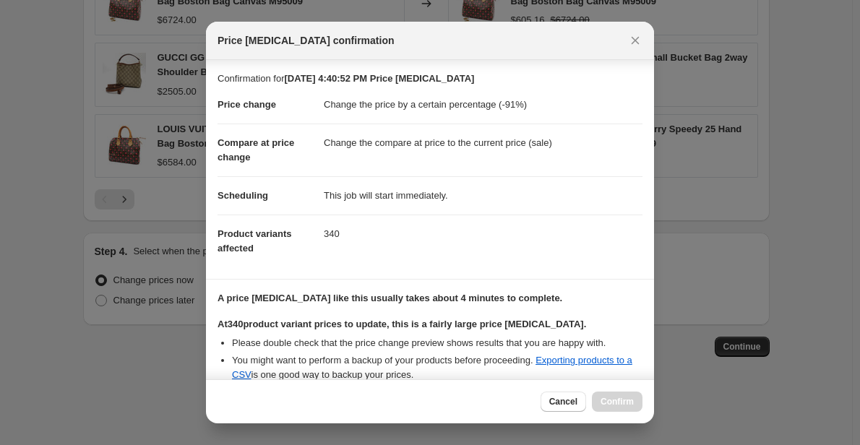
scroll to position [154, 0]
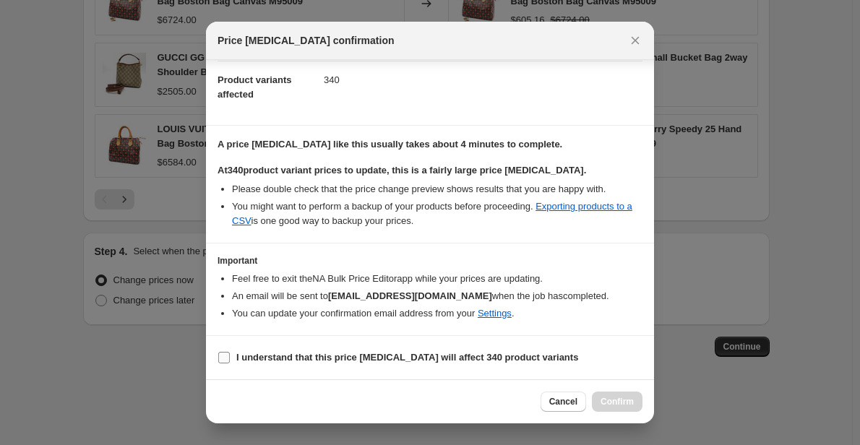
click at [313, 351] on span "I understand that this price [MEDICAL_DATA] will affect 340 product variants" at bounding box center [407, 358] width 342 height 14
click at [230, 352] on input "I understand that this price [MEDICAL_DATA] will affect 340 product variants" at bounding box center [224, 358] width 12 height 12
checkbox input "true"
click at [618, 402] on span "Confirm" at bounding box center [617, 402] width 33 height 12
